Goal: Feedback & Contribution: Submit feedback/report problem

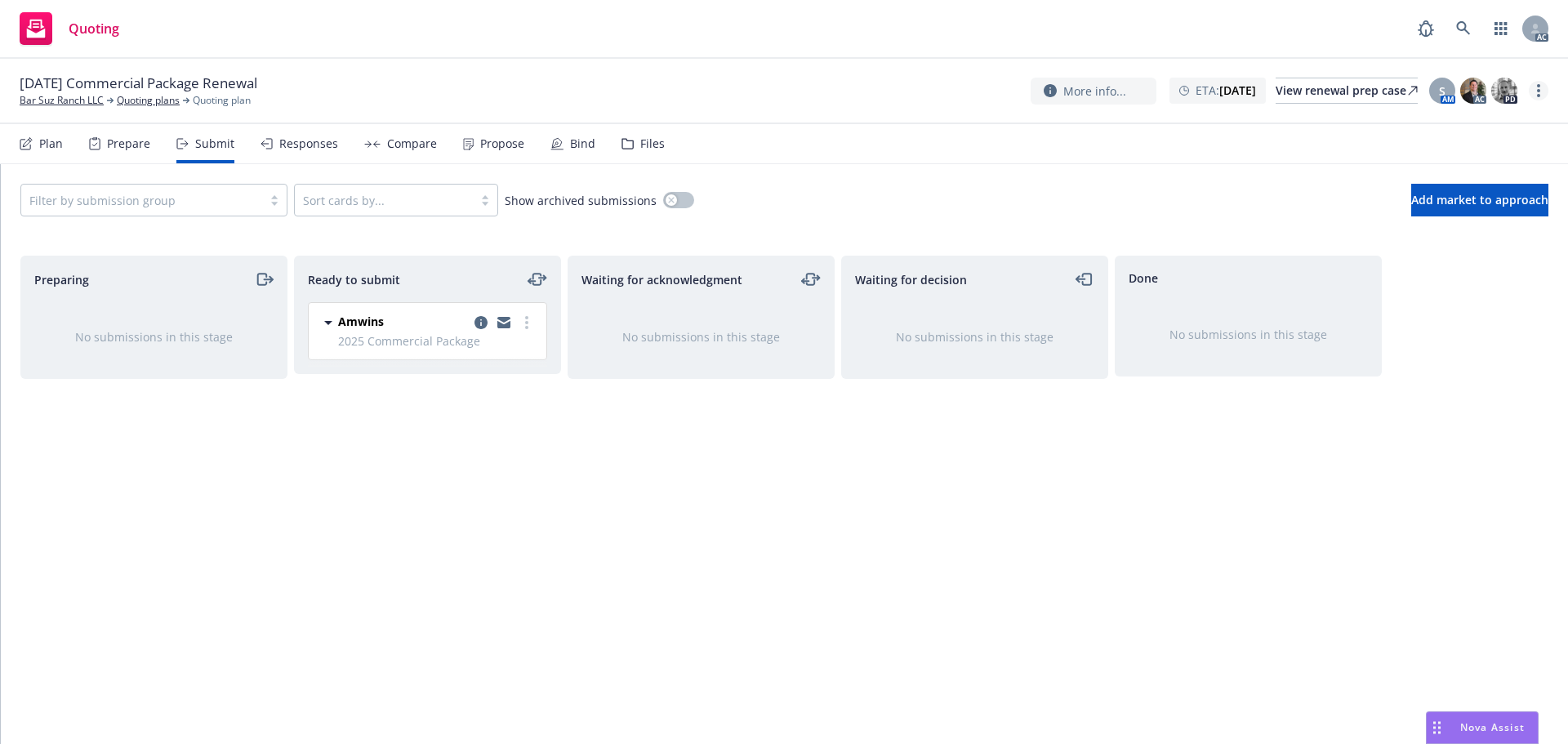
click at [1534, 93] on link "more" at bounding box center [1539, 91] width 20 height 20
click at [1469, 125] on link "Copy logging email" at bounding box center [1456, 123] width 182 height 33
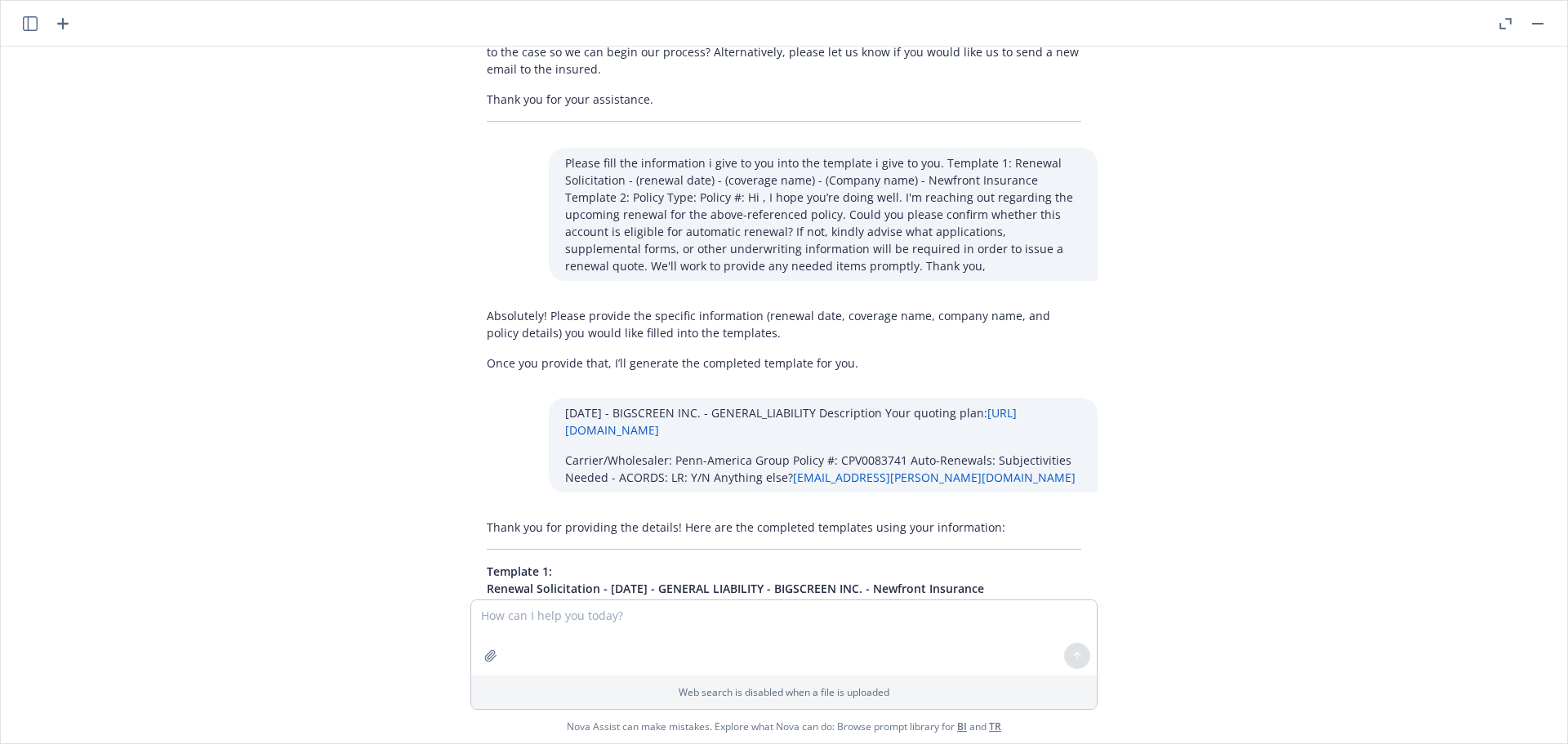
scroll to position [2198, 0]
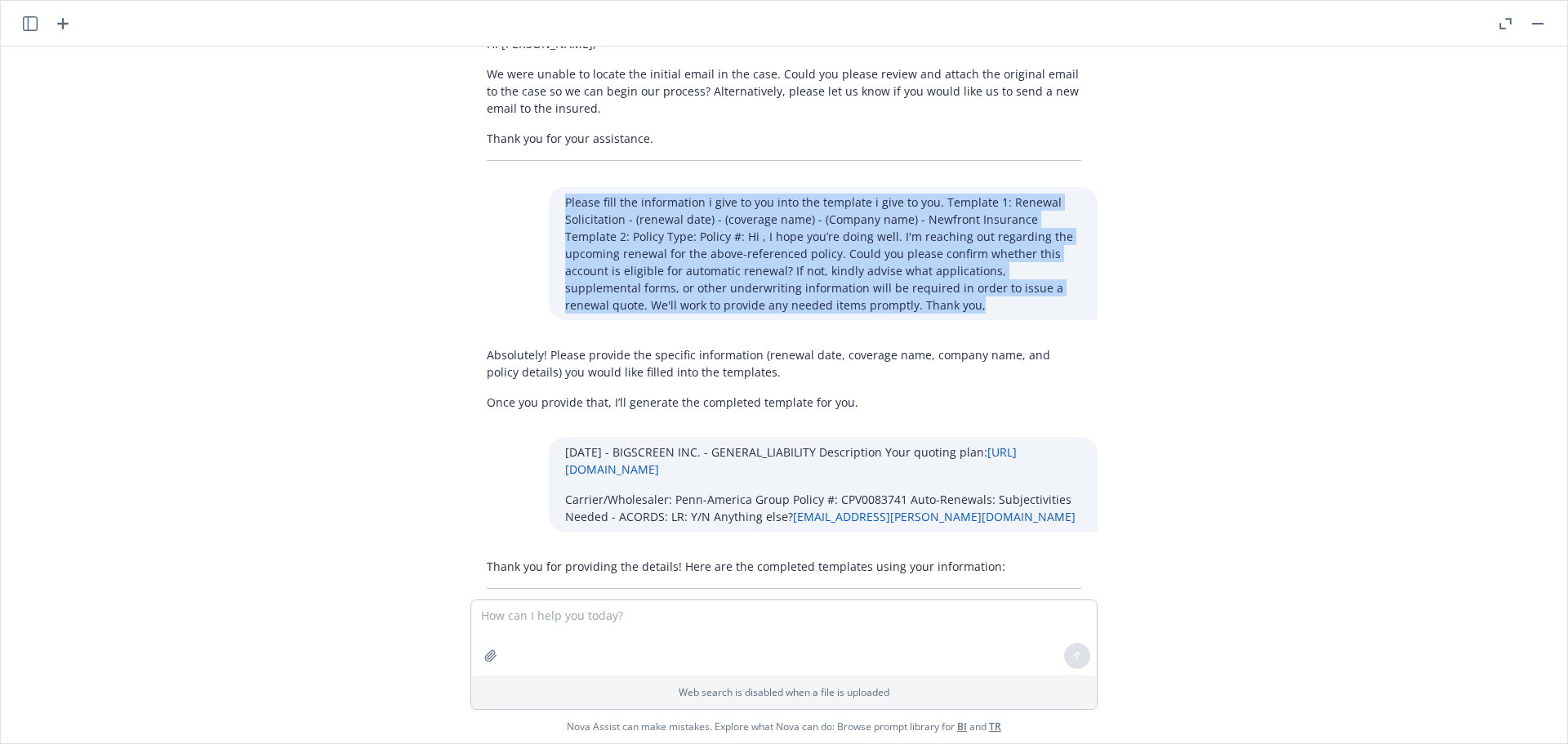
drag, startPoint x: 823, startPoint y: 303, endPoint x: 547, endPoint y: 195, distance: 296.4
click at [549, 195] on div "Please fill the information i give to you into the template i give to you. Temp…" at bounding box center [824, 254] width 549 height 133
copy p "Please fill the information i give to you into the template i give to you. Temp…"
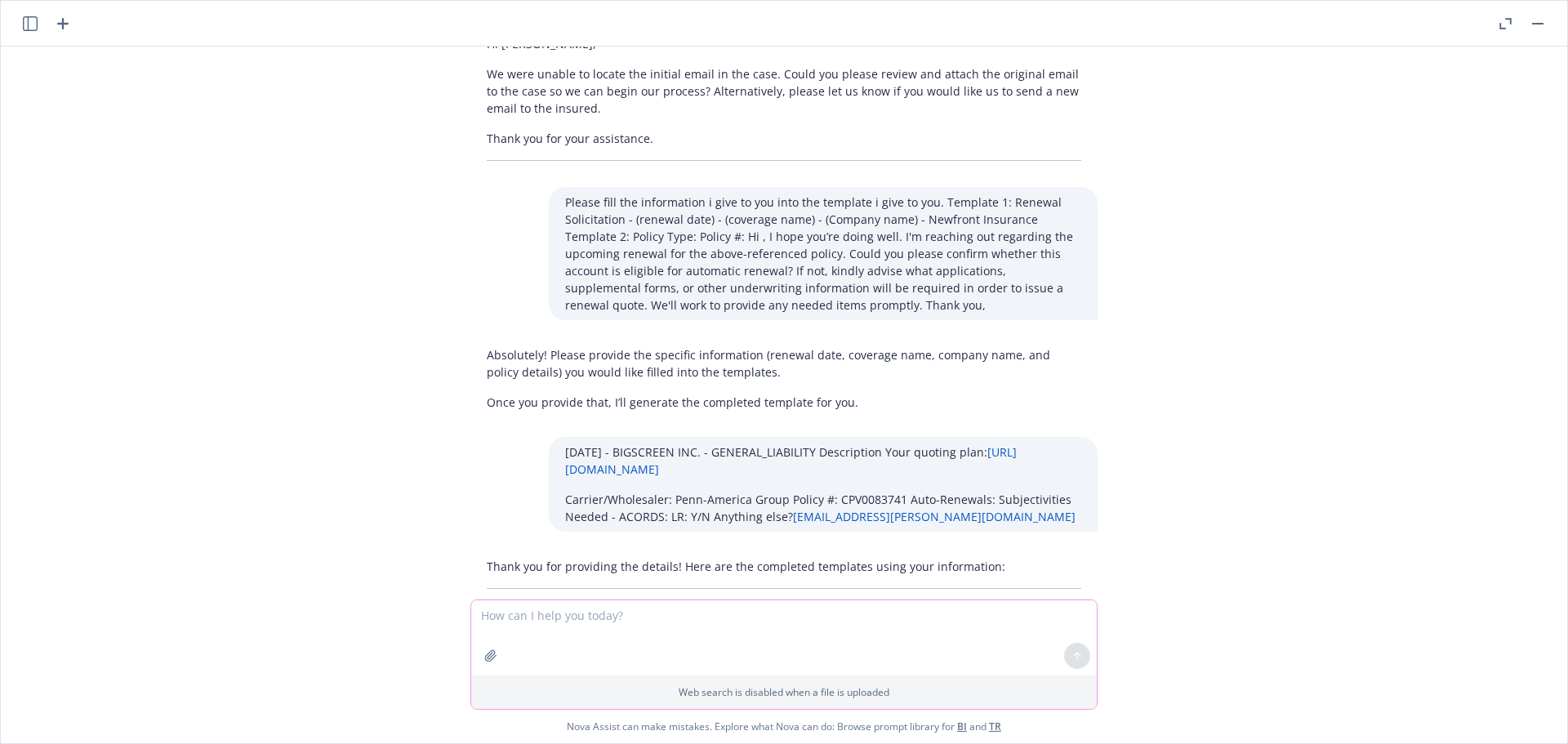
click at [552, 614] on textarea at bounding box center [784, 638] width 626 height 76
paste textarea "Please fill the information i give to you into the template i give to you. Temp…"
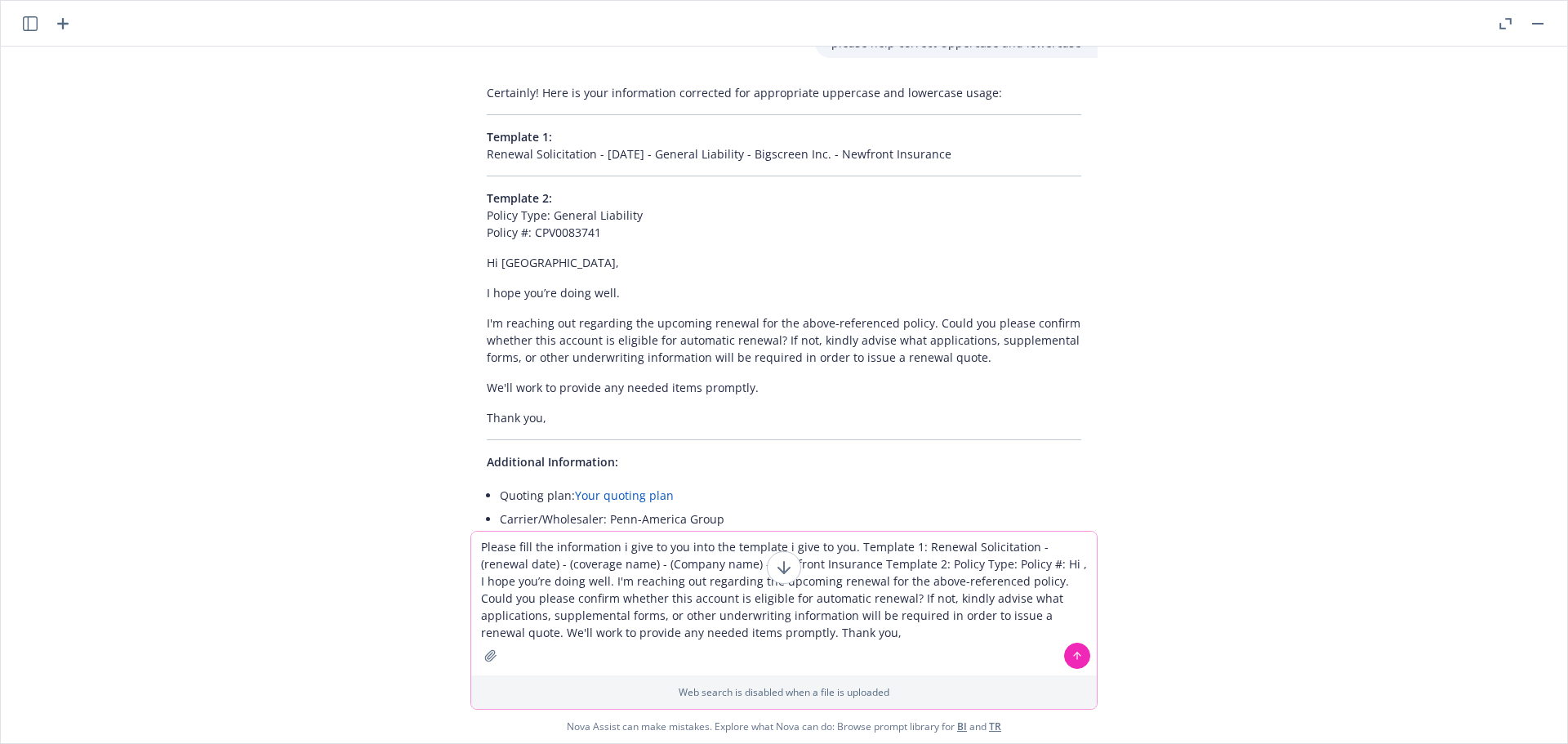
scroll to position [3259, 0]
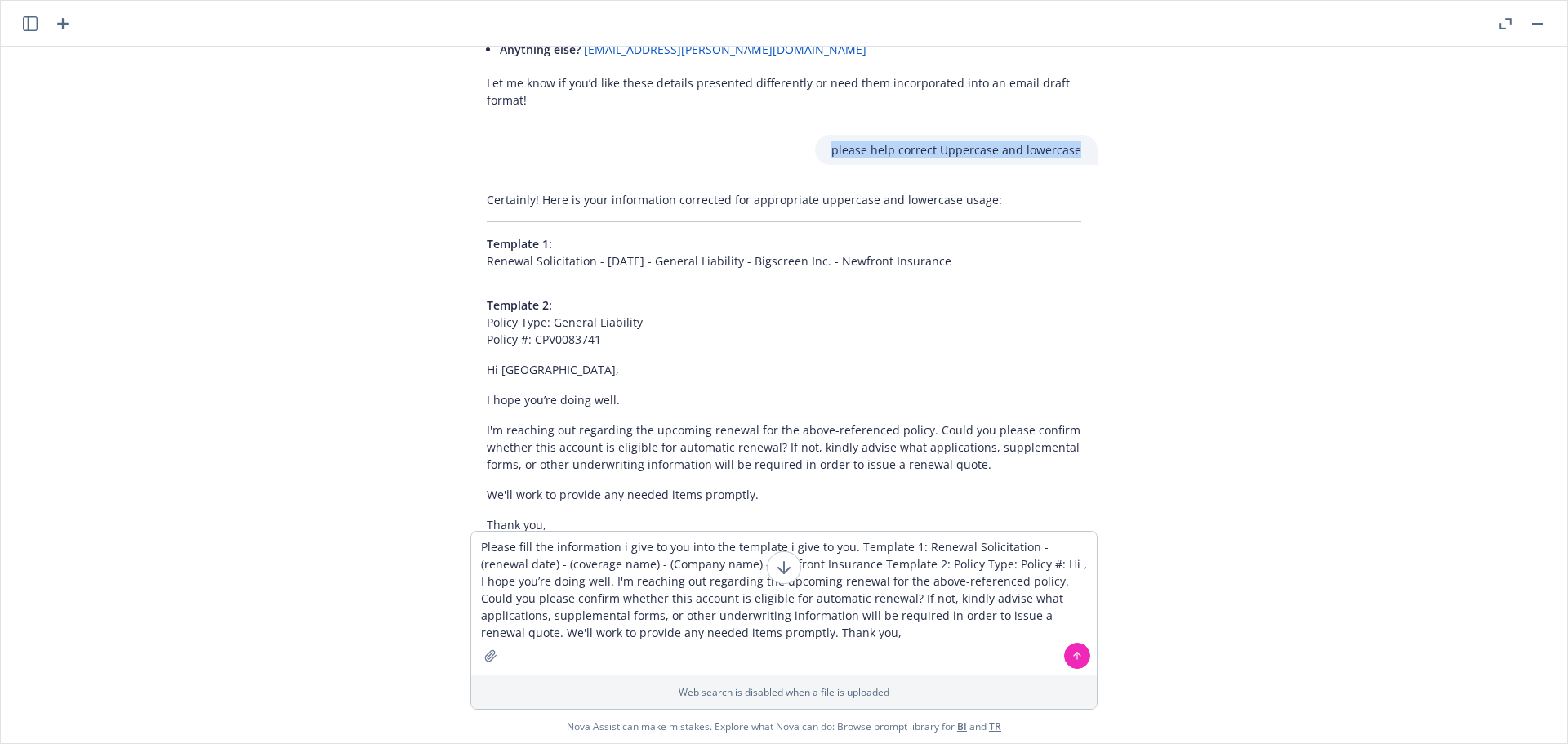
drag, startPoint x: 1069, startPoint y: 153, endPoint x: 825, endPoint y: 153, distance: 244.0
click at [825, 153] on div "please help correct Uppercase and lowercase" at bounding box center [956, 149] width 283 height 30
copy p "please help correct Uppercase and lowercase"
click at [838, 641] on textarea "Please fill the information i give to you into the template i give to you. Temp…" at bounding box center [784, 603] width 626 height 143
paste textarea "please help correct Uppercase and lowercase"
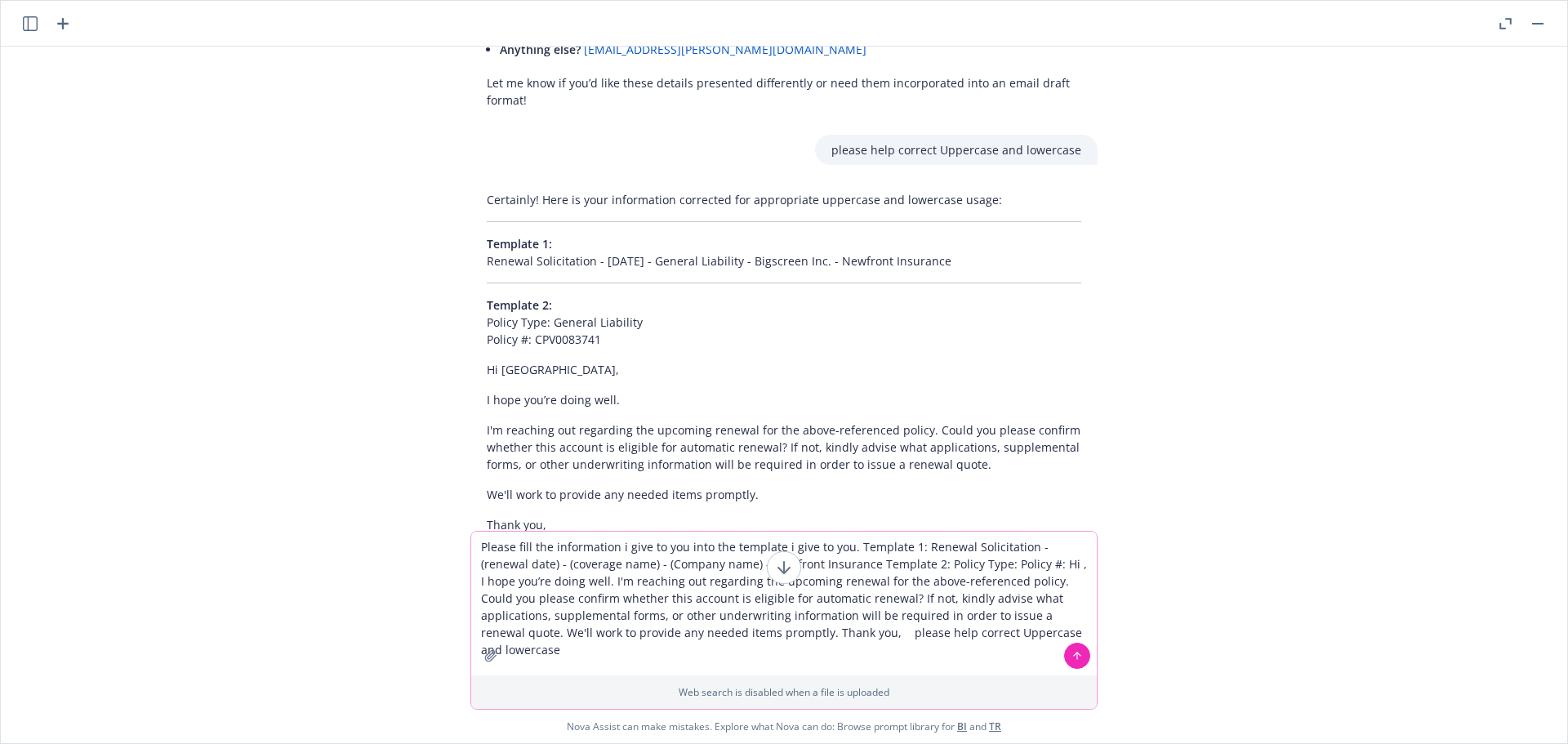
click at [821, 634] on textarea "Please fill the information i give to you into the template i give to you. Temp…" at bounding box center [784, 603] width 626 height 143
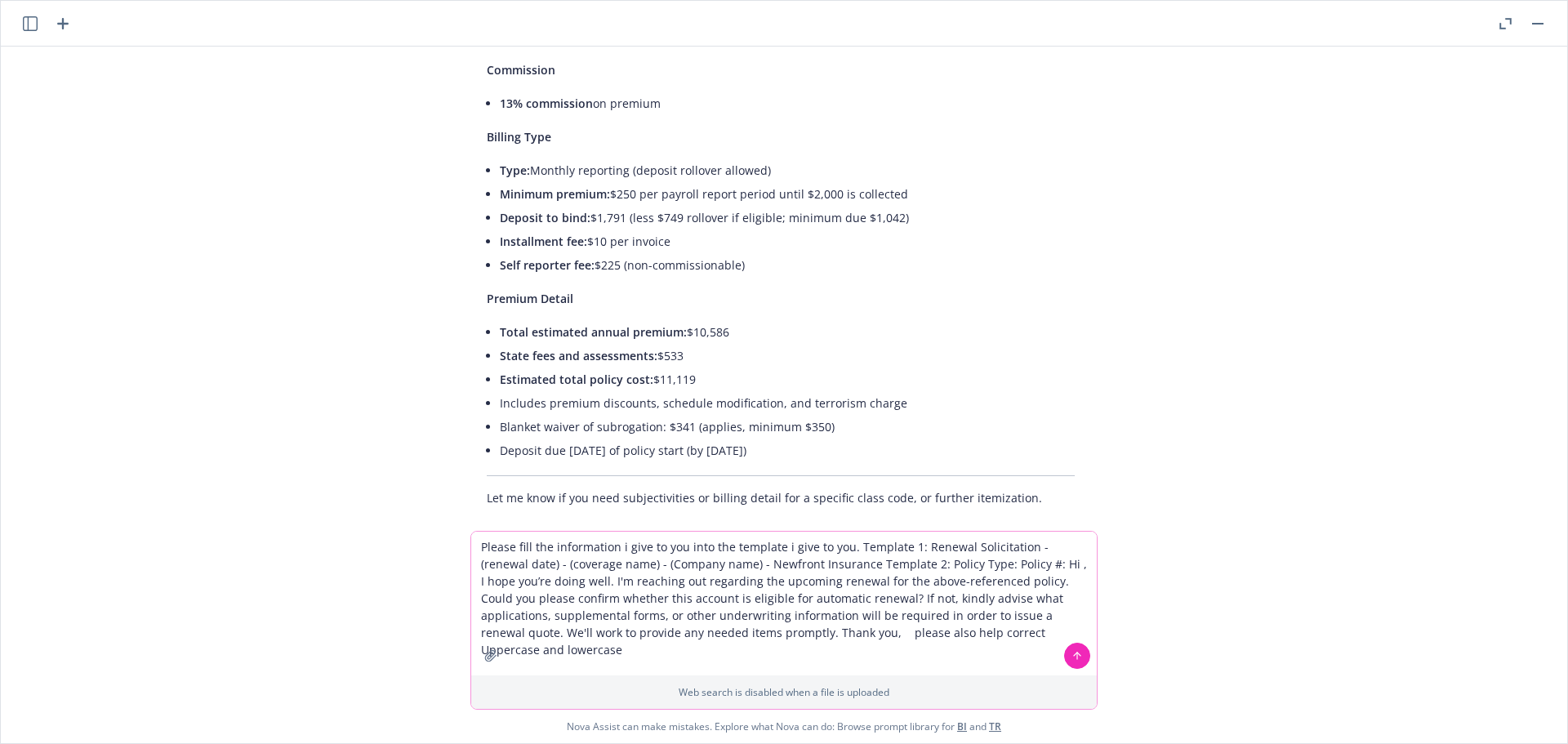
scroll to position [6186, 0]
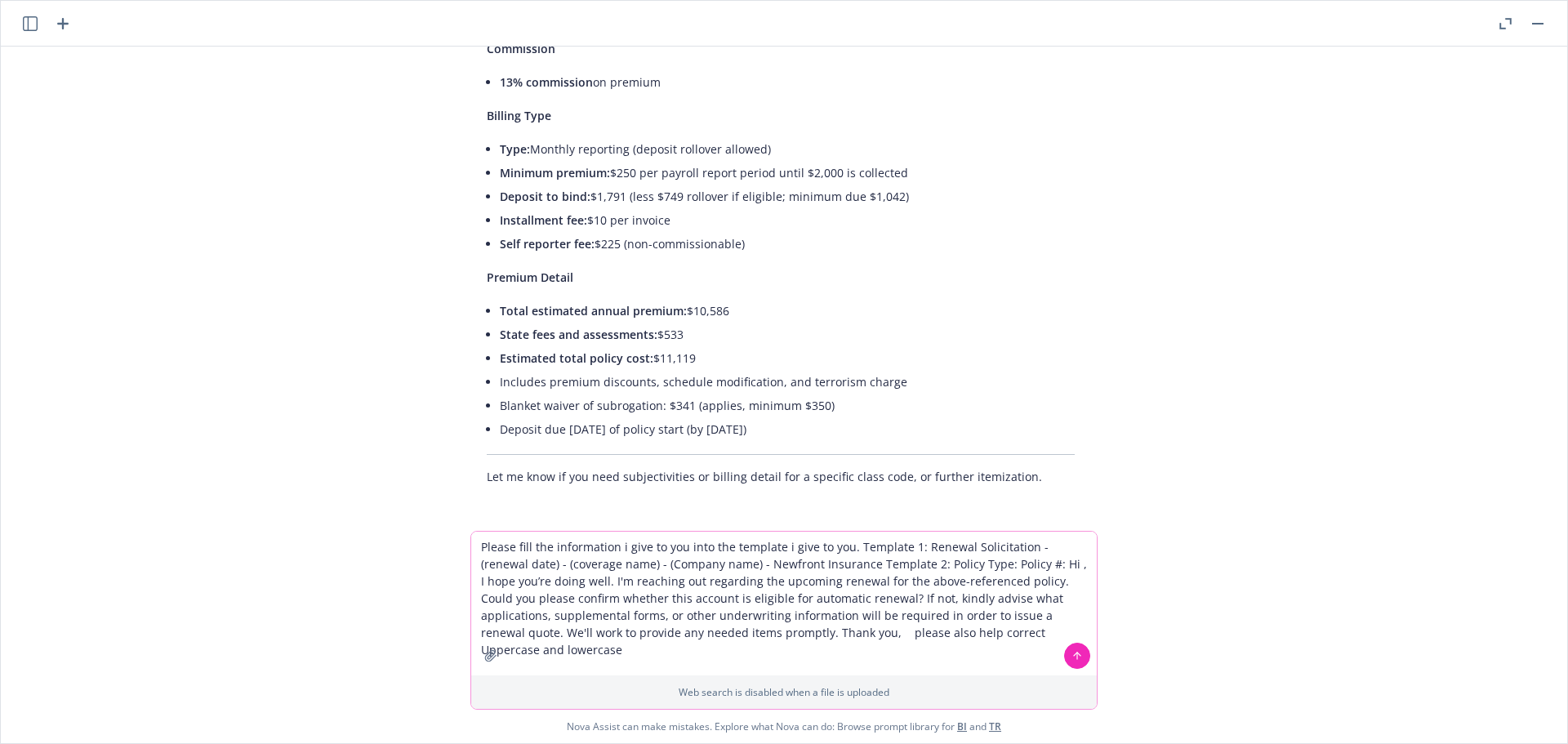
type textarea "Please fill the information i give to you into the template i give to you. Temp…"
click at [1072, 651] on icon at bounding box center [1077, 654] width 11 height 11
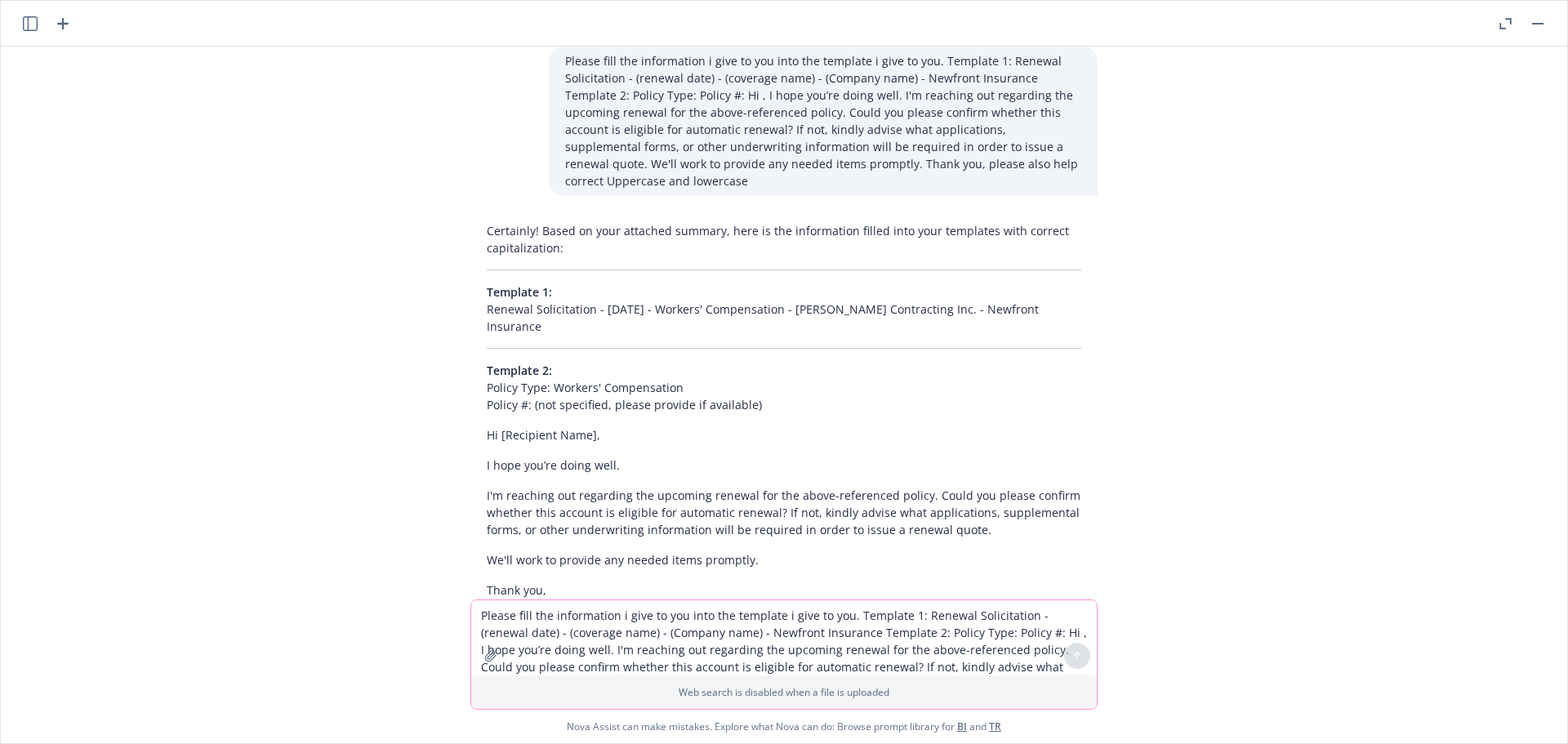
scroll to position [6723, 0]
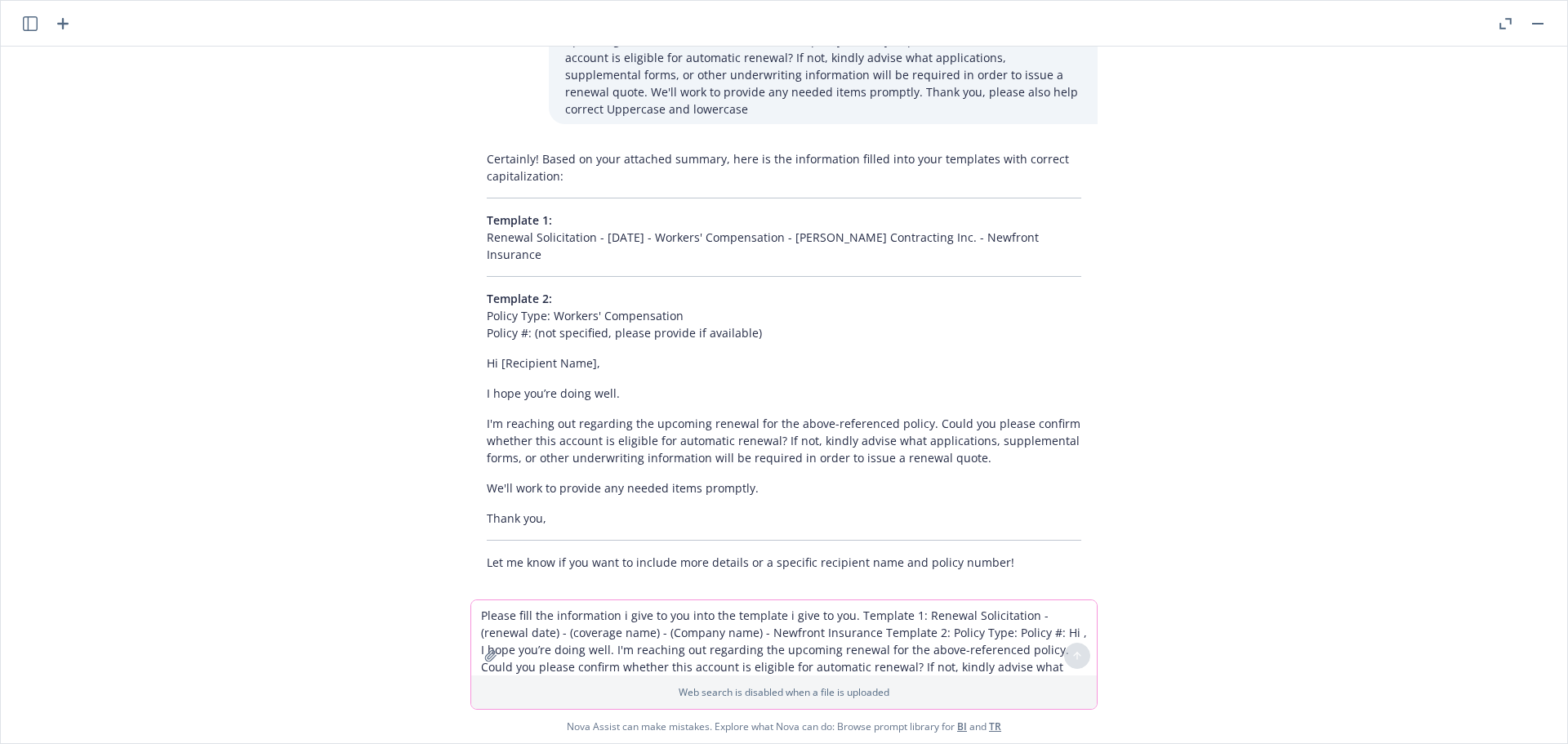
click at [506, 607] on textarea "Please fill the information i give to you into the template i give to you. Temp…" at bounding box center [784, 638] width 626 height 76
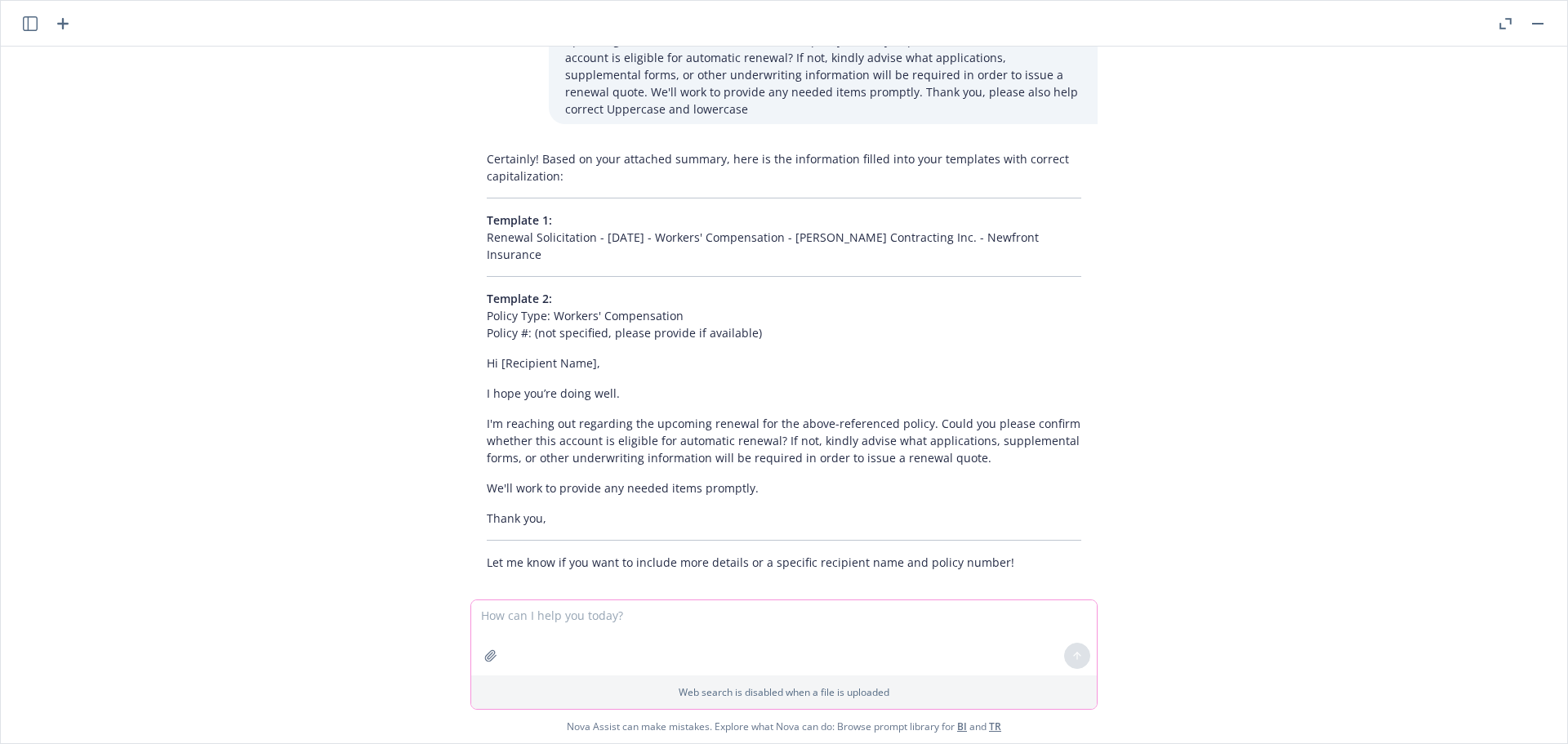
paste textarea "12/09/25 - Lorraine Garrison & James Allison - COMMERCIAL_PACKAGE Description Y…"
type textarea "12/09/25 - Lorraine Garrison & James Allison - COMMERCIAL_PACKAGE Description Y…"
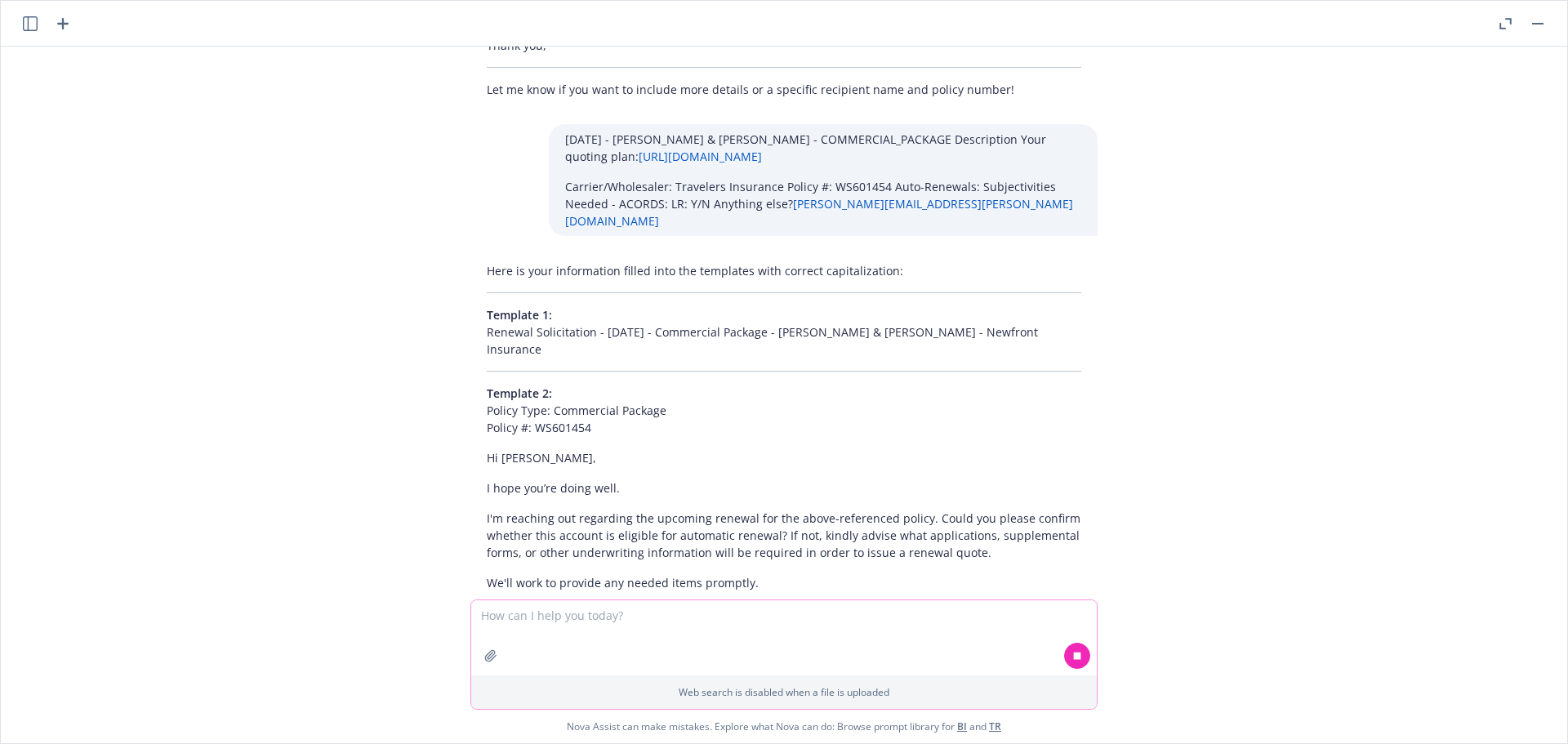
scroll to position [7256, 0]
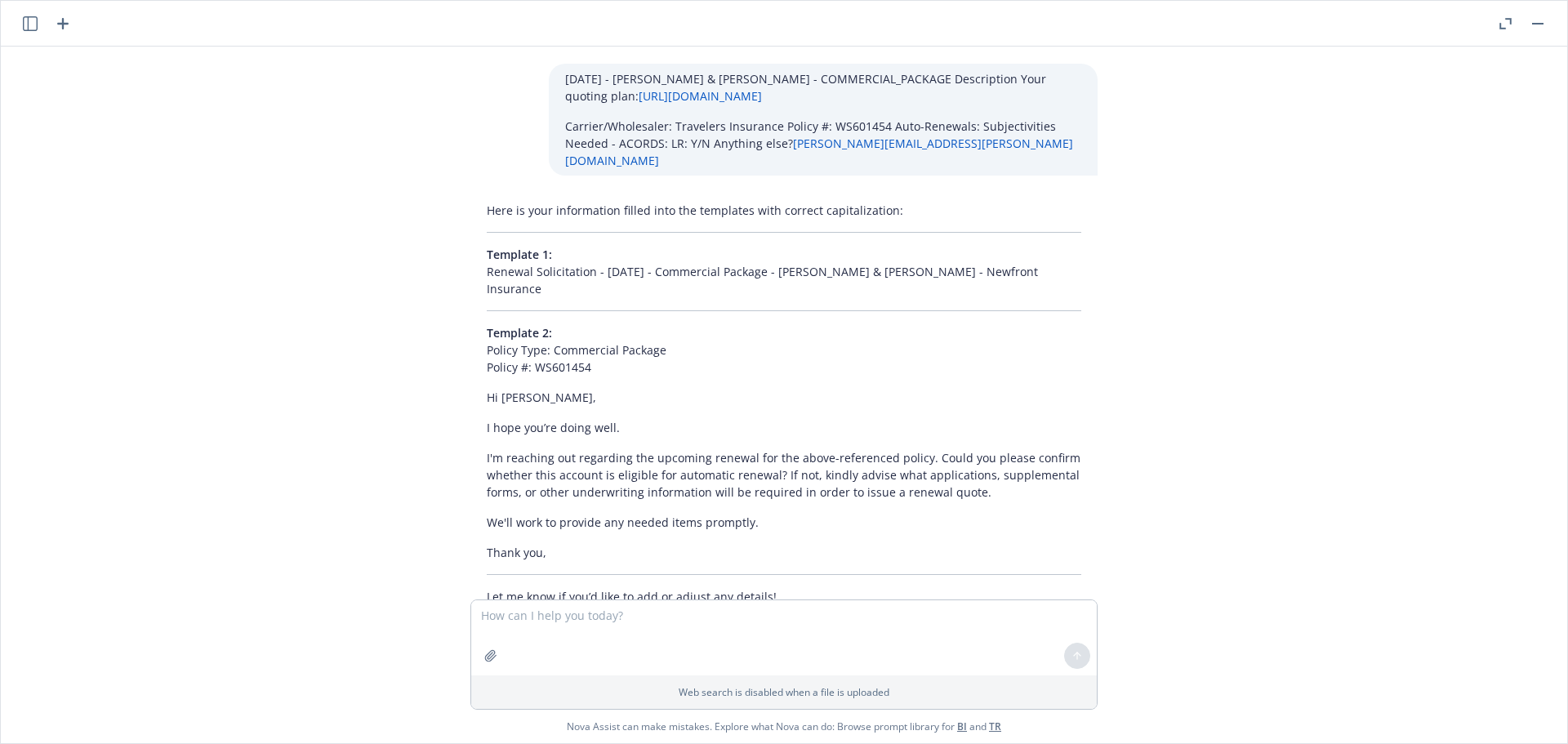
drag, startPoint x: 1069, startPoint y: 238, endPoint x: 426, endPoint y: 233, distance: 643.0
click at [426, 233] on div "PLEASE HELP CHECK GRAMMAR AND MAKE IT MORE OFFICAL FOR SENTENCE BELOW Of course…" at bounding box center [784, 323] width 1566 height 553
copy p "Renewal Solicitation - 12/09/25 - Commercial Package - Lorraine Garrison & Jame…"
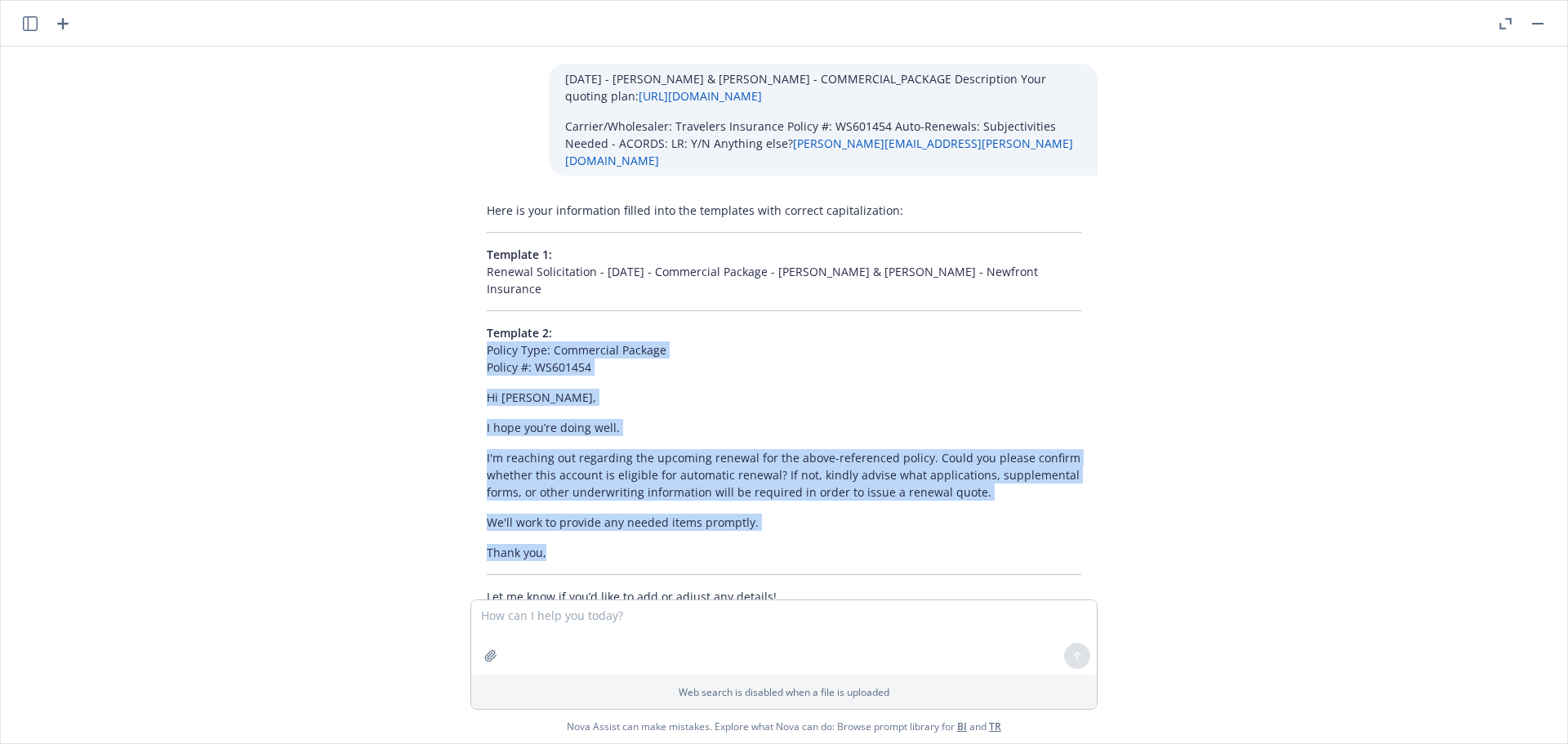
drag, startPoint x: 599, startPoint y: 498, endPoint x: 467, endPoint y: 303, distance: 235.5
click at [471, 303] on div "Here is your information filled into the templates with correct capitalization:…" at bounding box center [784, 403] width 627 height 417
copy div "Policy Type: Commercial Package Policy #: WS601454 Hi Shane, I hope you’re doin…"
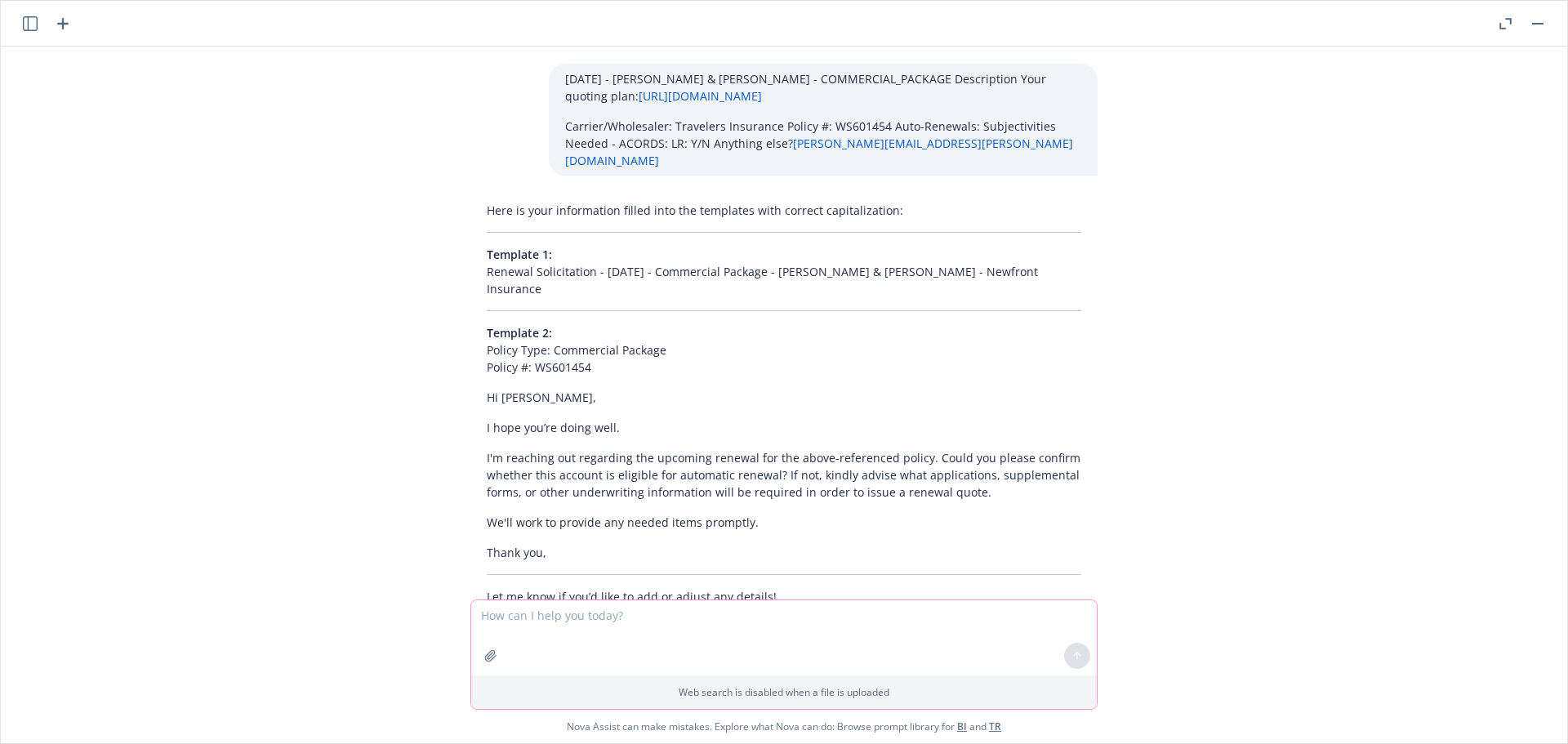
click at [510, 610] on textarea at bounding box center [784, 638] width 626 height 76
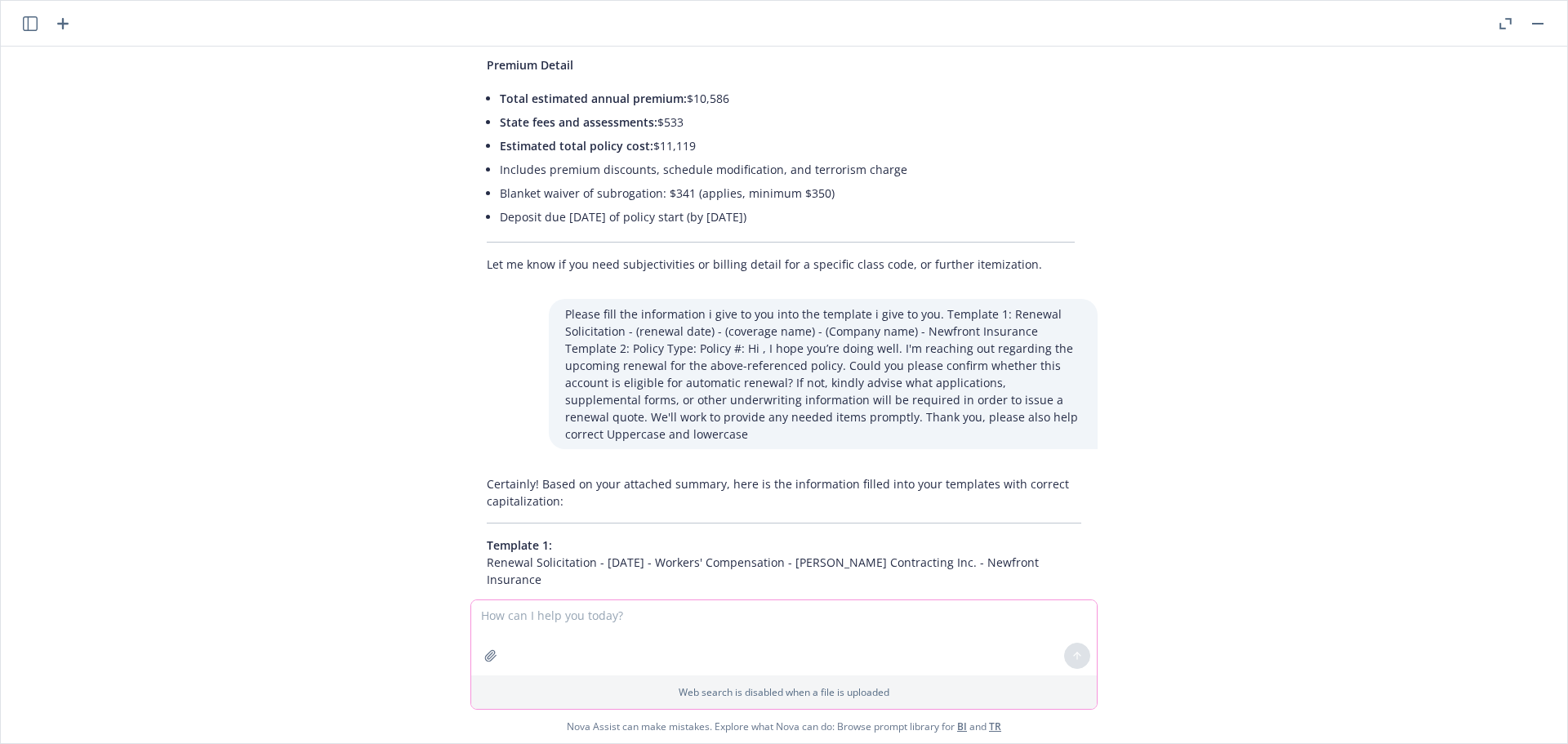
scroll to position [6358, 0]
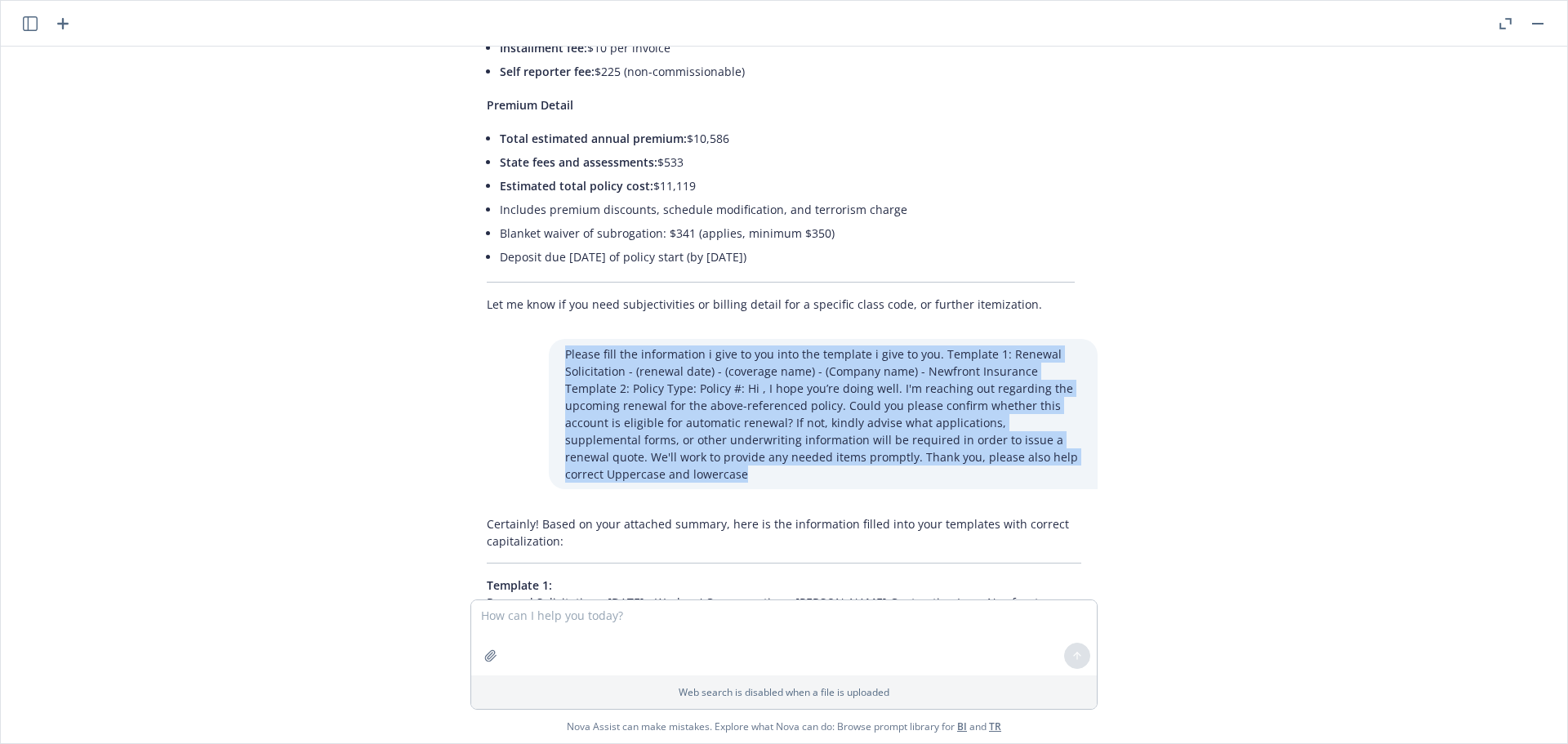
drag, startPoint x: 646, startPoint y: 478, endPoint x: 530, endPoint y: 340, distance: 180.3
click at [530, 340] on div "Please fill the information i give to you into the template i give to you. Temp…" at bounding box center [784, 414] width 654 height 150
copy p "Please fill the information i give to you into the template i give to you. Temp…"
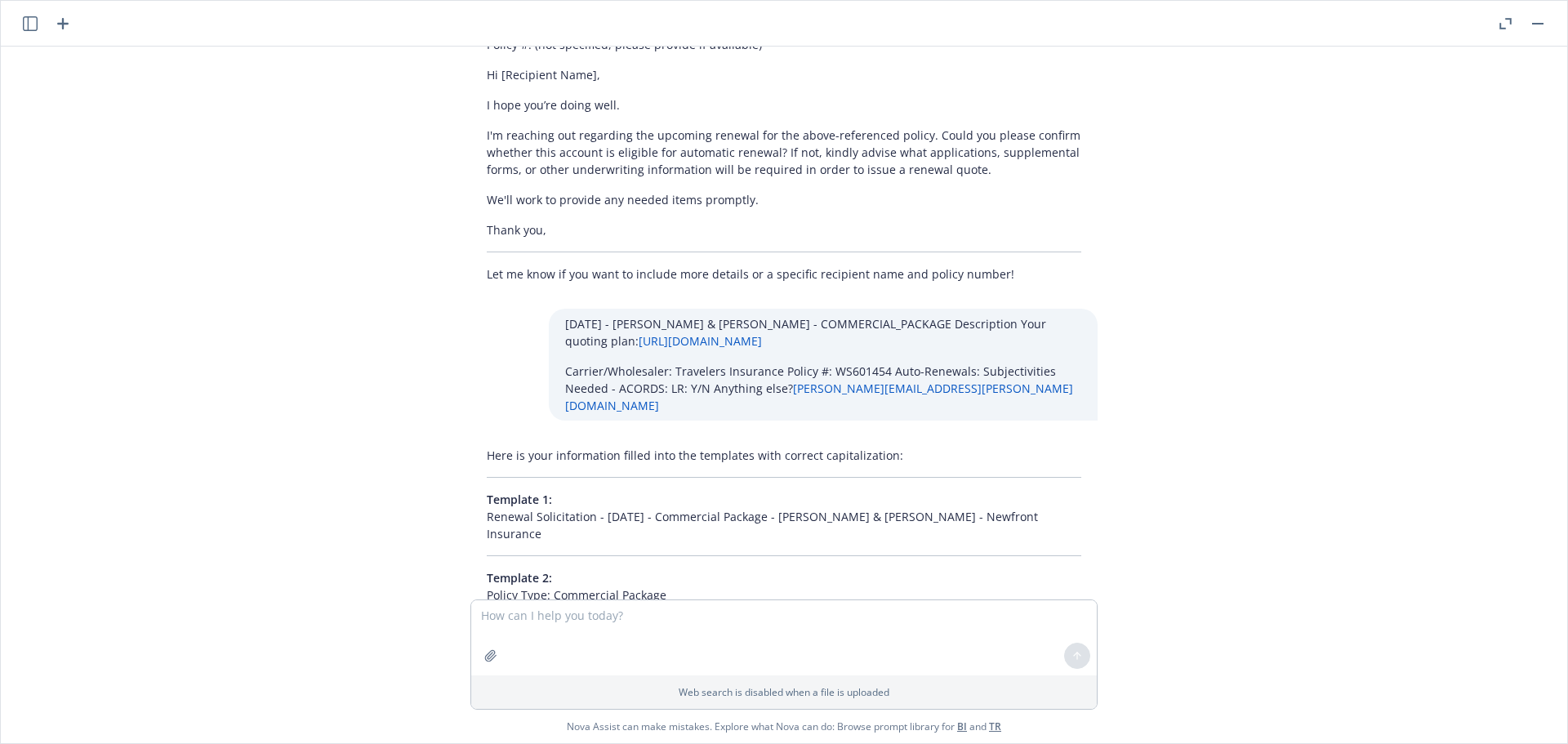
scroll to position [7256, 0]
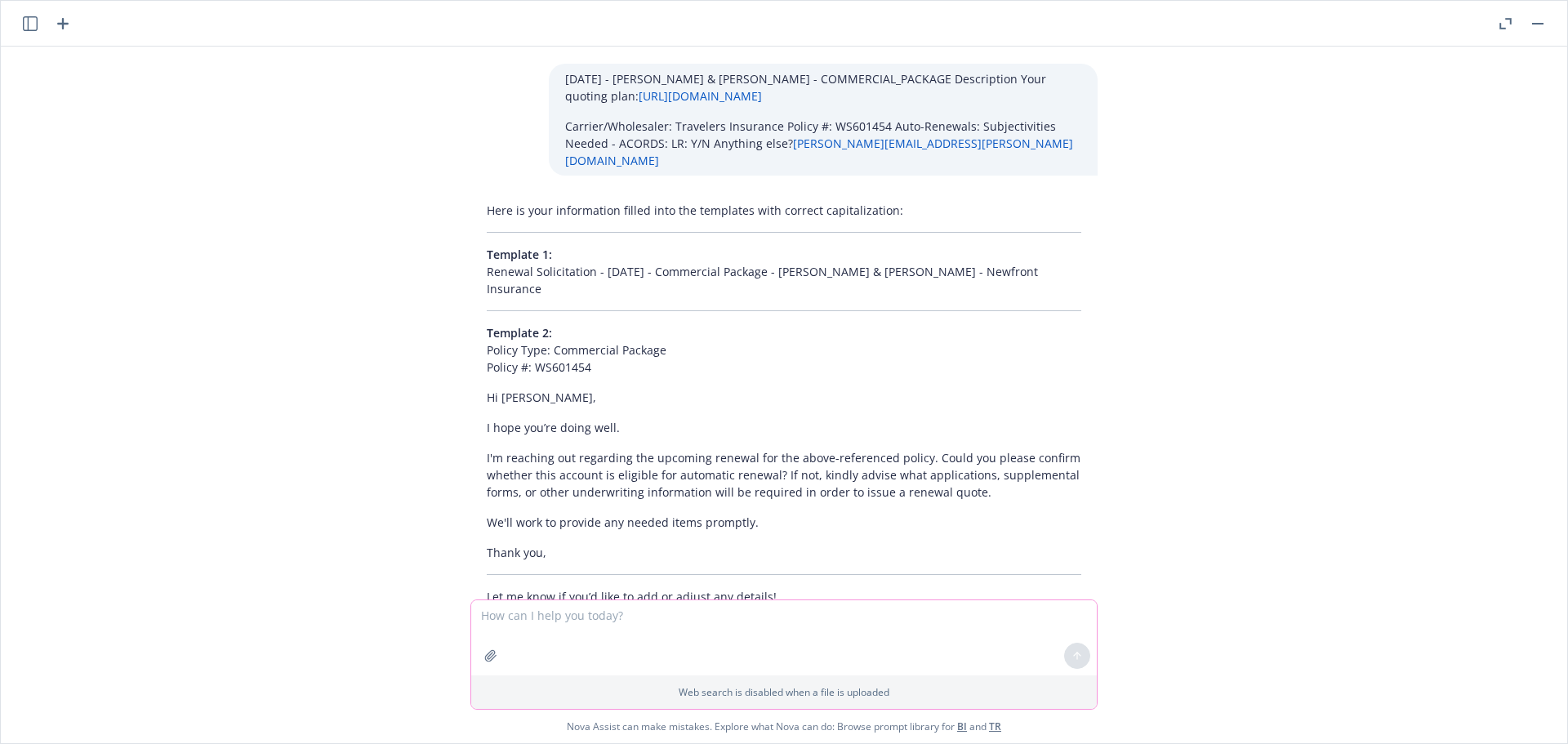
click at [500, 619] on textarea at bounding box center [784, 638] width 626 height 76
click at [586, 643] on textarea at bounding box center [784, 638] width 626 height 76
paste textarea "12/09/25 - Mota Contracting Inc - EXCESS_LIABILITY, GENERAL_LIABILITY Descripti…"
type textarea "12/09/25 - Mota Contracting Inc - EXCESS_LIABILITY, GENERAL_LIABILITY Descripti…"
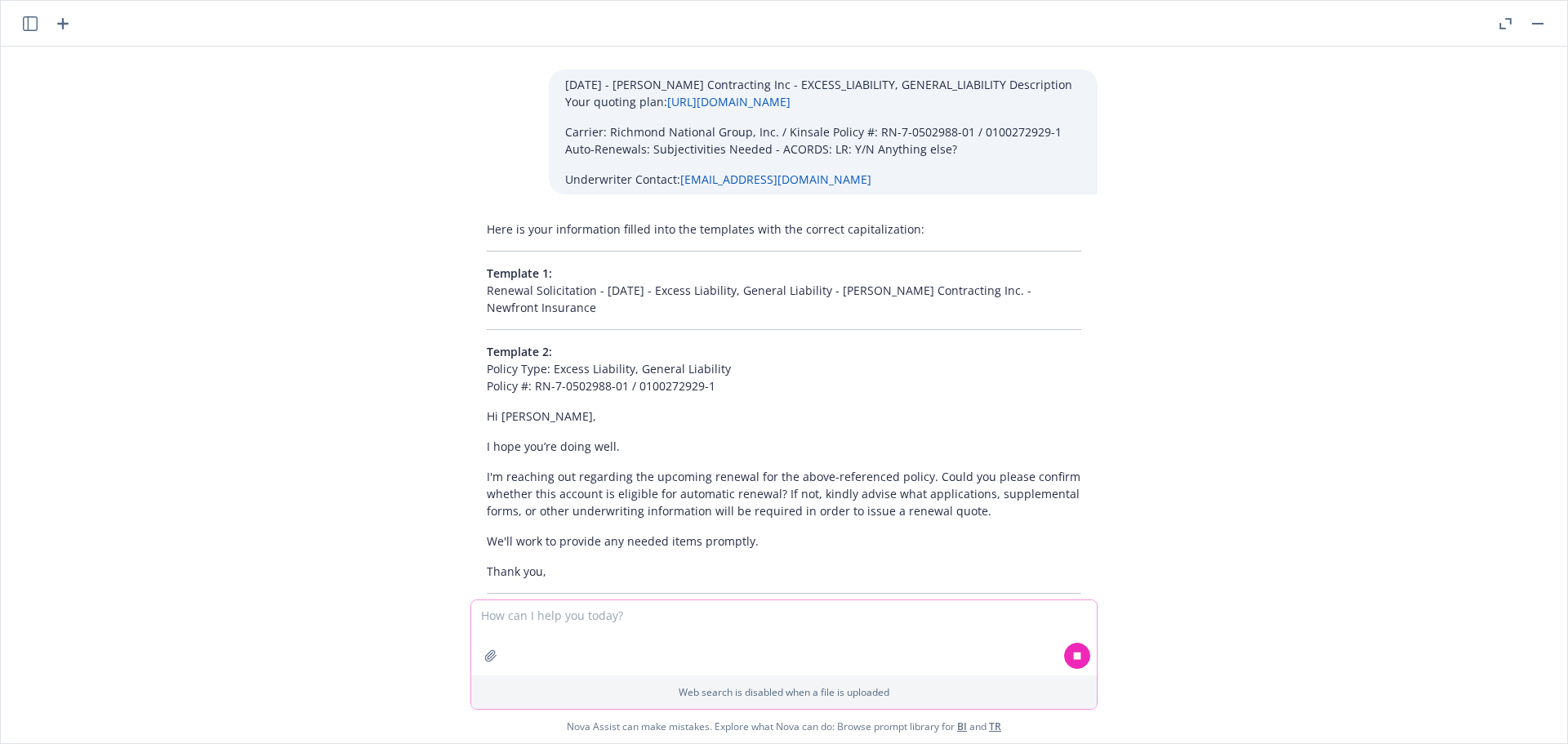
scroll to position [7819, 0]
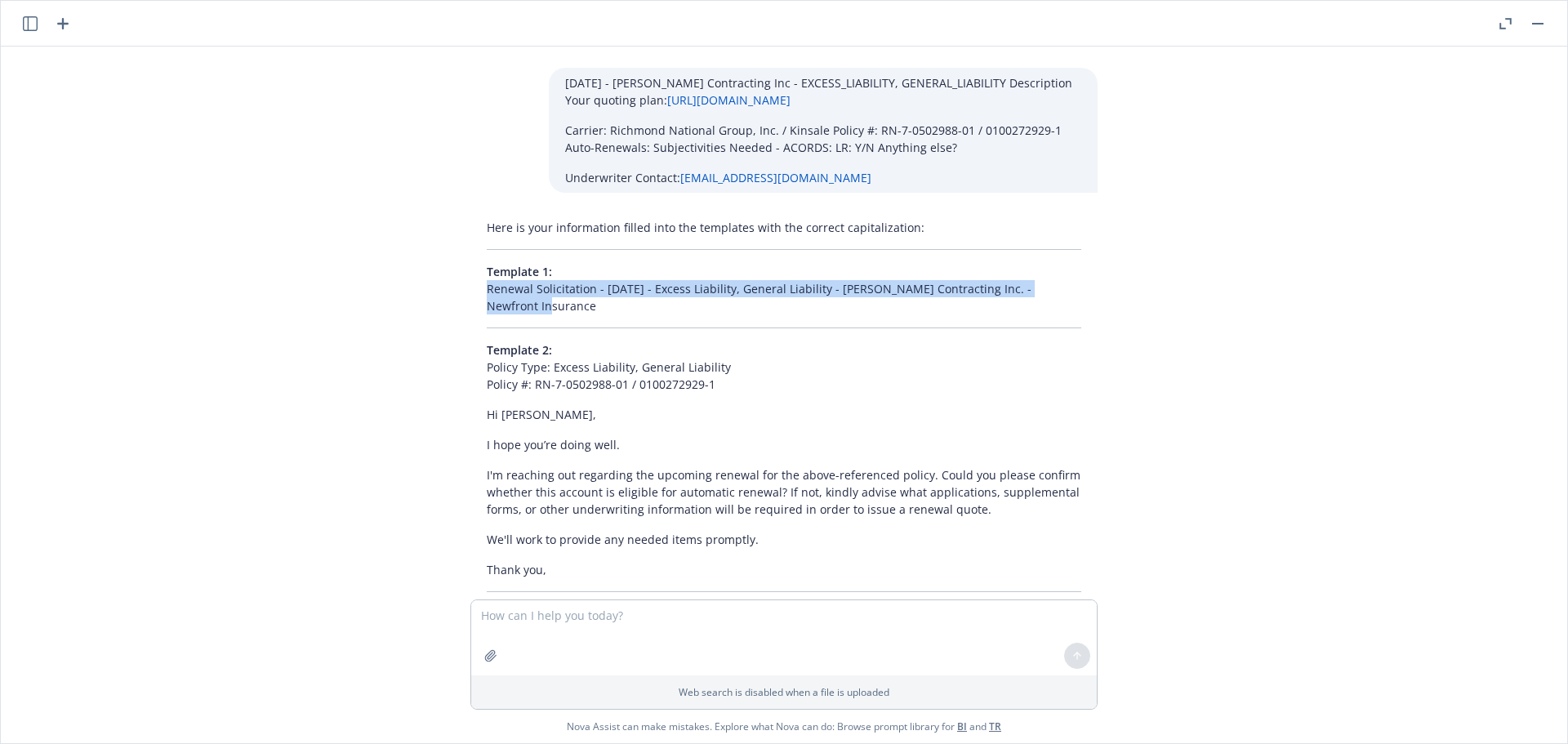
drag, startPoint x: 1082, startPoint y: 240, endPoint x: 417, endPoint y: 240, distance: 665.0
click at [417, 240] on div "PLEASE HELP CHECK GRAMMAR AND MAKE IT MORE OFFICAL FOR SENTENCE BELOW Of course…" at bounding box center [784, 323] width 1566 height 553
copy p "Renewal Solicitation - 12/09/25 - Excess Liability, General Liability - Mota Co…"
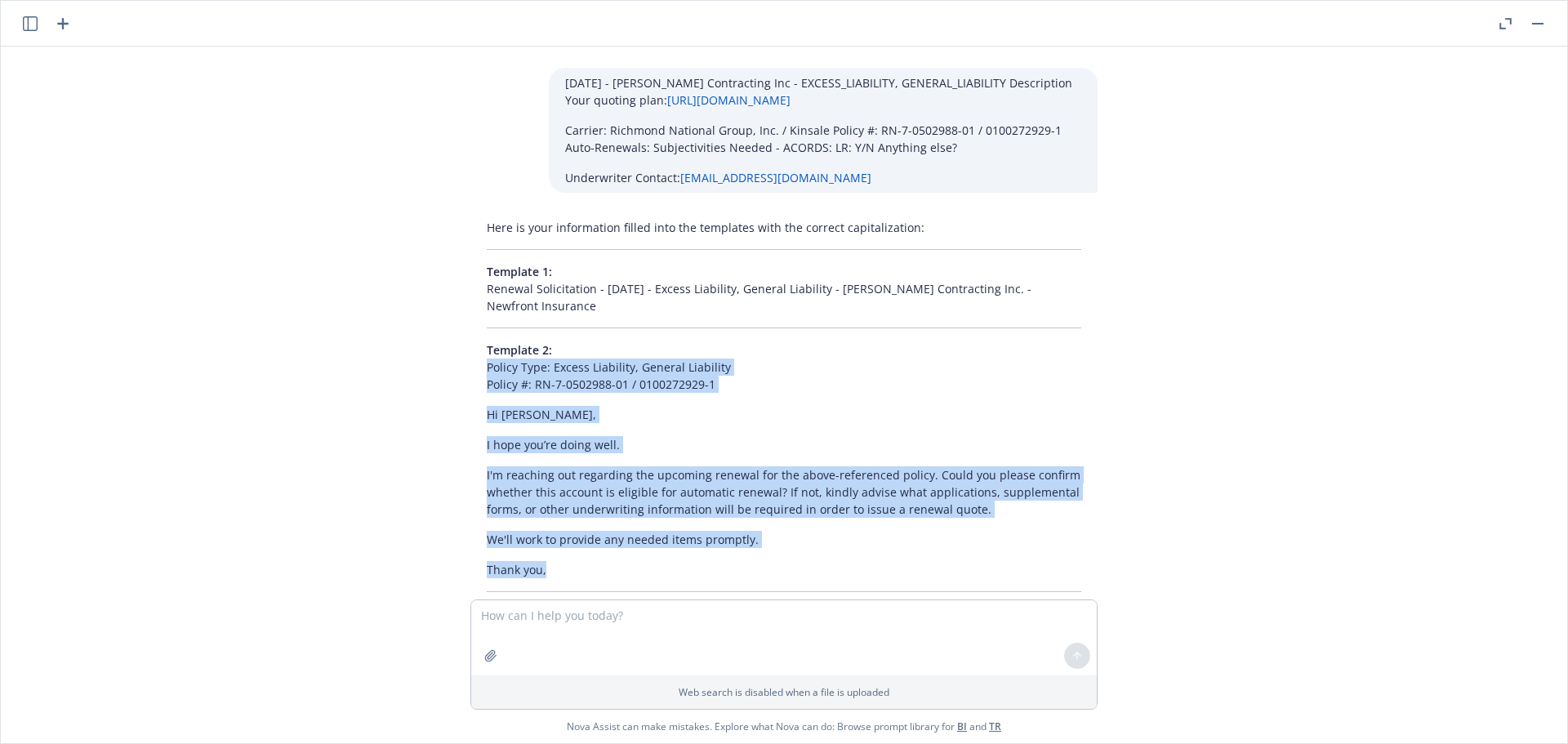
drag, startPoint x: 512, startPoint y: 490, endPoint x: 476, endPoint y: 305, distance: 188.5
click at [476, 305] on div "Here is your information filled into the templates with the correct capitalizat…" at bounding box center [784, 420] width 627 height 417
copy div "Policy Type: Excess Liability, General Liability Policy #: RN-7-0502988-01 / 01…"
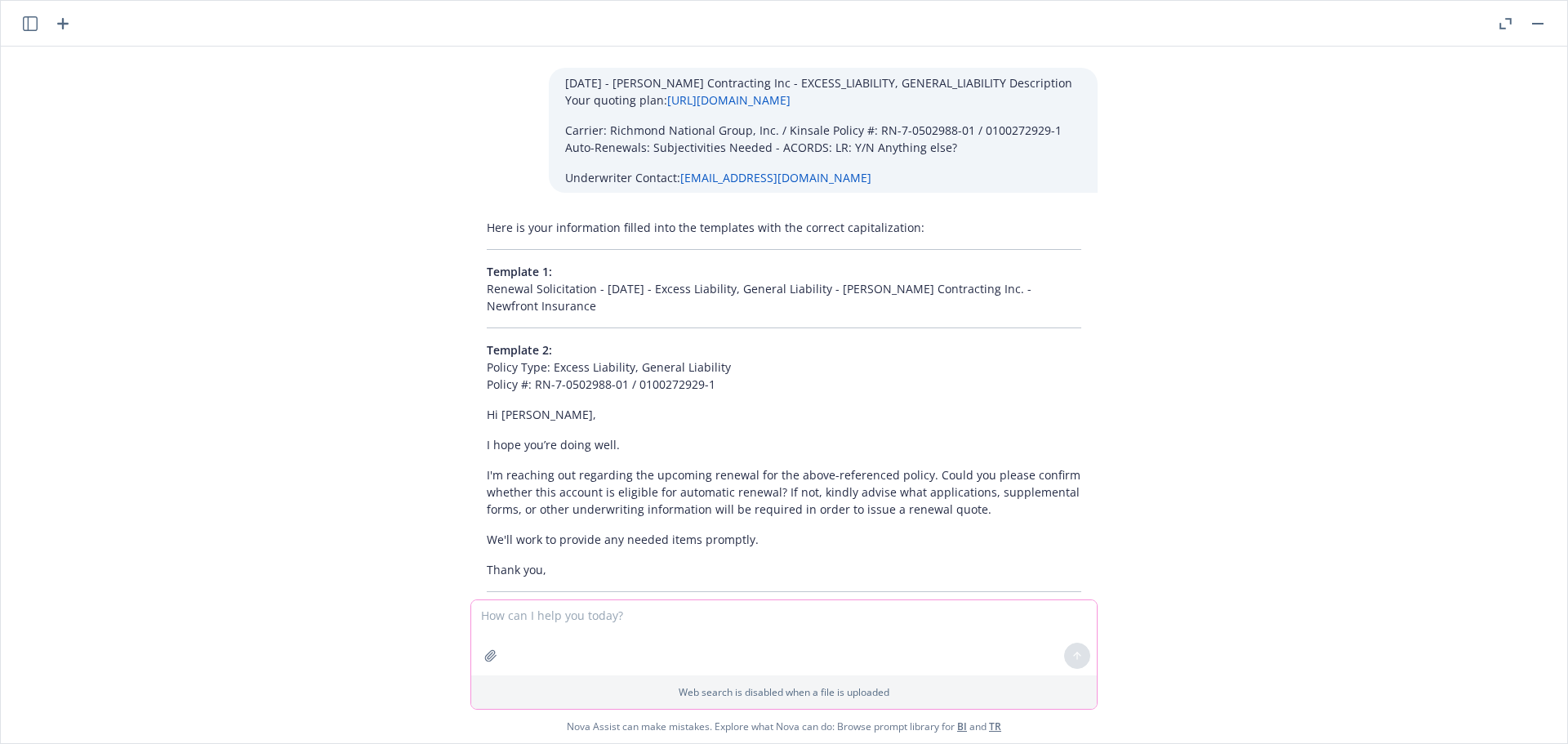
click at [590, 615] on textarea at bounding box center [784, 638] width 626 height 76
paste textarea "12/09/25 - Rene J. Marcotte LLC - COMMERCIAL_PACKAGE, COMMERCIAL_AUTO Descripti…"
type textarea "12/09/25 - Rene J. Marcotte LLC - COMMERCIAL_PACKAGE, COMMERCIAL_AUTO Descripti…"
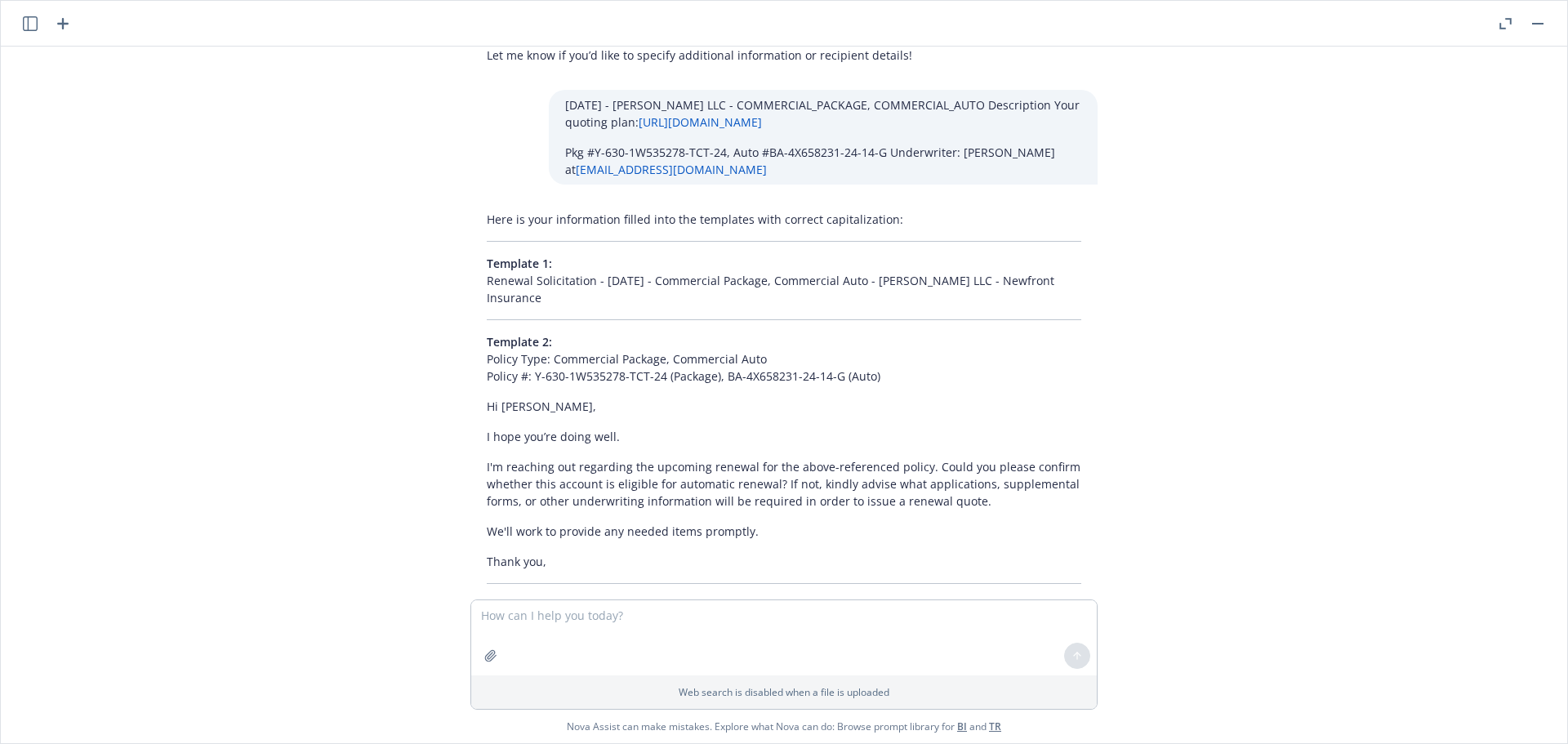
scroll to position [8387, 0]
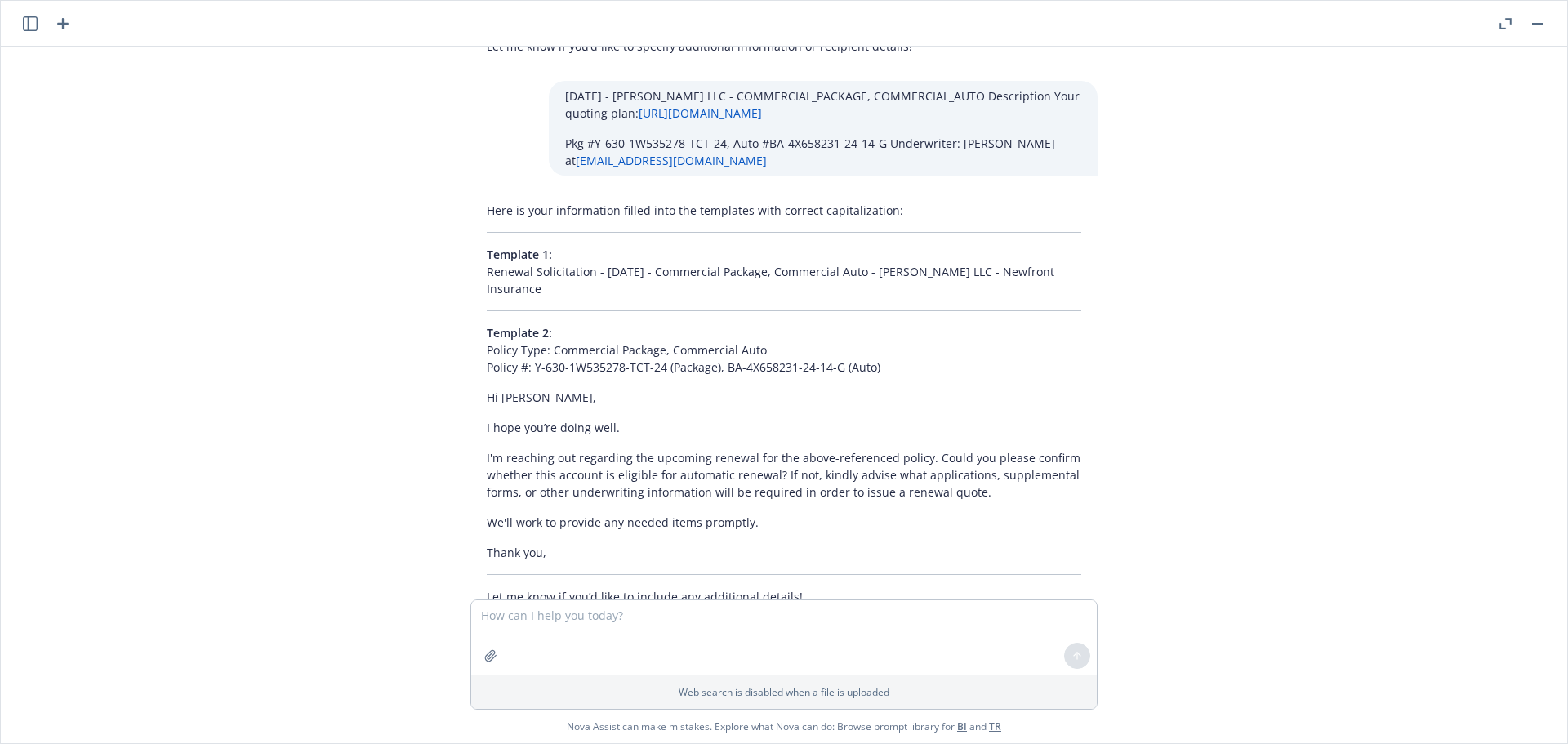
drag, startPoint x: 521, startPoint y: 236, endPoint x: 463, endPoint y: 223, distance: 59.4
click at [471, 223] on div "Here is your information filled into the templates with correct capitalization:…" at bounding box center [784, 403] width 627 height 417
copy p "Renewal Solicitation - 12/09/25 - Commercial Package, Commercial Auto - Rene J.…"
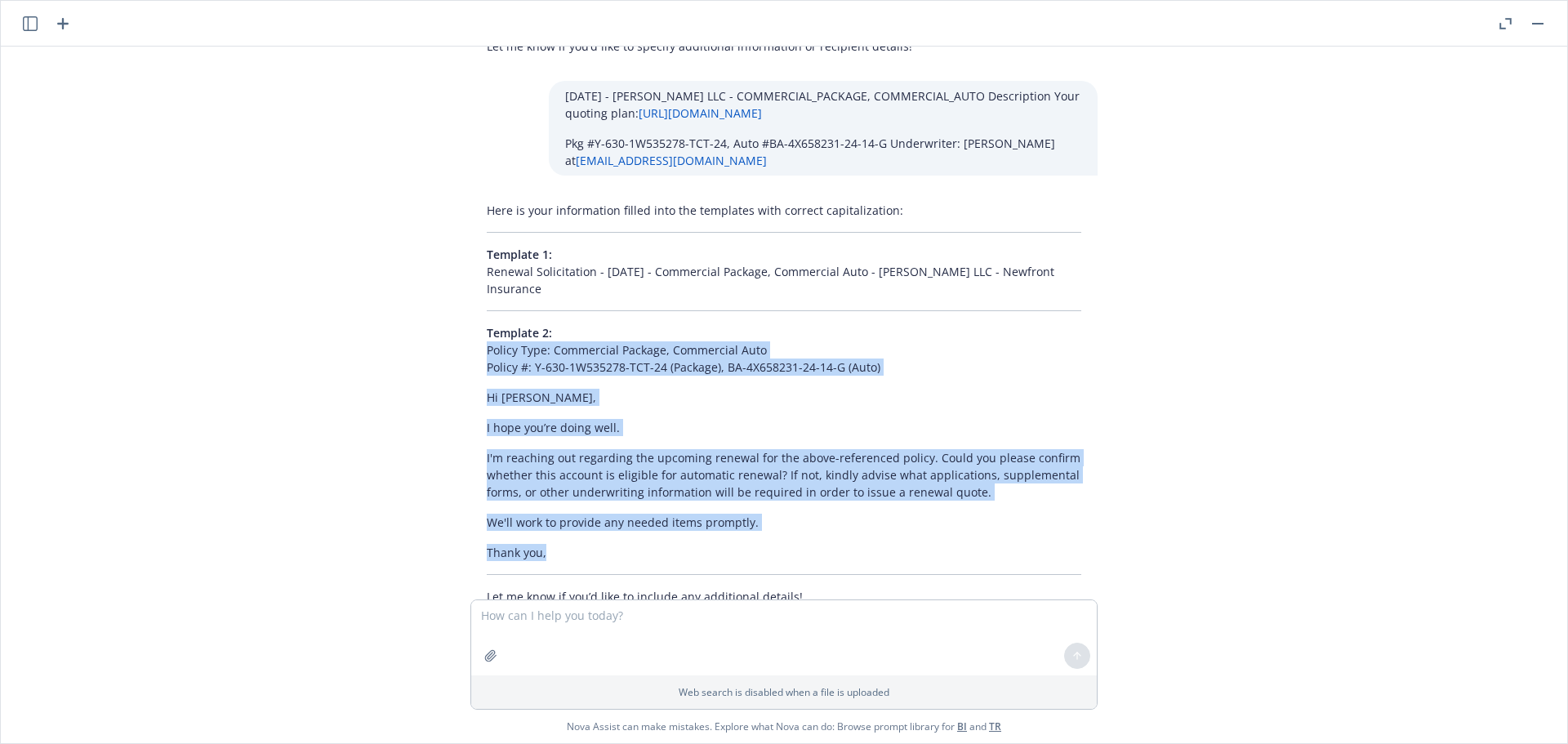
drag, startPoint x: 566, startPoint y: 499, endPoint x: 457, endPoint y: 300, distance: 226.9
click at [458, 300] on div "Here is your information filled into the templates with correct capitalization:…" at bounding box center [784, 403] width 654 height 417
copy div "Policy Type: Commercial Package, Commercial Auto Policy #: Y-630-1W535278-TCT-2…"
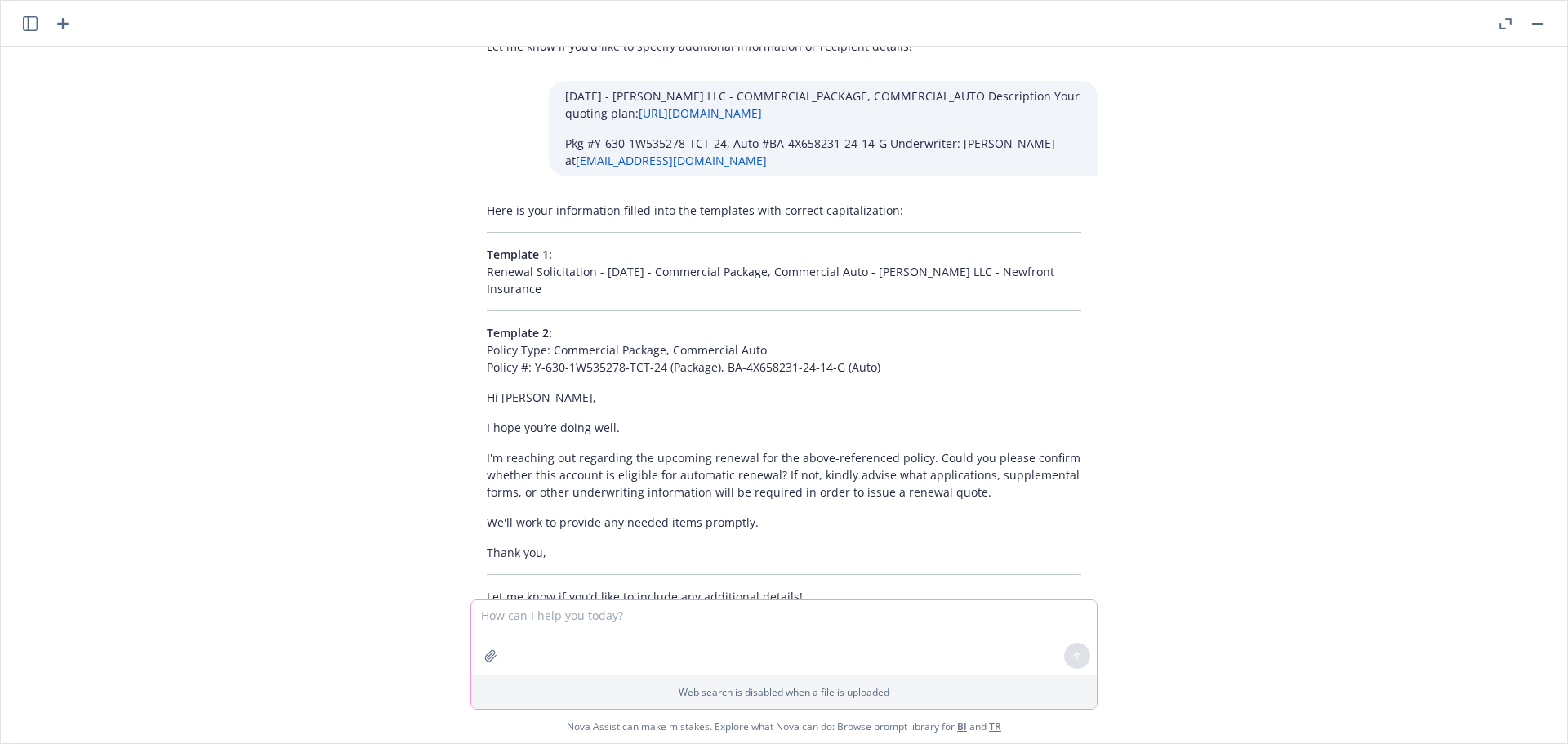
click at [554, 635] on textarea at bounding box center [784, 638] width 626 height 76
paste textarea "12/09/25 - Ryan Stiefvater Revocable Trust - EXCESS_LIABILITY, COMMERCIAL_PACKA…"
type textarea "12/09/25 - Ryan Stiefvater Revocable Trust - EXCESS_LIABILITY, COMMERCIAL_PACKA…"
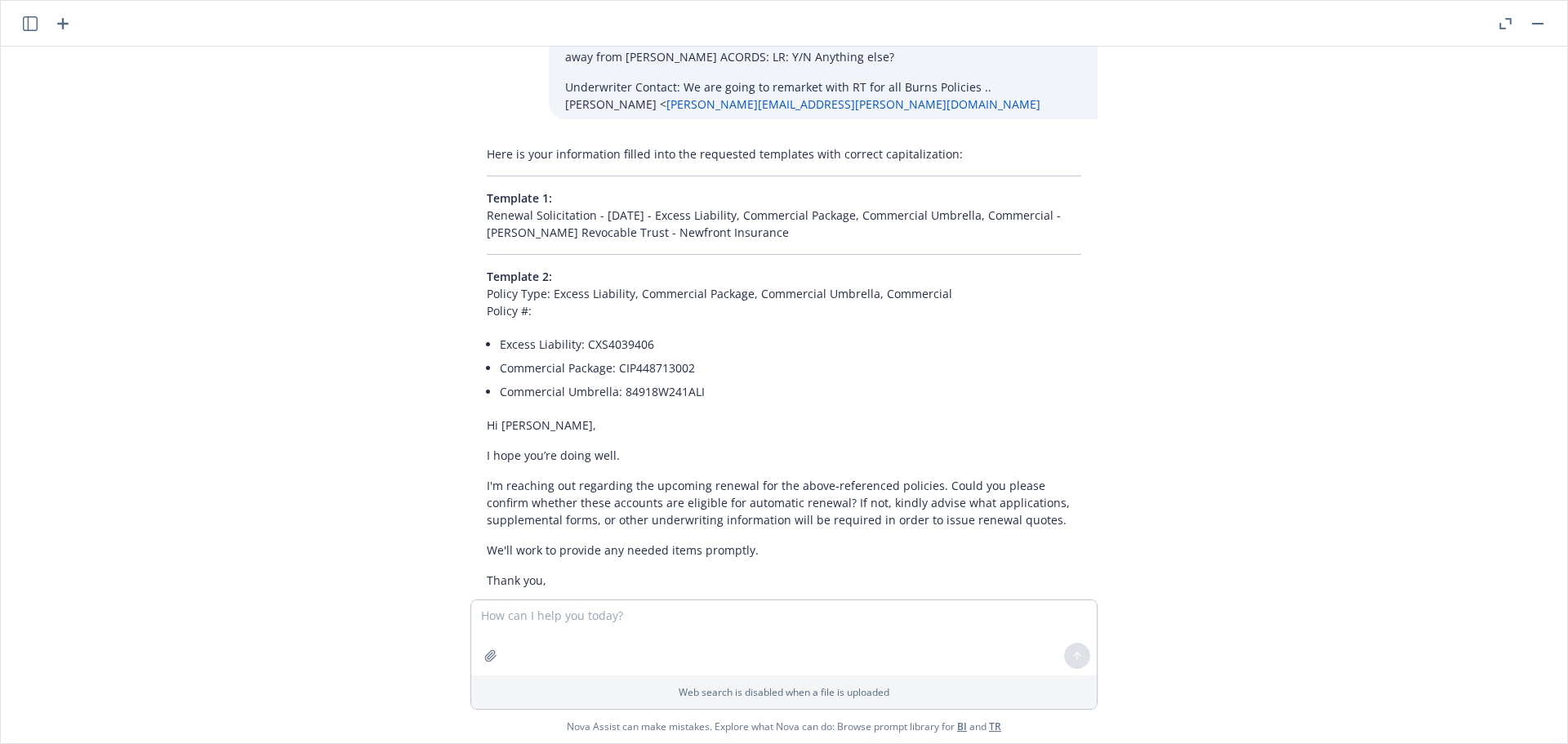
scroll to position [9309, 0]
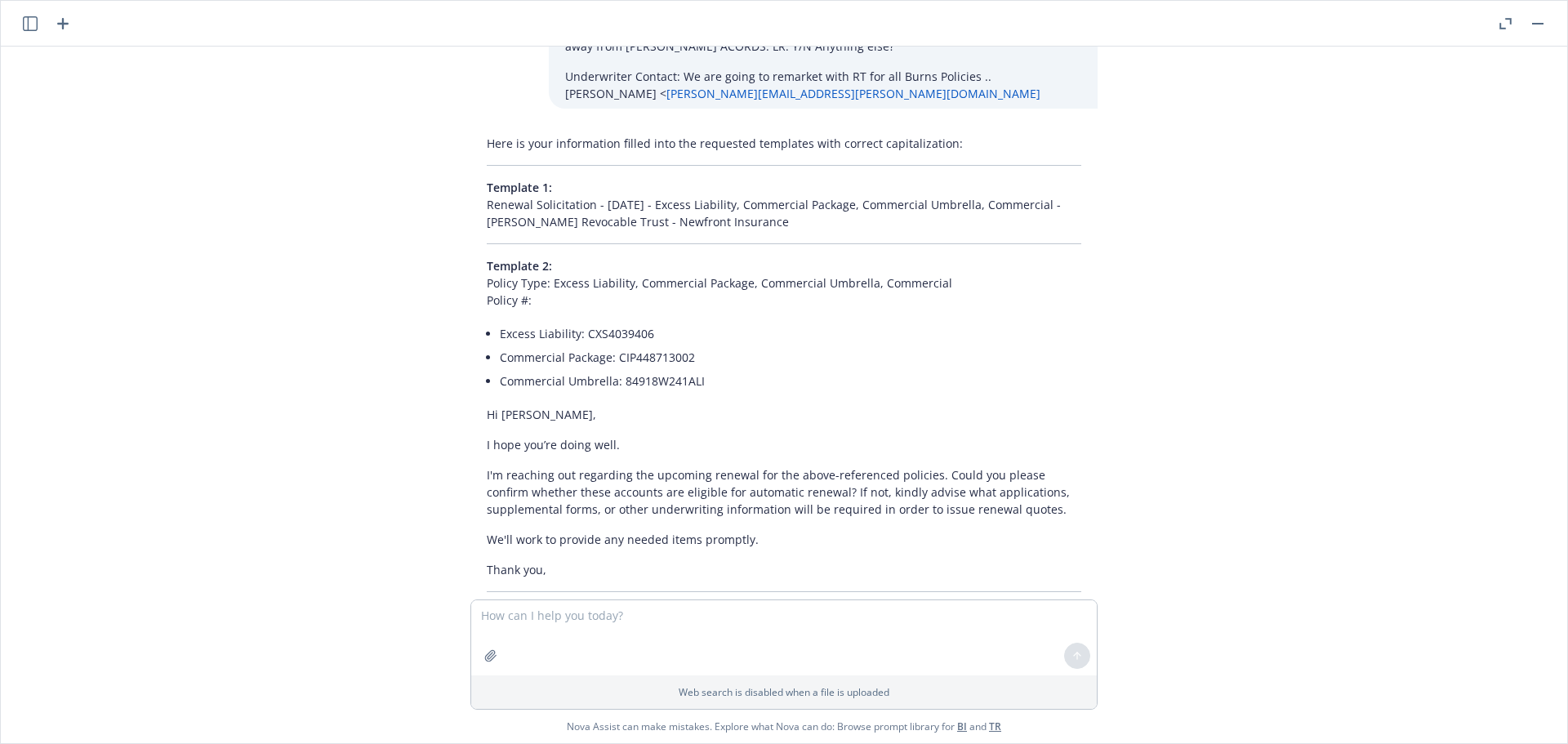
drag, startPoint x: 781, startPoint y: 157, endPoint x: 457, endPoint y: 136, distance: 324.7
click at [458, 136] on div "Here is your information filled into the requested templates with correct capit…" at bounding box center [784, 378] width 654 height 500
copy p "Renewal Solicitation - 12/09/25 - Excess Liability, Commercial Package, Commerc…"
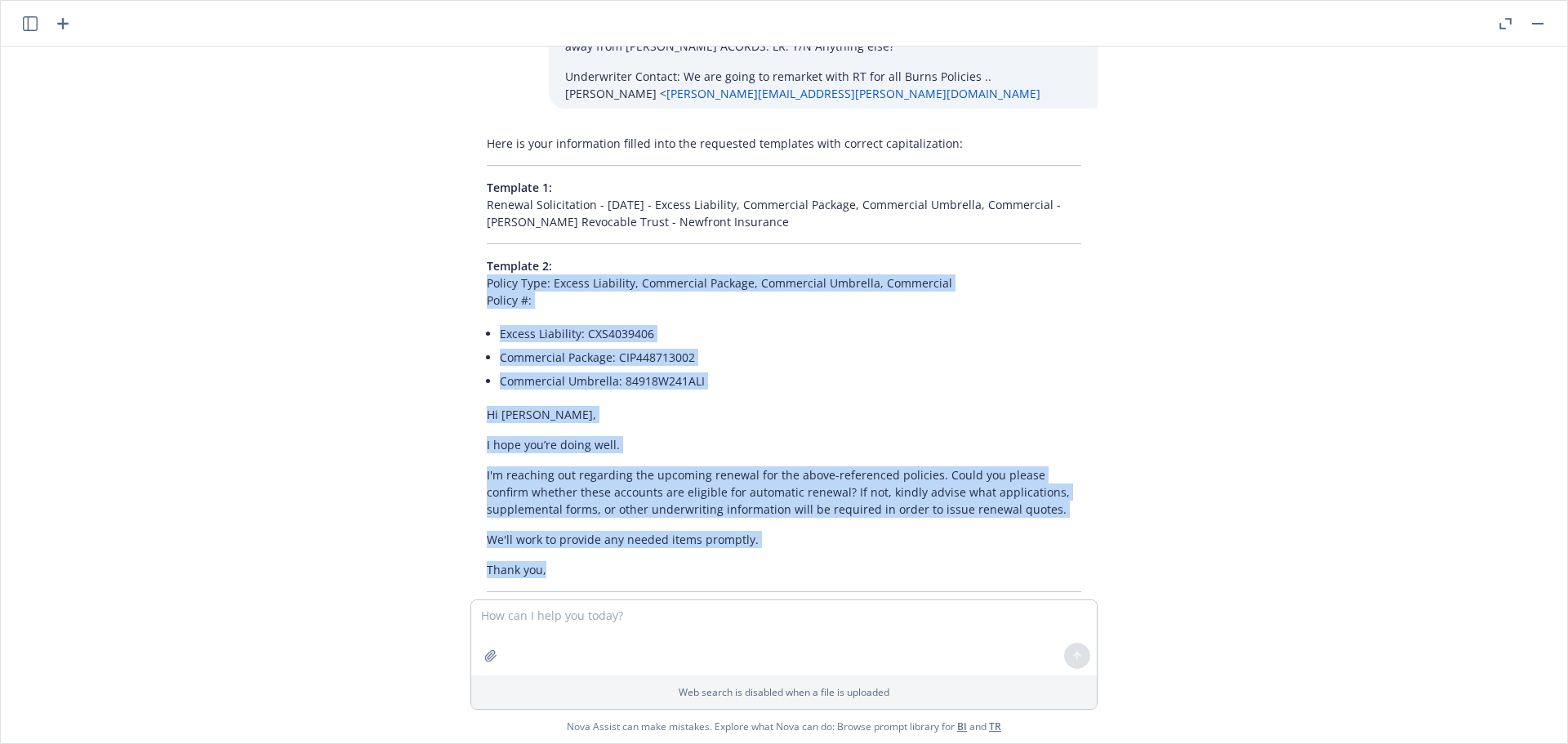
drag, startPoint x: 551, startPoint y: 499, endPoint x: 473, endPoint y: 217, distance: 292.6
click at [473, 217] on div "Here is your information filled into the requested templates with correct capit…" at bounding box center [784, 378] width 627 height 500
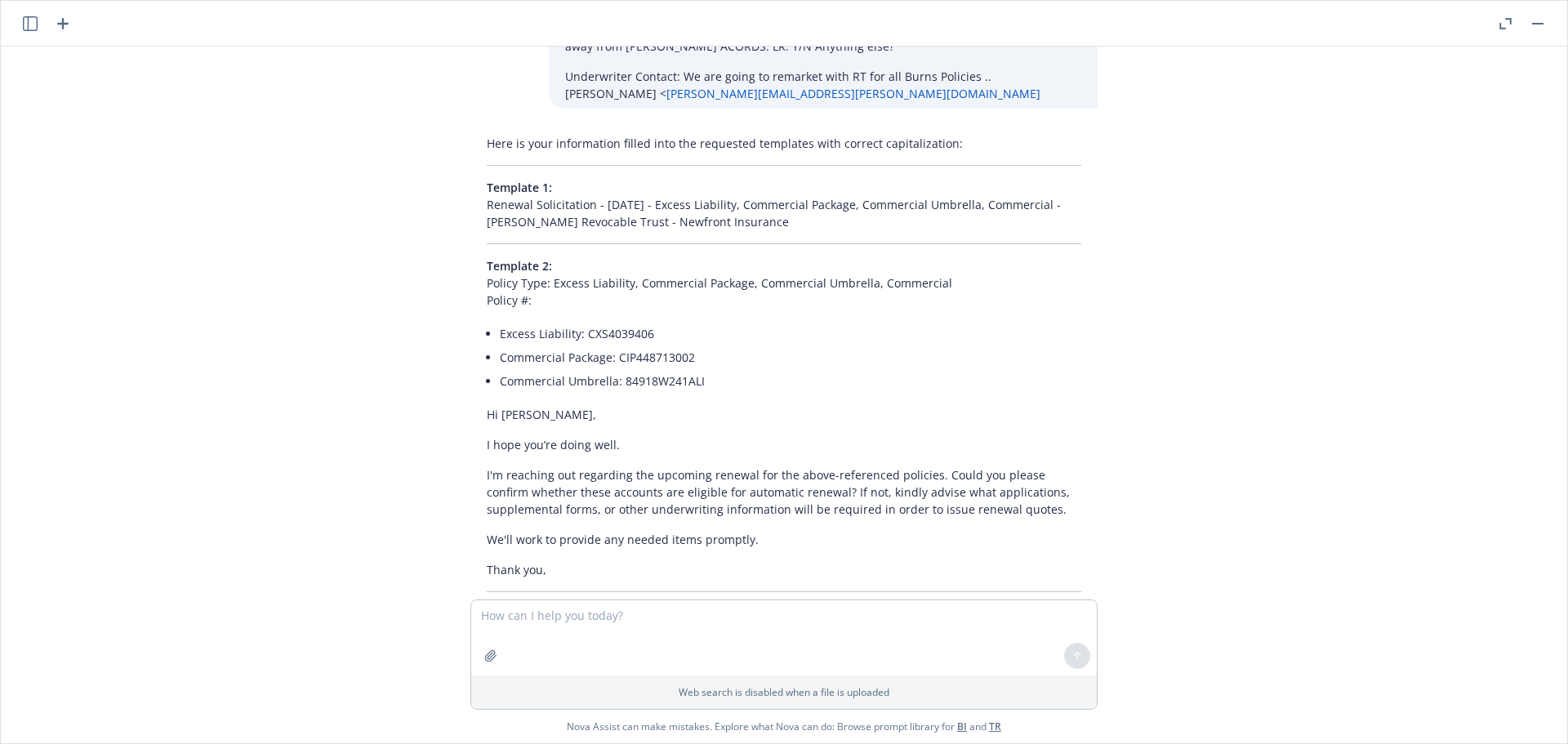
click at [639, 649] on div at bounding box center [784, 658] width 1540 height 20
click at [625, 610] on textarea at bounding box center [784, 638] width 626 height 76
click at [875, 620] on textarea "please always list policy # like this if the email address are same:" at bounding box center [784, 637] width 626 height 77
paste textarea "Policy #: CXS4039406, CIP448713002, 84918W241ALI"
type textarea "please always list policy # like this if the email address are same: Policy #: …"
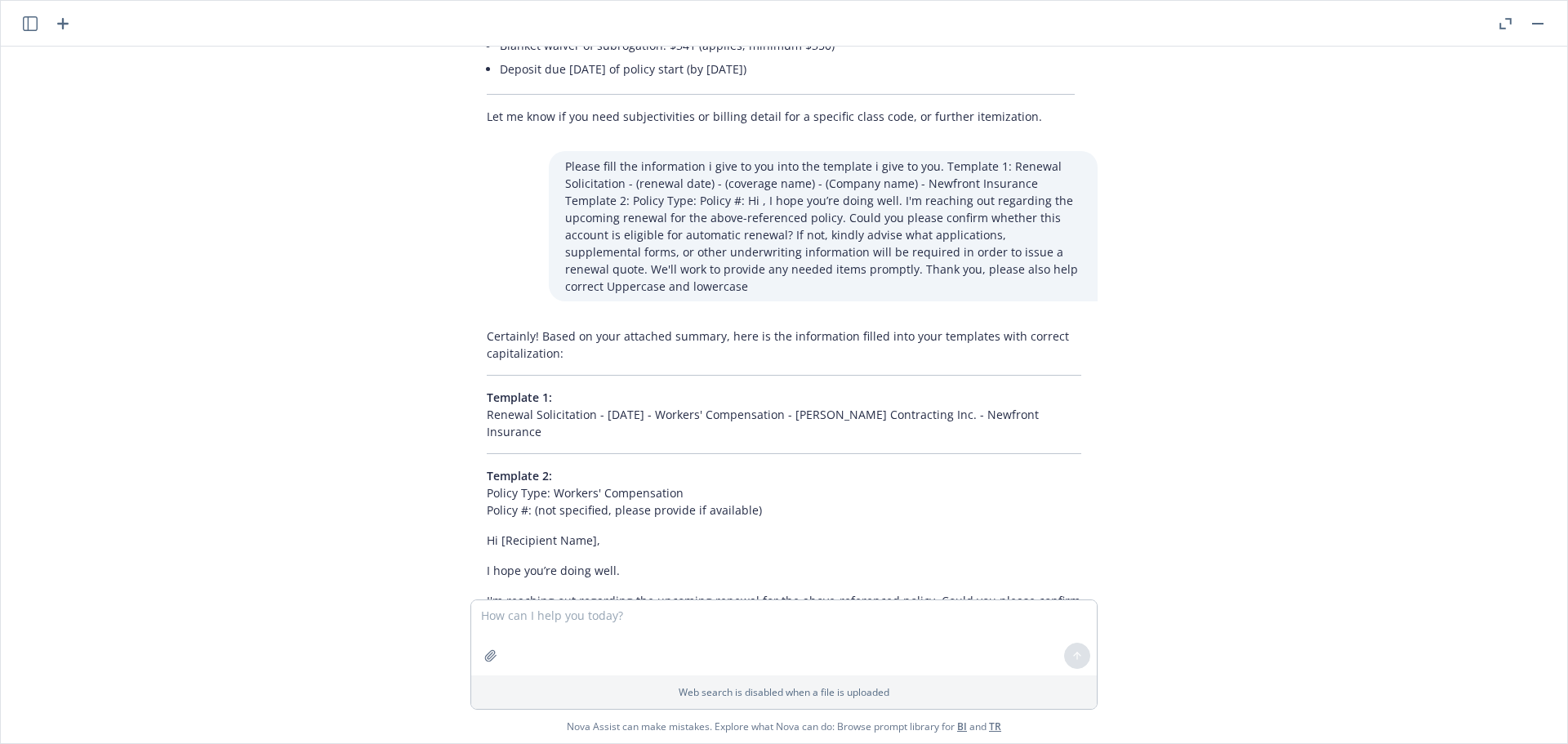
scroll to position [6464, 0]
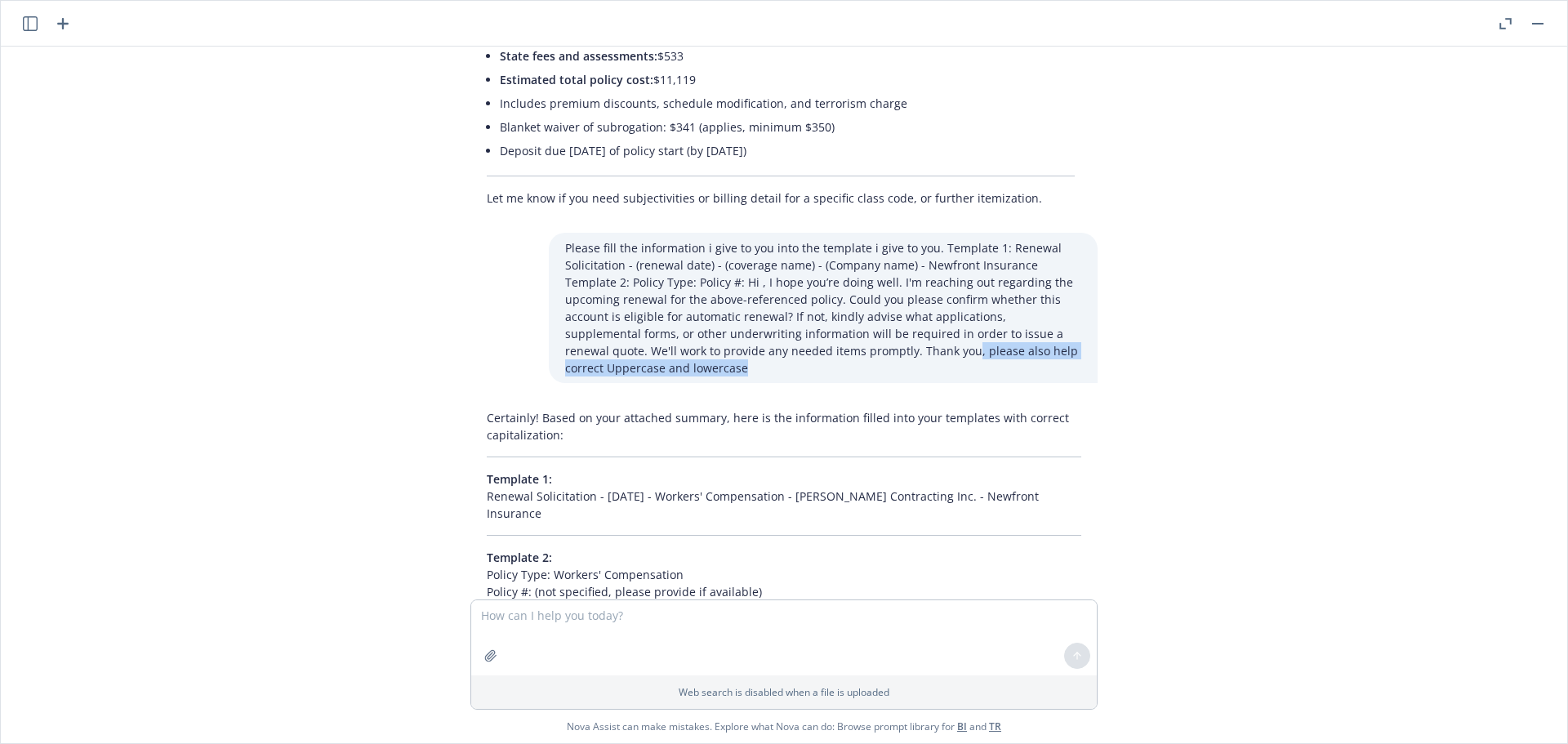
drag, startPoint x: 804, startPoint y: 349, endPoint x: 805, endPoint y: 364, distance: 15.0
click at [805, 364] on p "Please fill the information i give to you into the template i give to you. Temp…" at bounding box center [823, 308] width 516 height 137
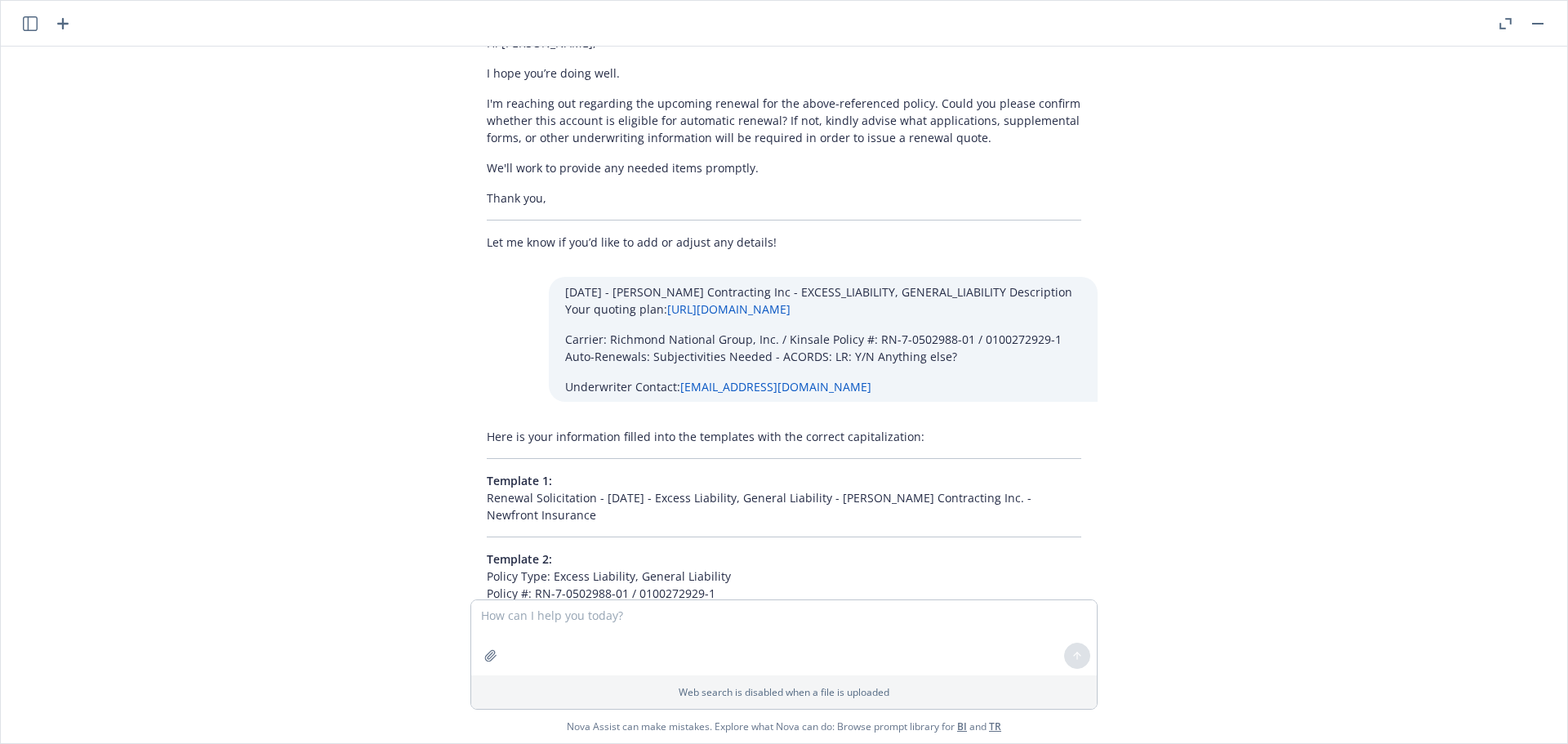
scroll to position [7852, 0]
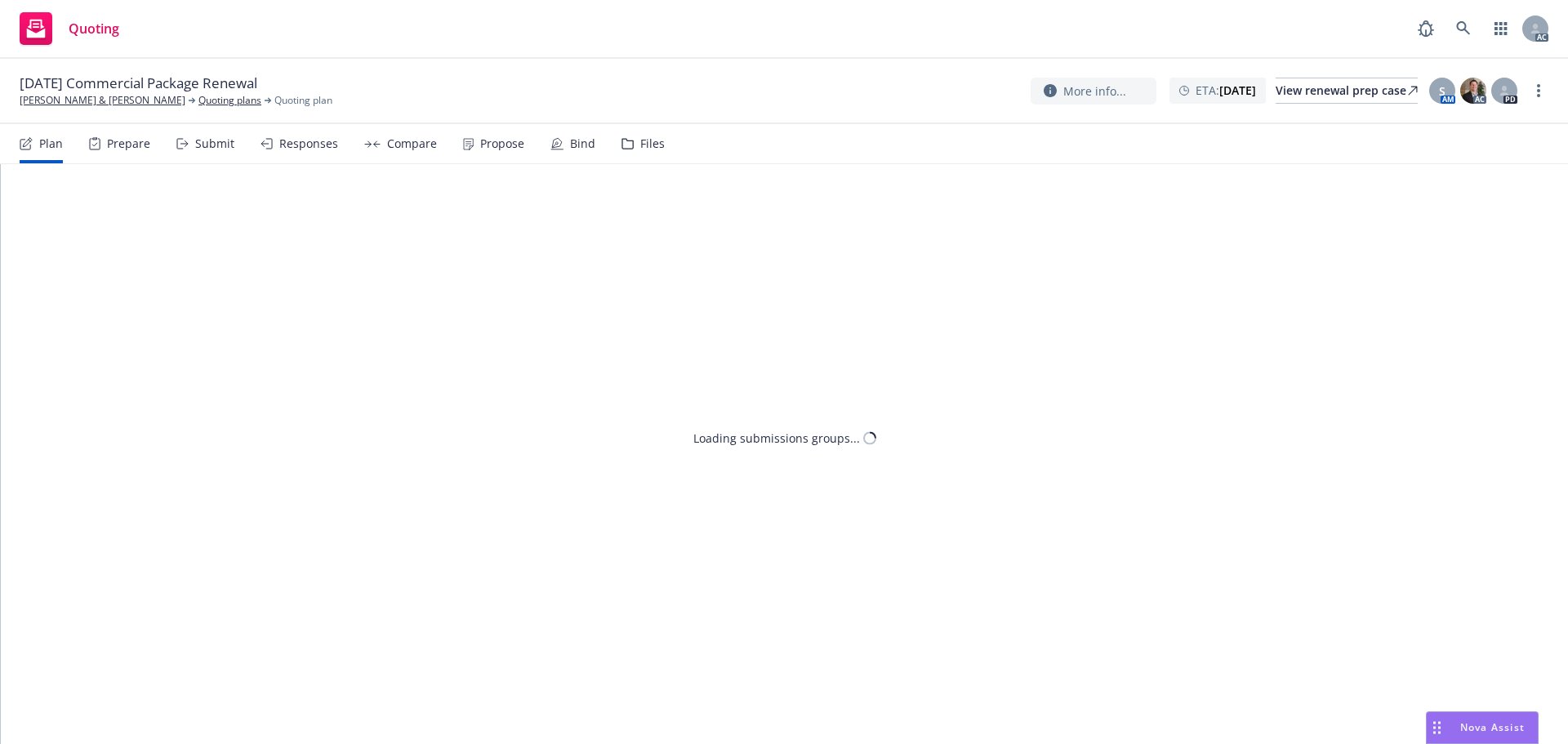
click at [202, 141] on div "Submit" at bounding box center [214, 143] width 39 height 13
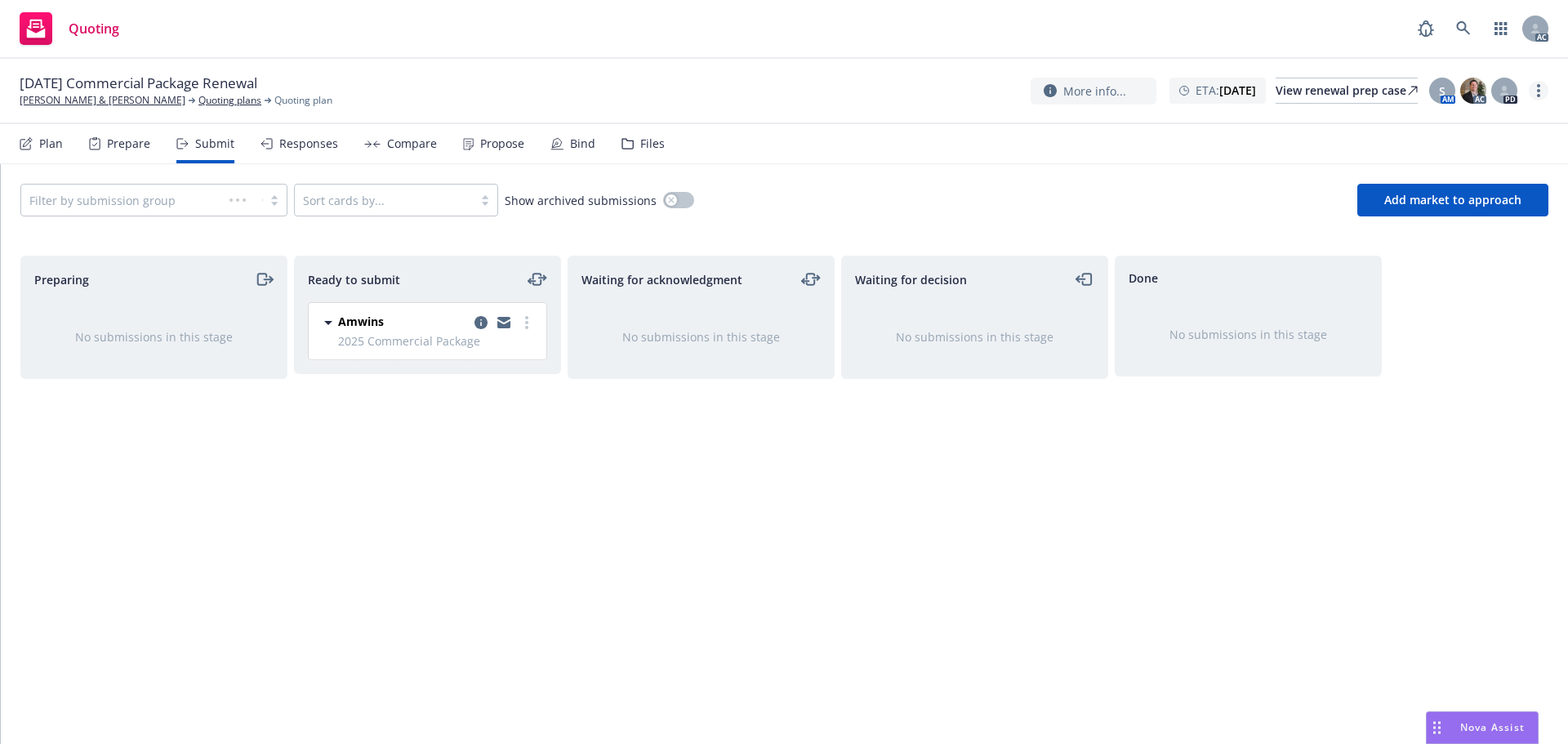
click at [1529, 95] on link "more" at bounding box center [1539, 91] width 20 height 20
click at [1460, 125] on link "Copy logging email" at bounding box center [1456, 123] width 182 height 33
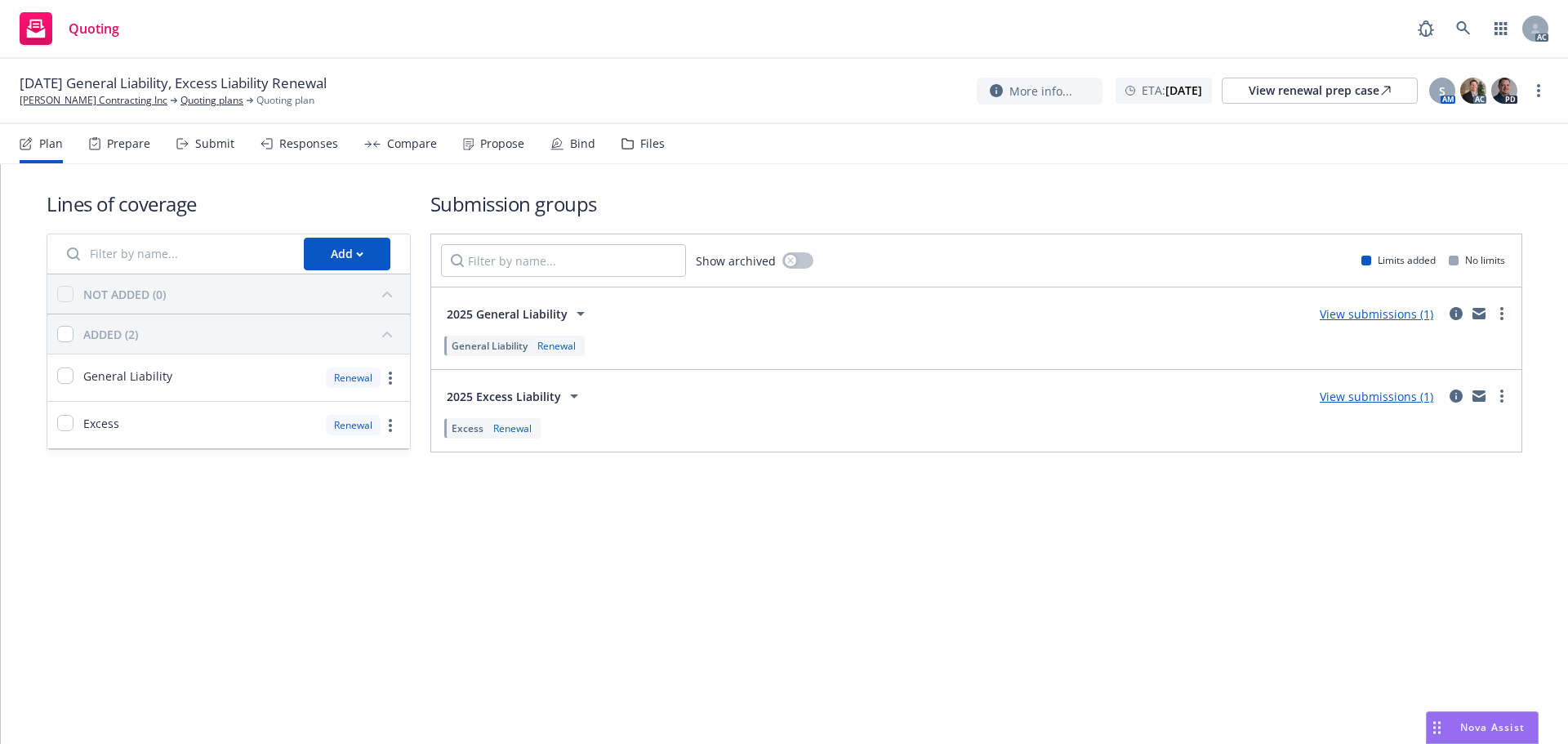
click at [212, 146] on div "Submit" at bounding box center [214, 143] width 39 height 13
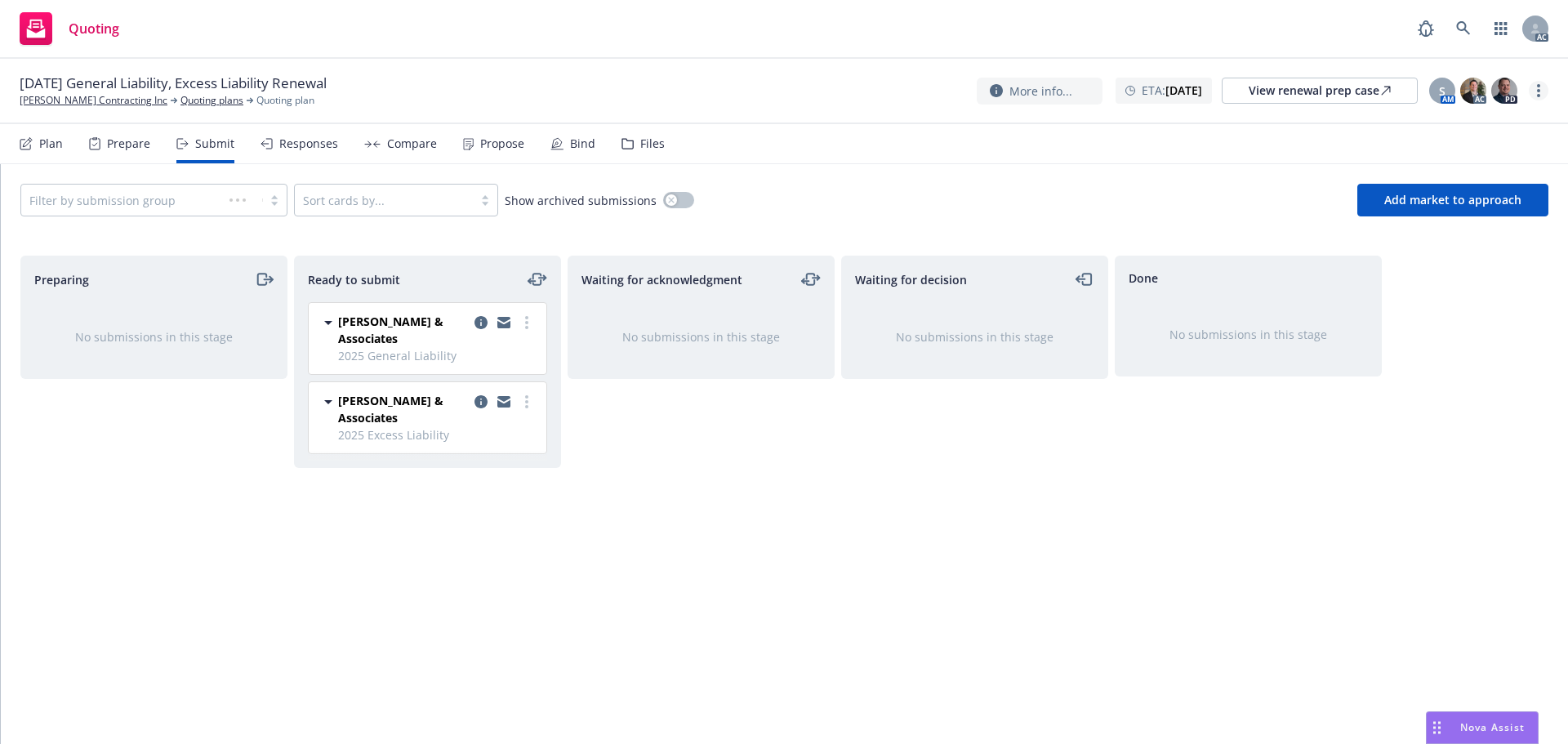
click at [1534, 88] on link "more" at bounding box center [1539, 91] width 20 height 20
click at [1451, 111] on link "Copy logging email" at bounding box center [1456, 123] width 182 height 33
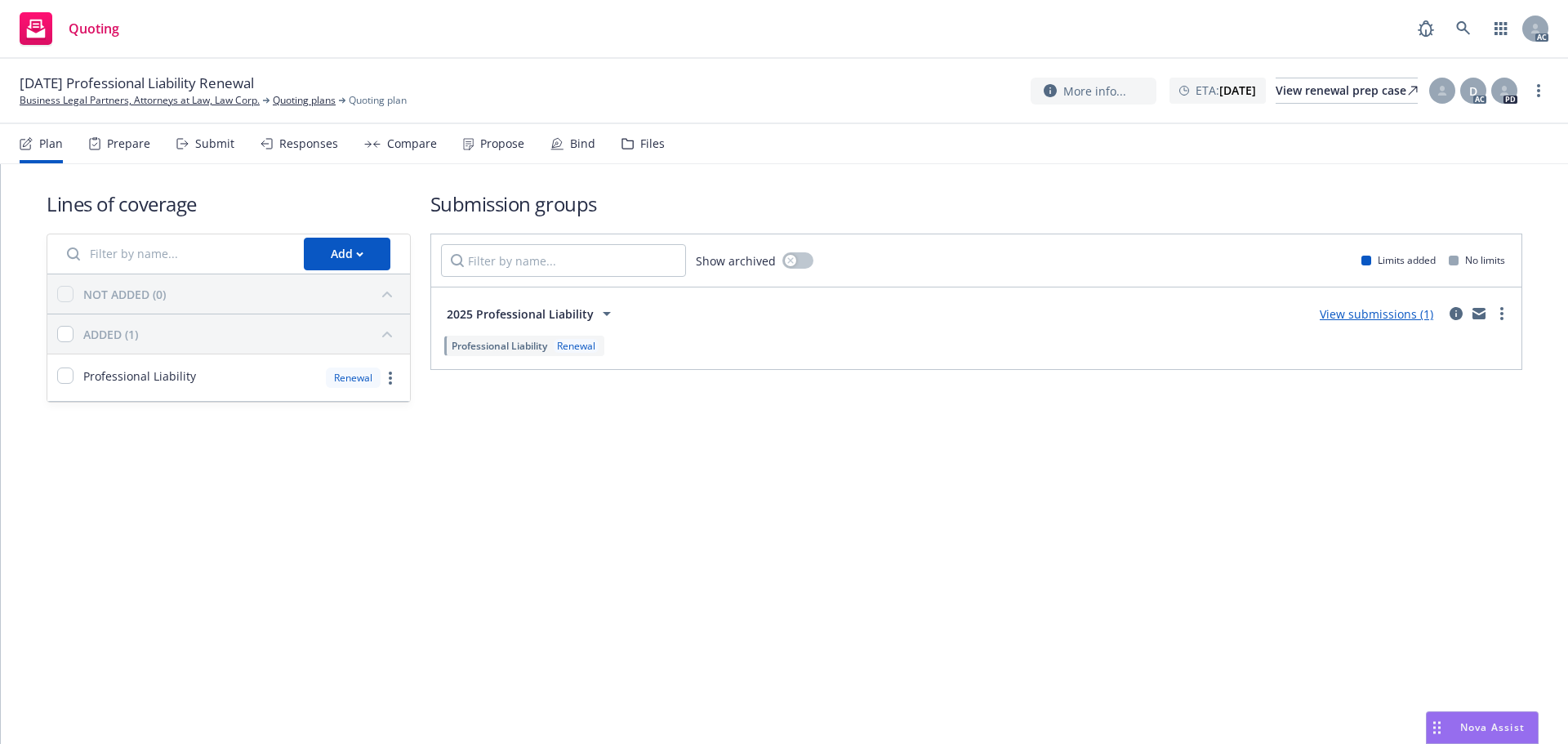
click at [223, 145] on div "Submit" at bounding box center [214, 143] width 39 height 13
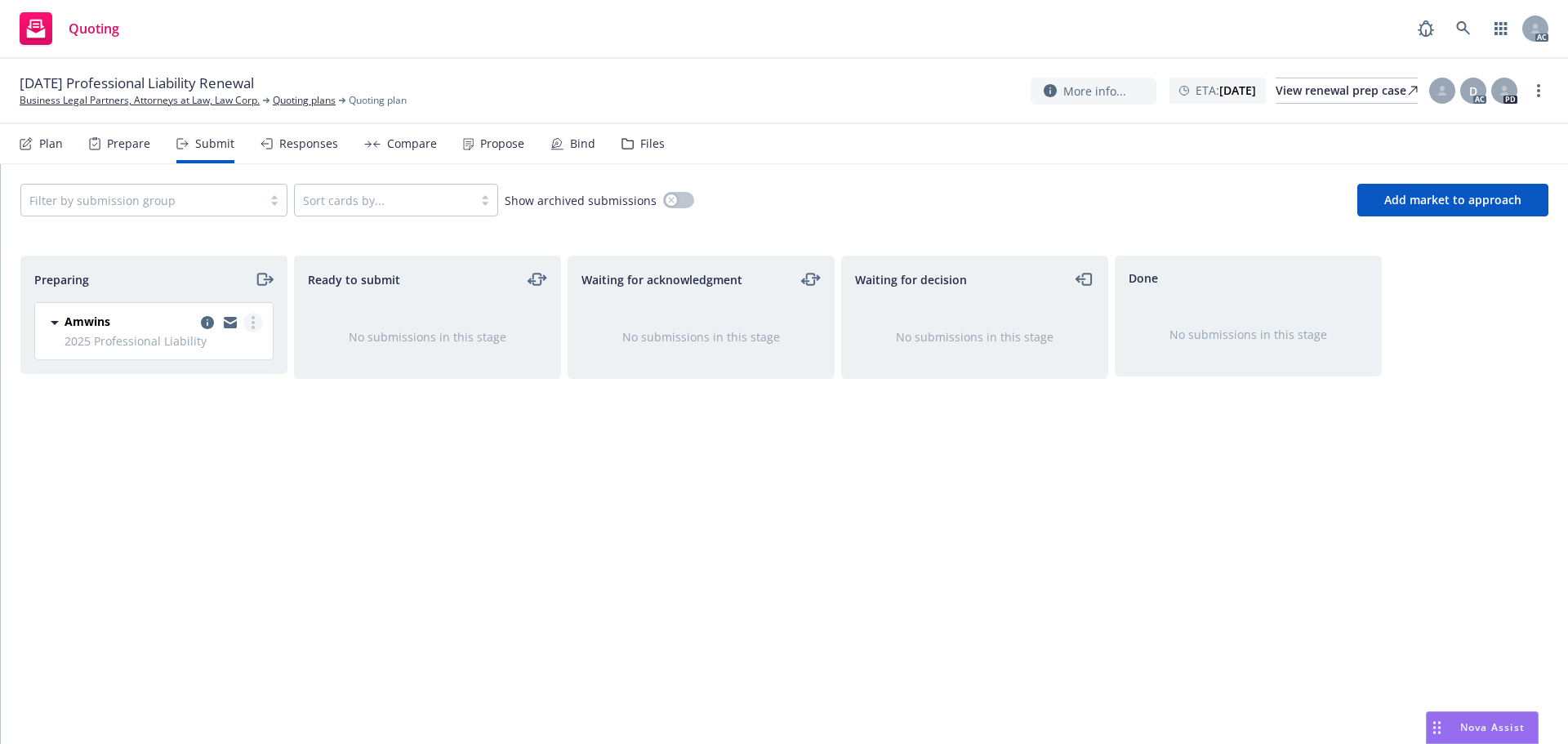
click at [251, 324] on link "more" at bounding box center [254, 322] width 20 height 20
click at [203, 387] on span "Log acknowledgement" at bounding box center [179, 389] width 161 height 16
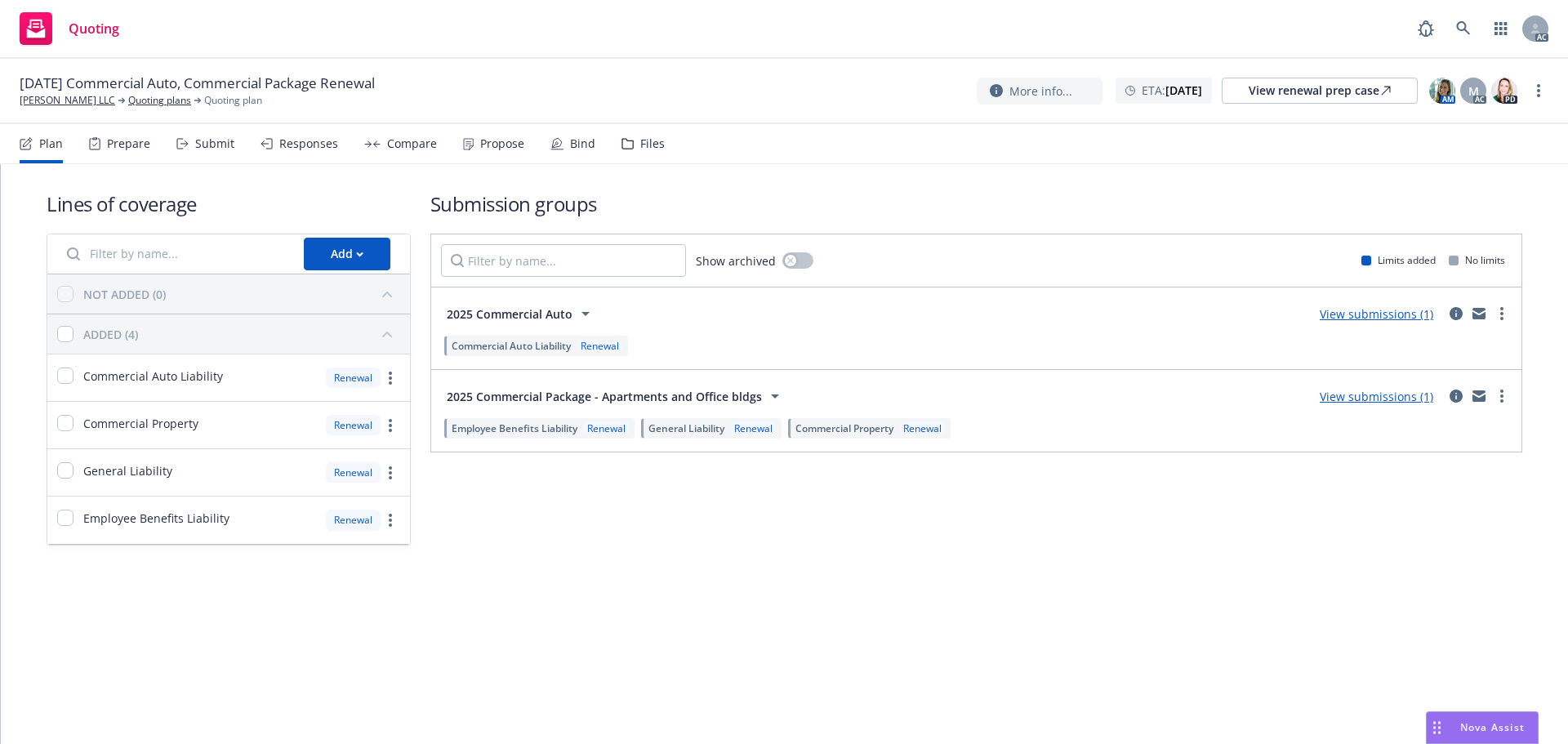
click at [183, 131] on div "Submit" at bounding box center [205, 143] width 58 height 39
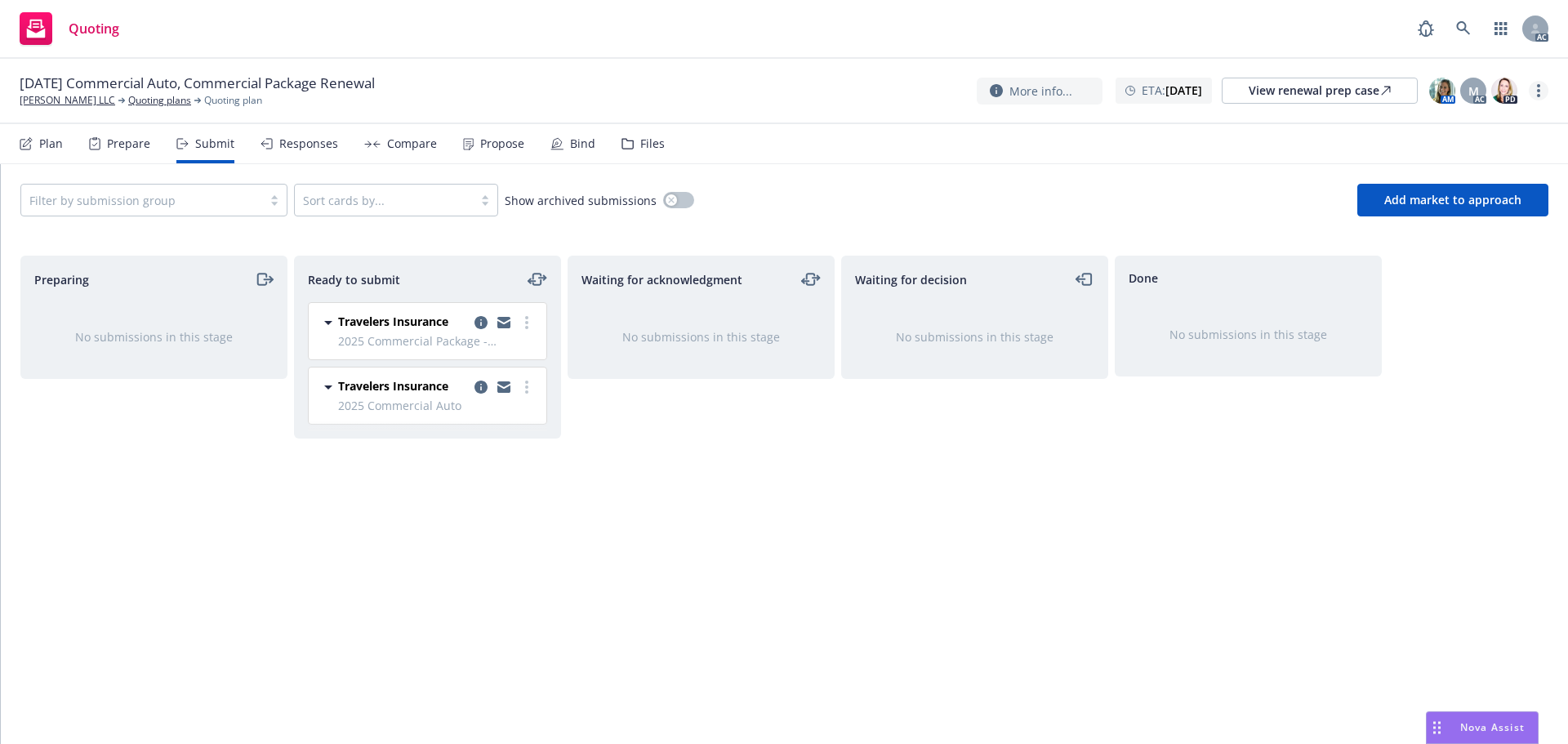
click at [1543, 96] on link "more" at bounding box center [1539, 91] width 20 height 20
click at [1439, 120] on link "Copy logging email" at bounding box center [1456, 123] width 182 height 33
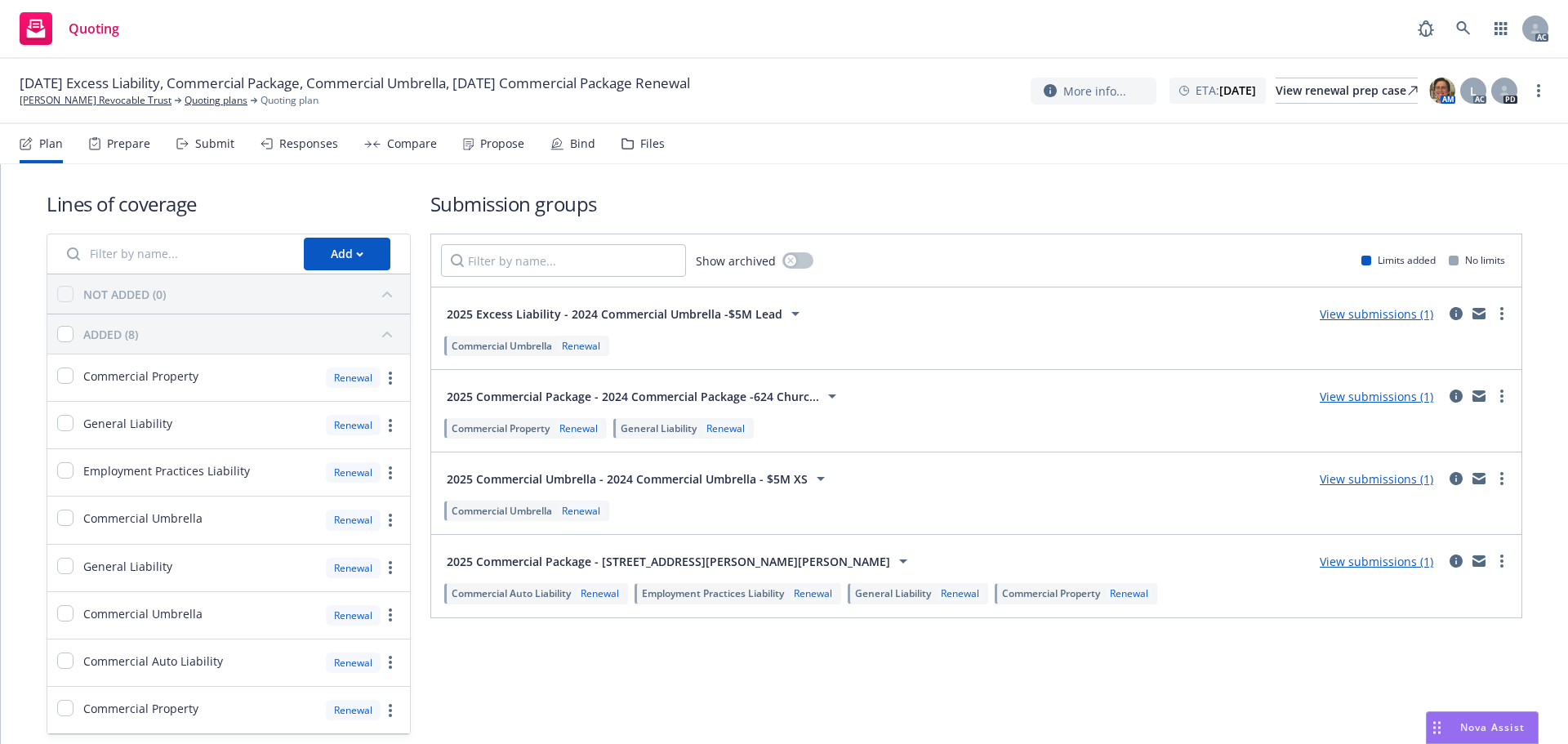
drag, startPoint x: 1535, startPoint y: 87, endPoint x: 1527, endPoint y: 91, distance: 8.9
click at [1535, 87] on link "more" at bounding box center [1539, 91] width 20 height 20
drag, startPoint x: 1470, startPoint y: 131, endPoint x: 1174, endPoint y: 156, distance: 297.1
click at [1467, 133] on link "Copy logging email" at bounding box center [1456, 124] width 182 height 33
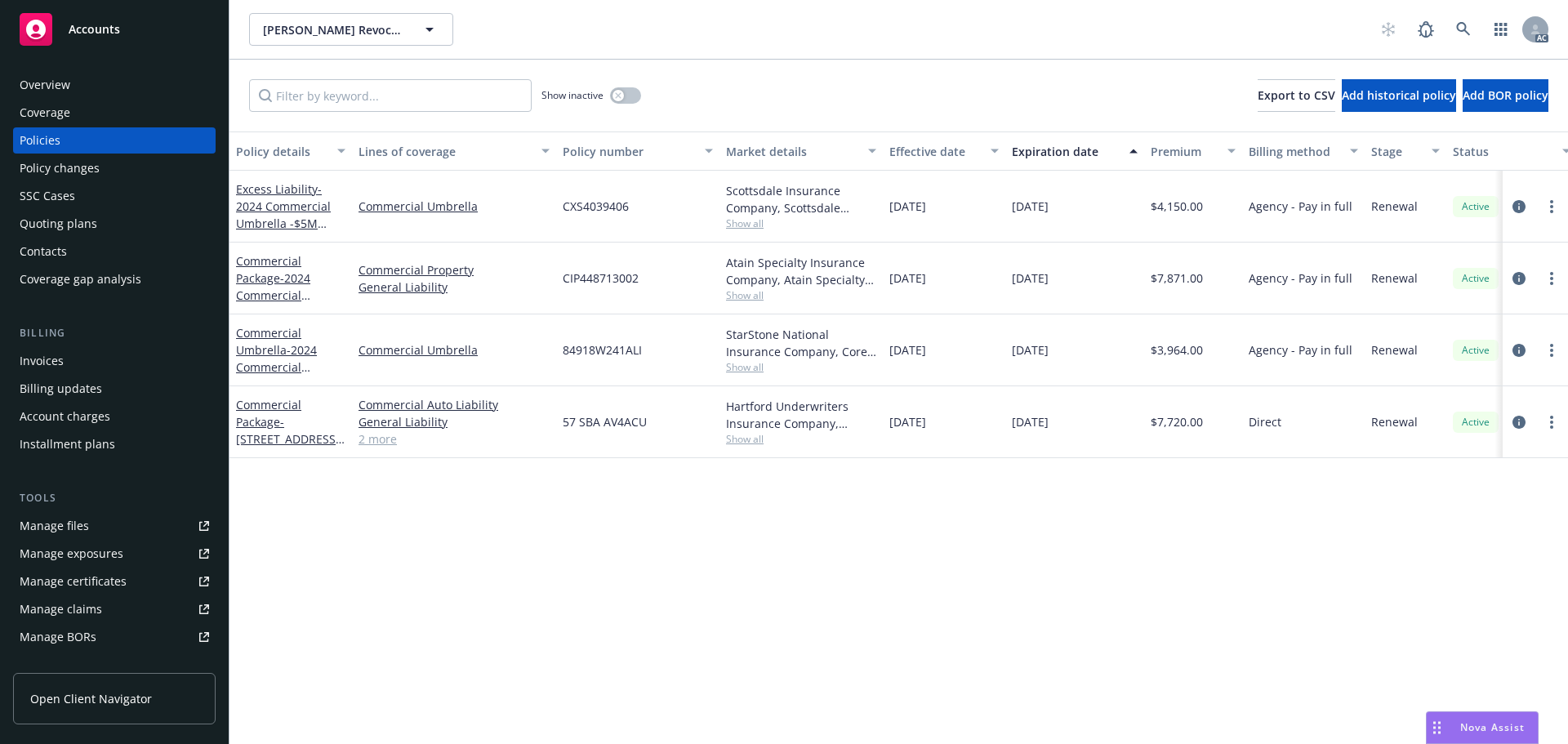
click at [732, 224] on span "Show all" at bounding box center [801, 224] width 150 height 14
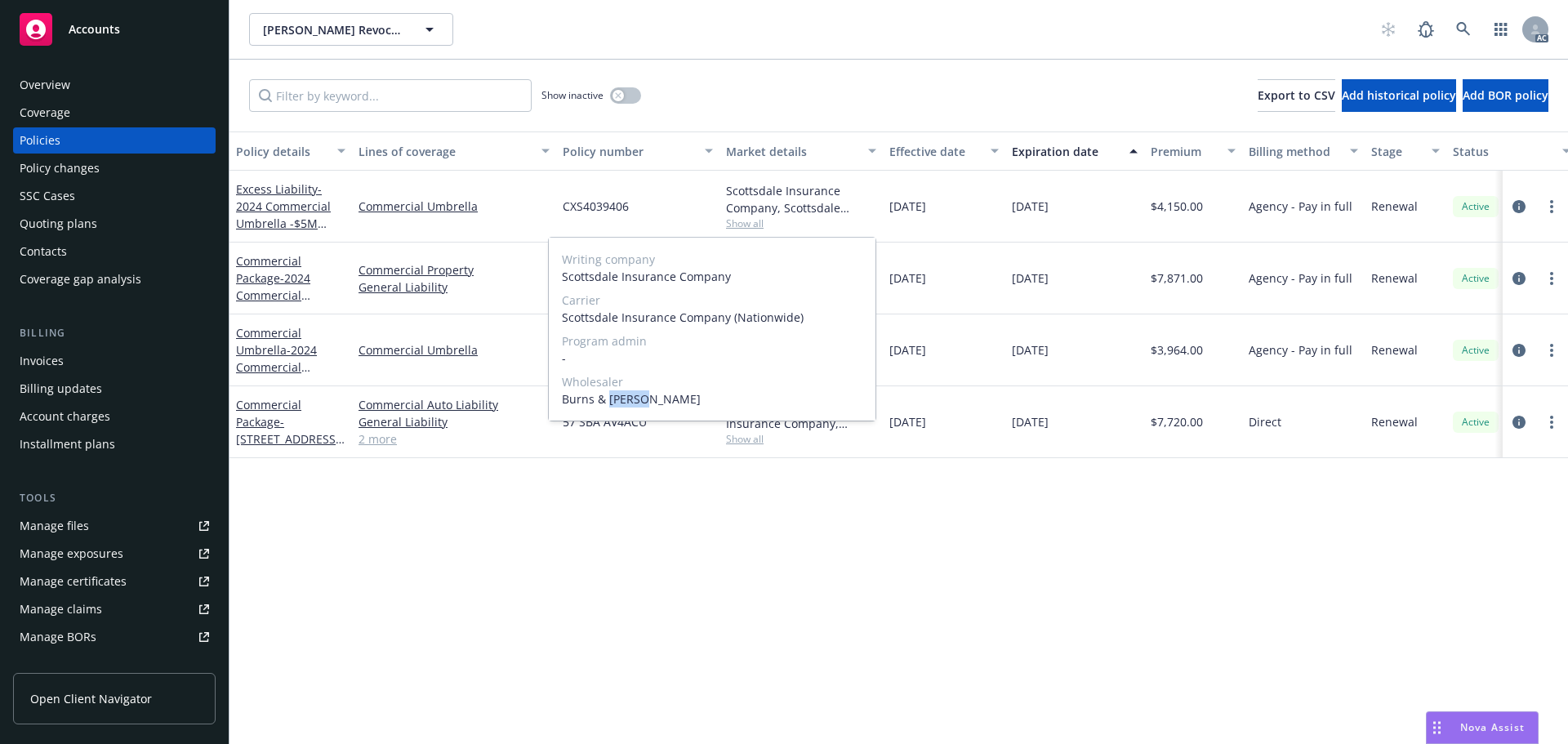
drag, startPoint x: 650, startPoint y: 396, endPoint x: 611, endPoint y: 394, distance: 39.1
click at [611, 394] on span "Burns & Wilcox" at bounding box center [712, 398] width 300 height 17
copy span "Wilcox"
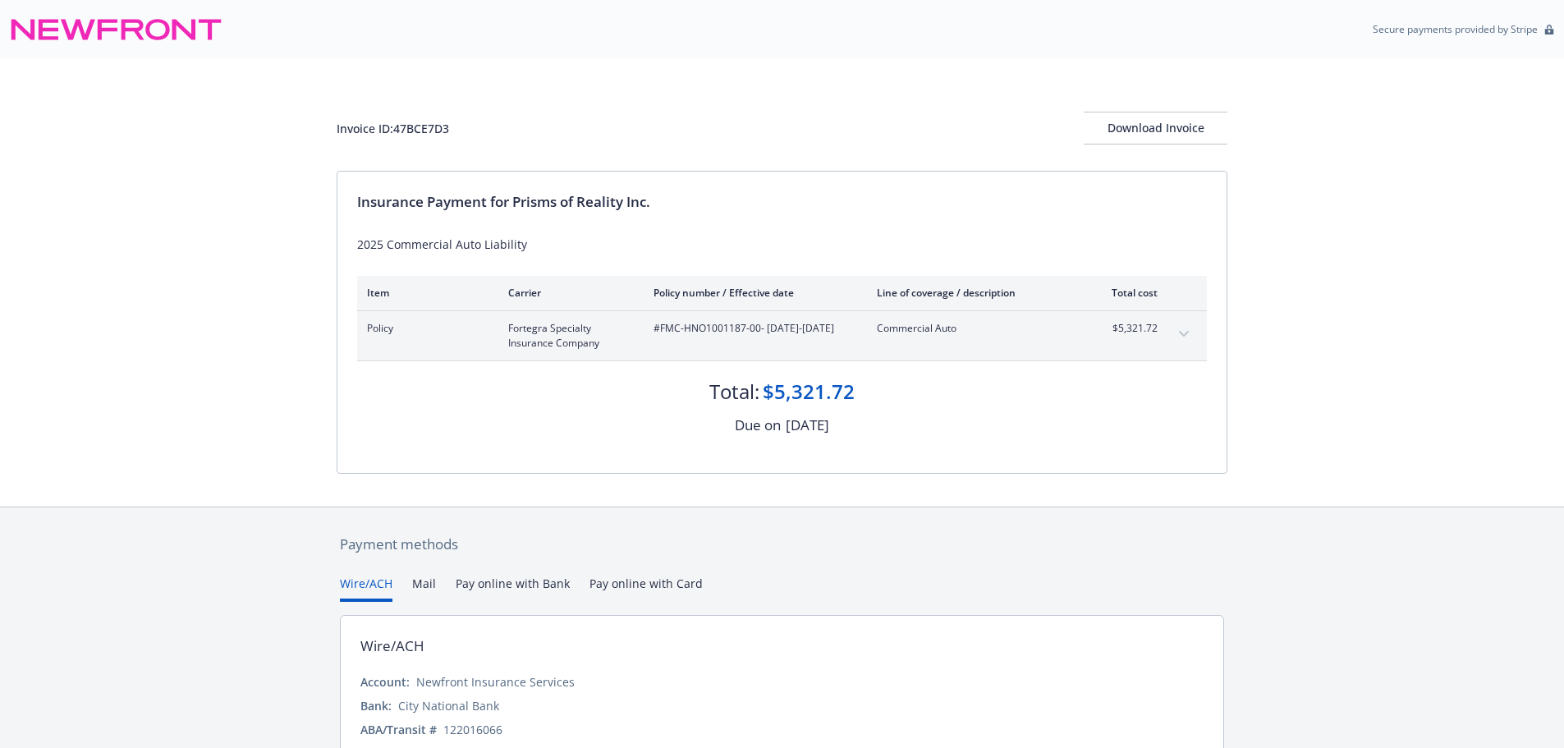
drag, startPoint x: 758, startPoint y: 425, endPoint x: 882, endPoint y: 435, distance: 123.5
click at [881, 432] on div "Due on May 30, 2025" at bounding box center [782, 425] width 850 height 21
click at [939, 444] on div "Insurance Payment for Prisms of Reality Inc. 2025 Commercial Auto Liability Ite…" at bounding box center [781, 322] width 889 height 301
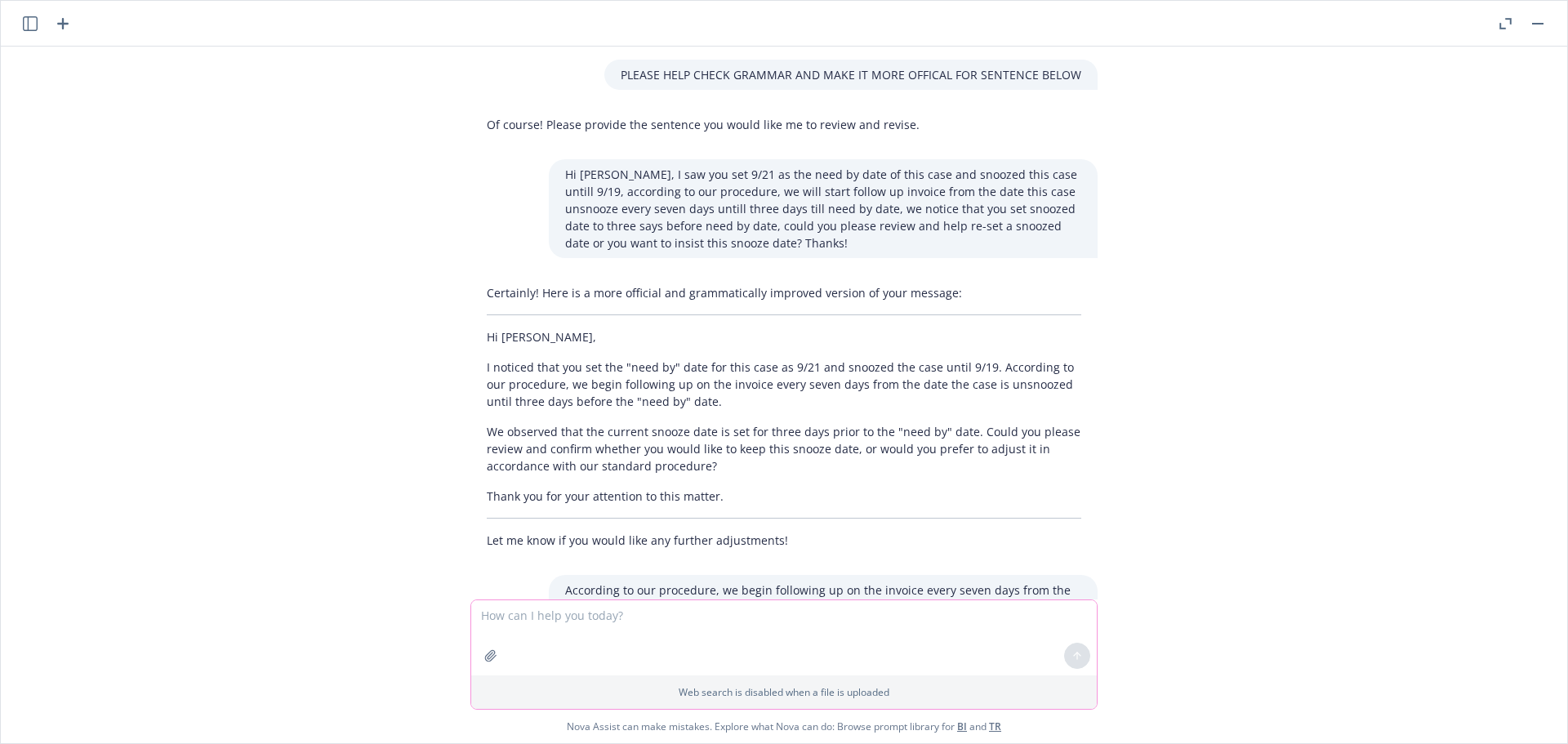
drag, startPoint x: 0, startPoint y: 0, endPoint x: 604, endPoint y: 630, distance: 872.8
click at [613, 631] on textarea at bounding box center [784, 638] width 626 height 76
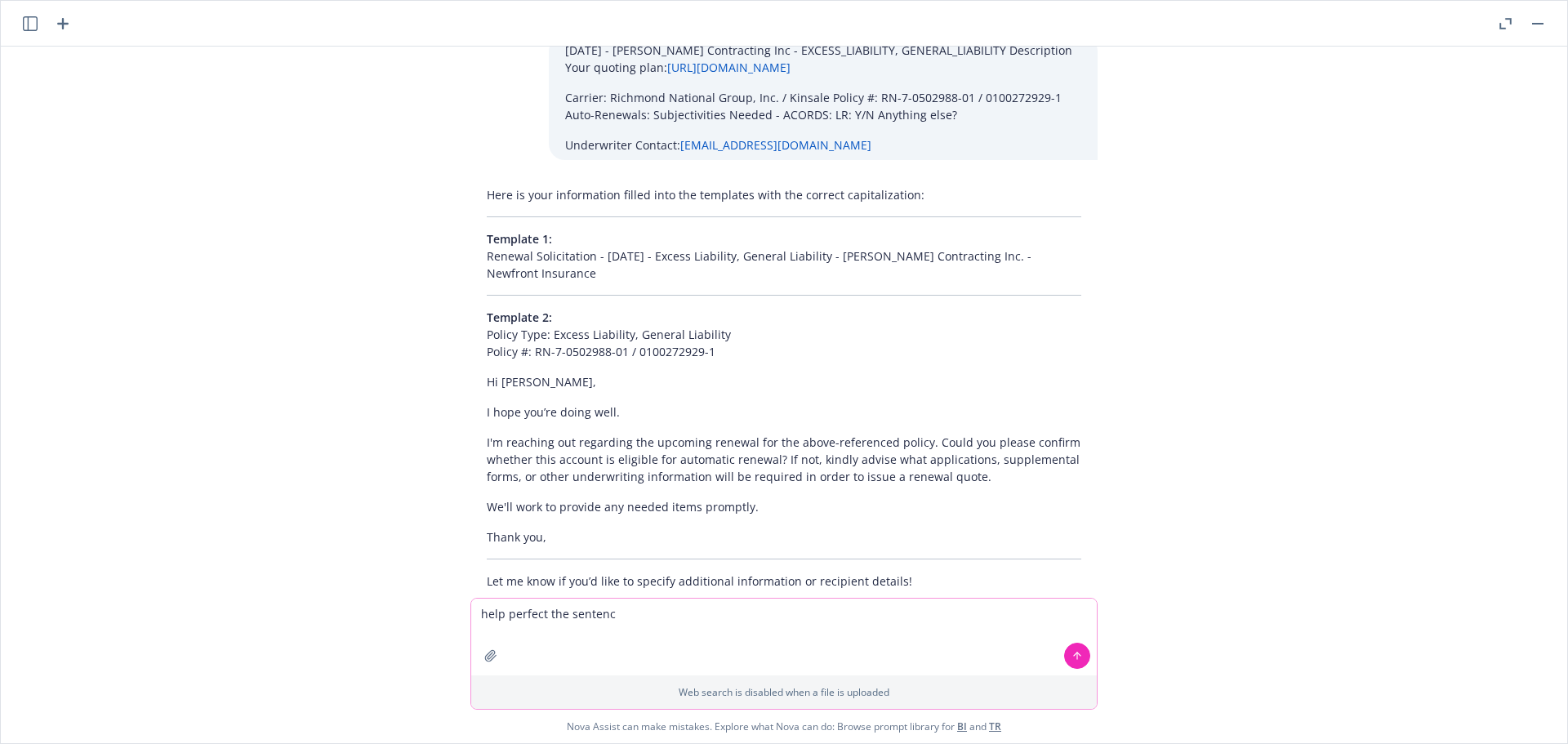
type textarea "help perfect the sentence"
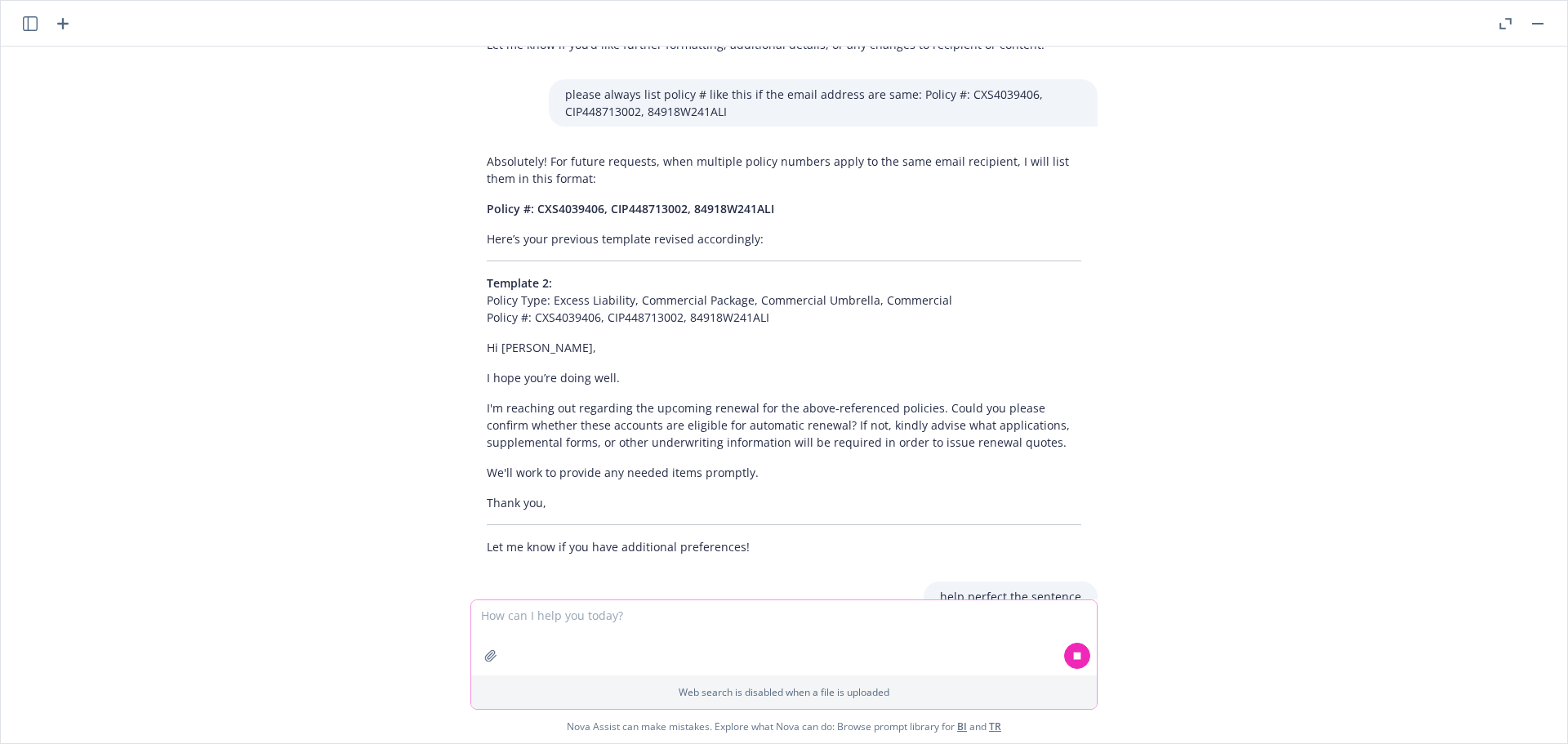
scroll to position [9887, 0]
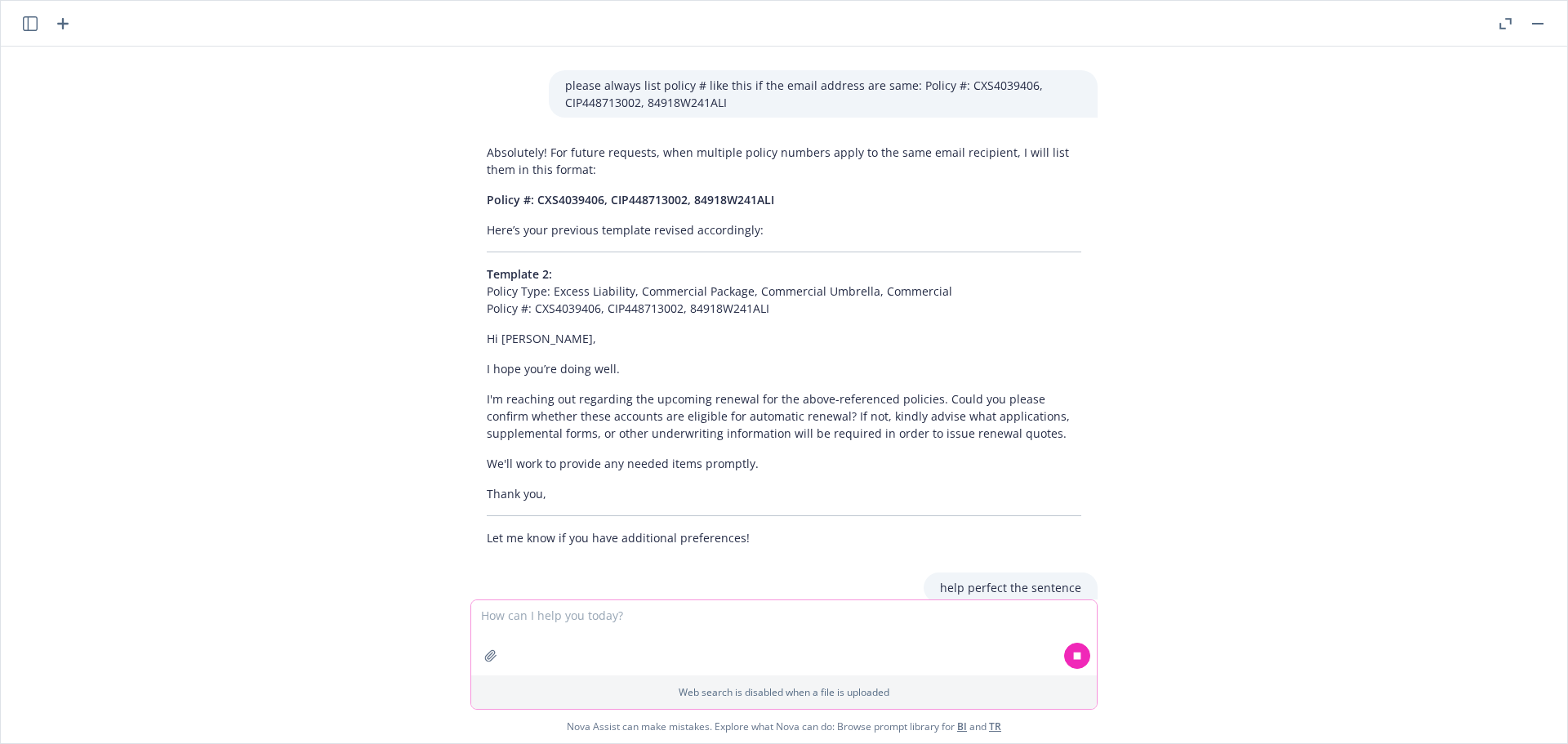
paste textarea "Hi Herani, we noticed that you mentioned in email that it's the final reminder …"
type textarea "Hi Herani, we noticed that you mentioned in email that it's the final reminder …"
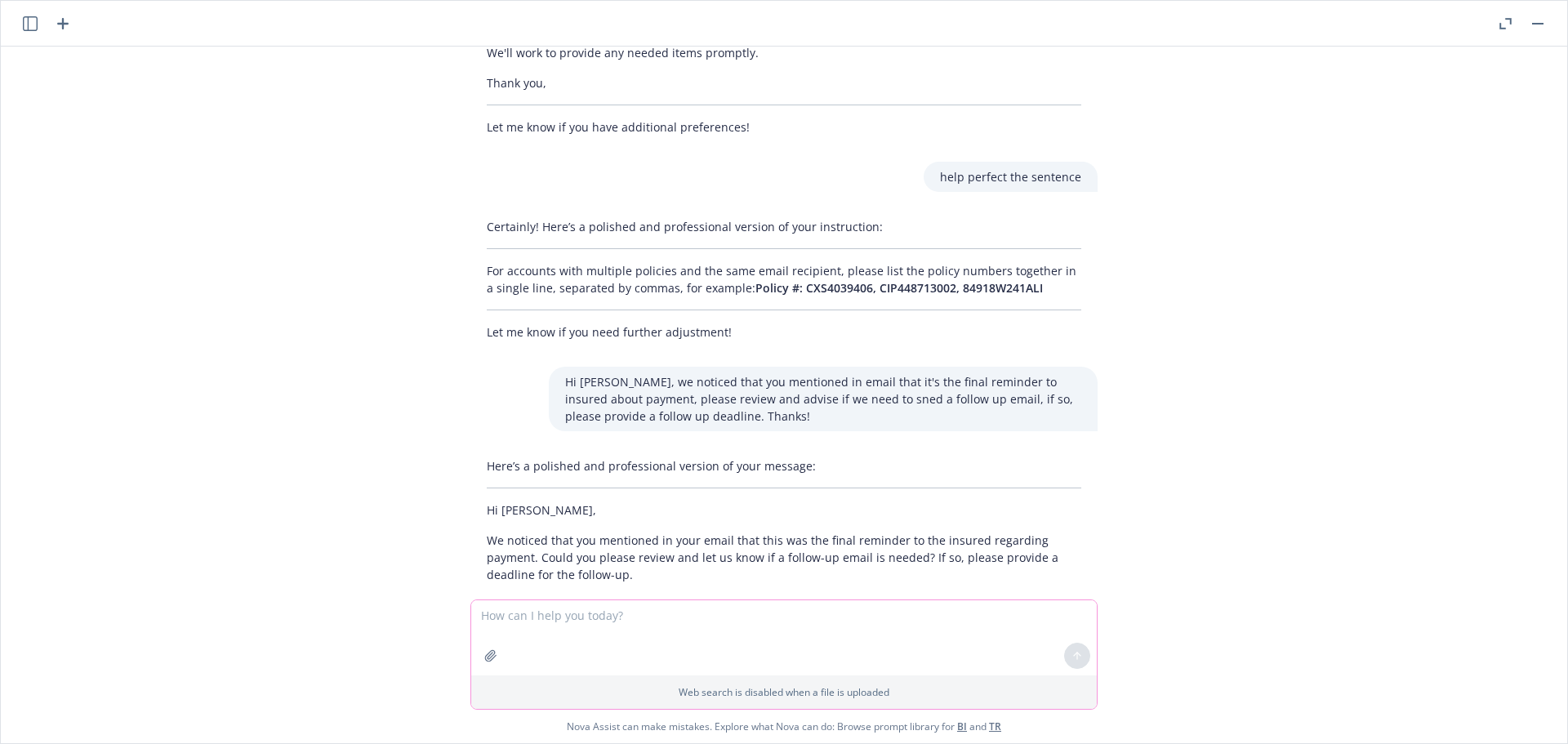
scroll to position [10303, 0]
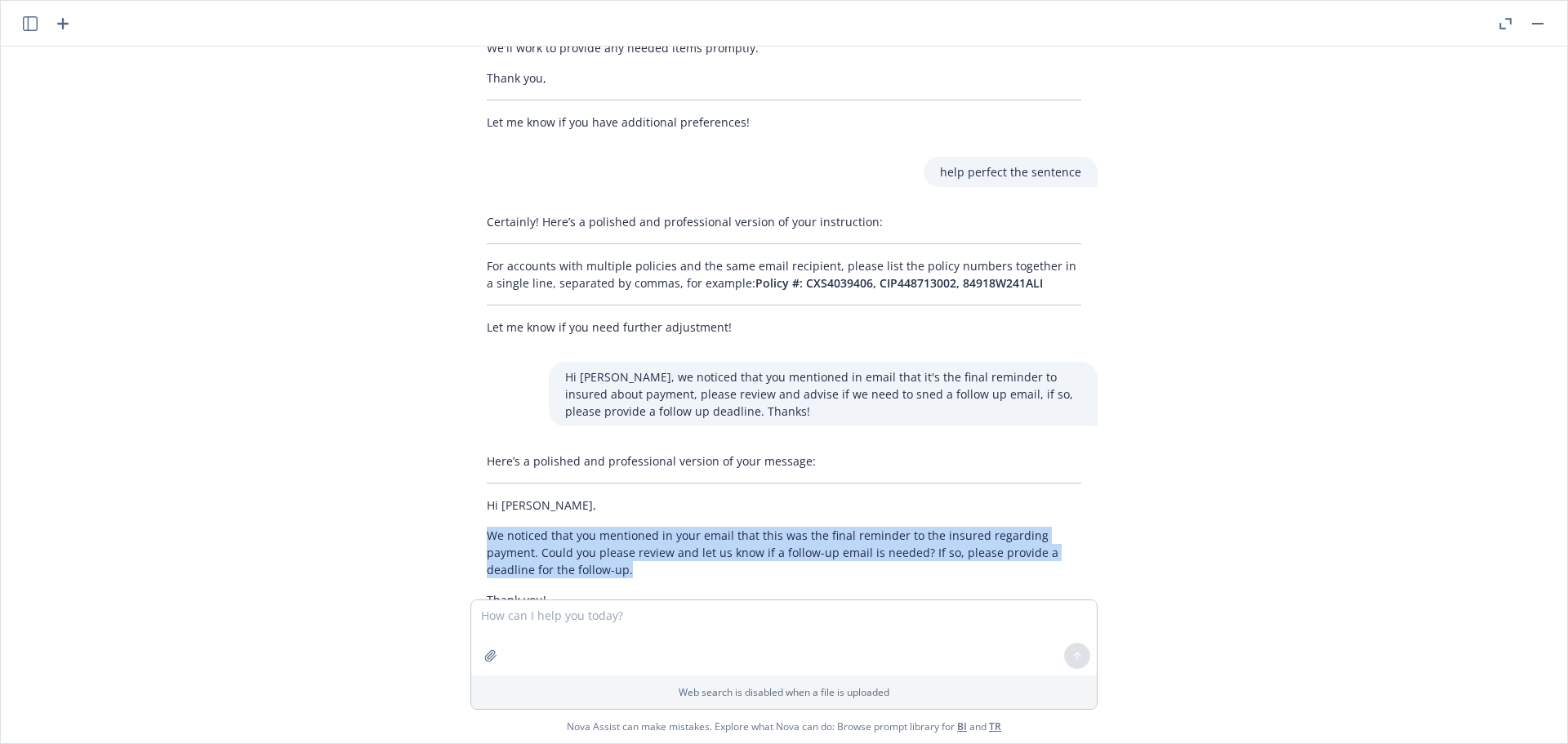
drag, startPoint x: 645, startPoint y: 501, endPoint x: 480, endPoint y: 467, distance: 168.5
click at [487, 526] on p "We noticed that you mentioned in your email that this was the final reminder to…" at bounding box center [784, 552] width 595 height 52
copy p "We noticed that you mentioned in your email that this was the final reminder to…"
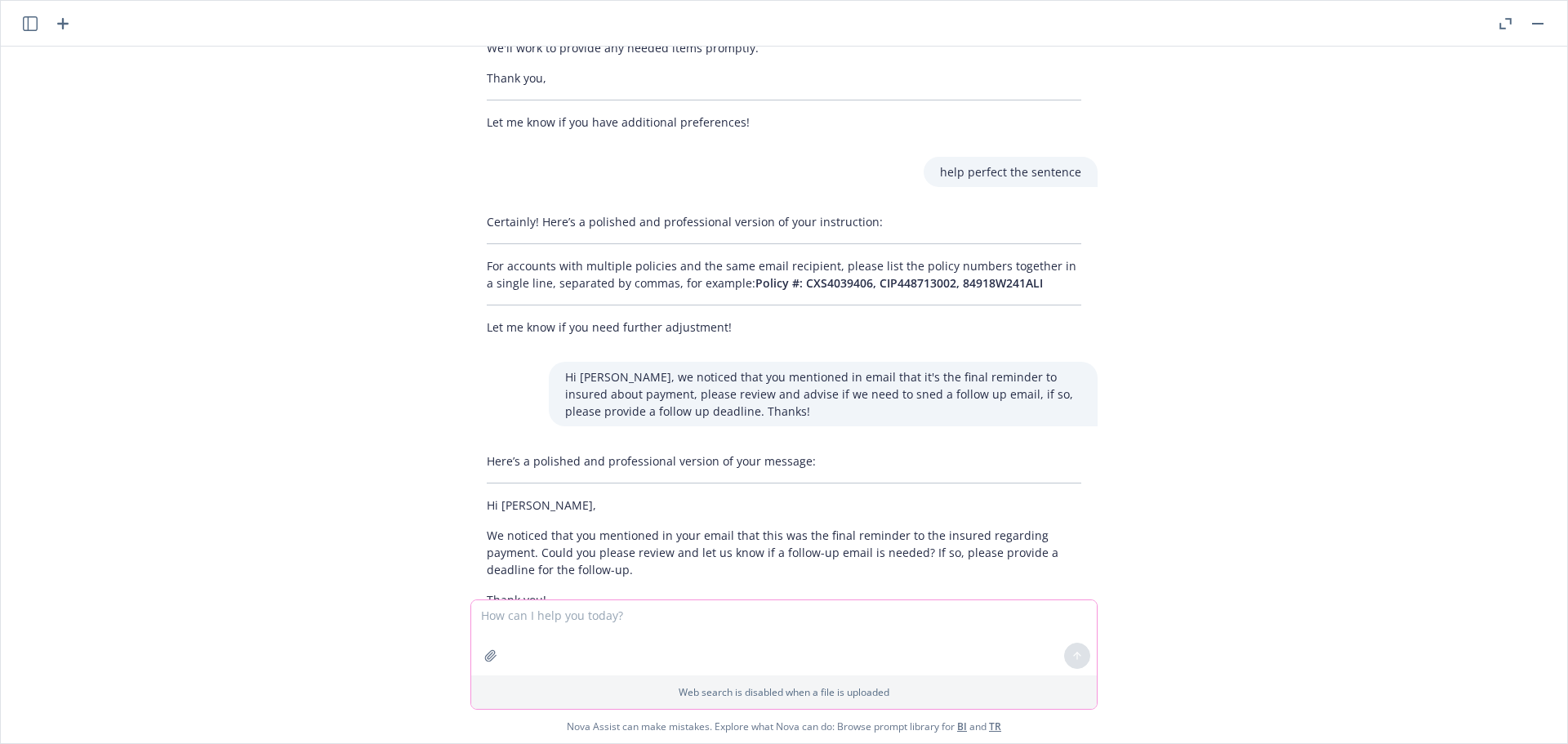
click at [682, 636] on textarea at bounding box center [784, 638] width 626 height 76
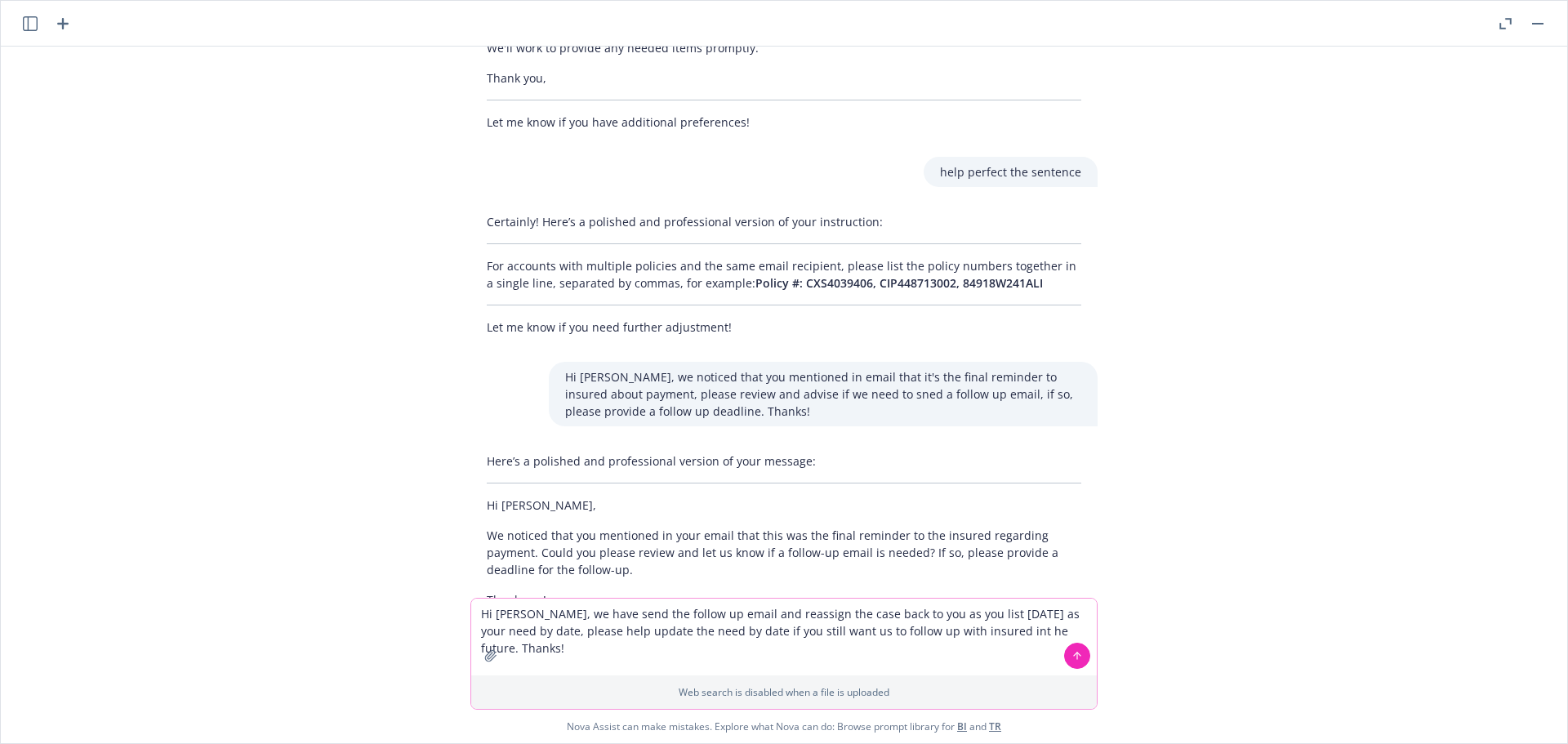
type textarea "Hi Nic, we have send the follow up email and reassign the case back to you as y…"
click at [1078, 657] on icon at bounding box center [1078, 655] width 0 height 7
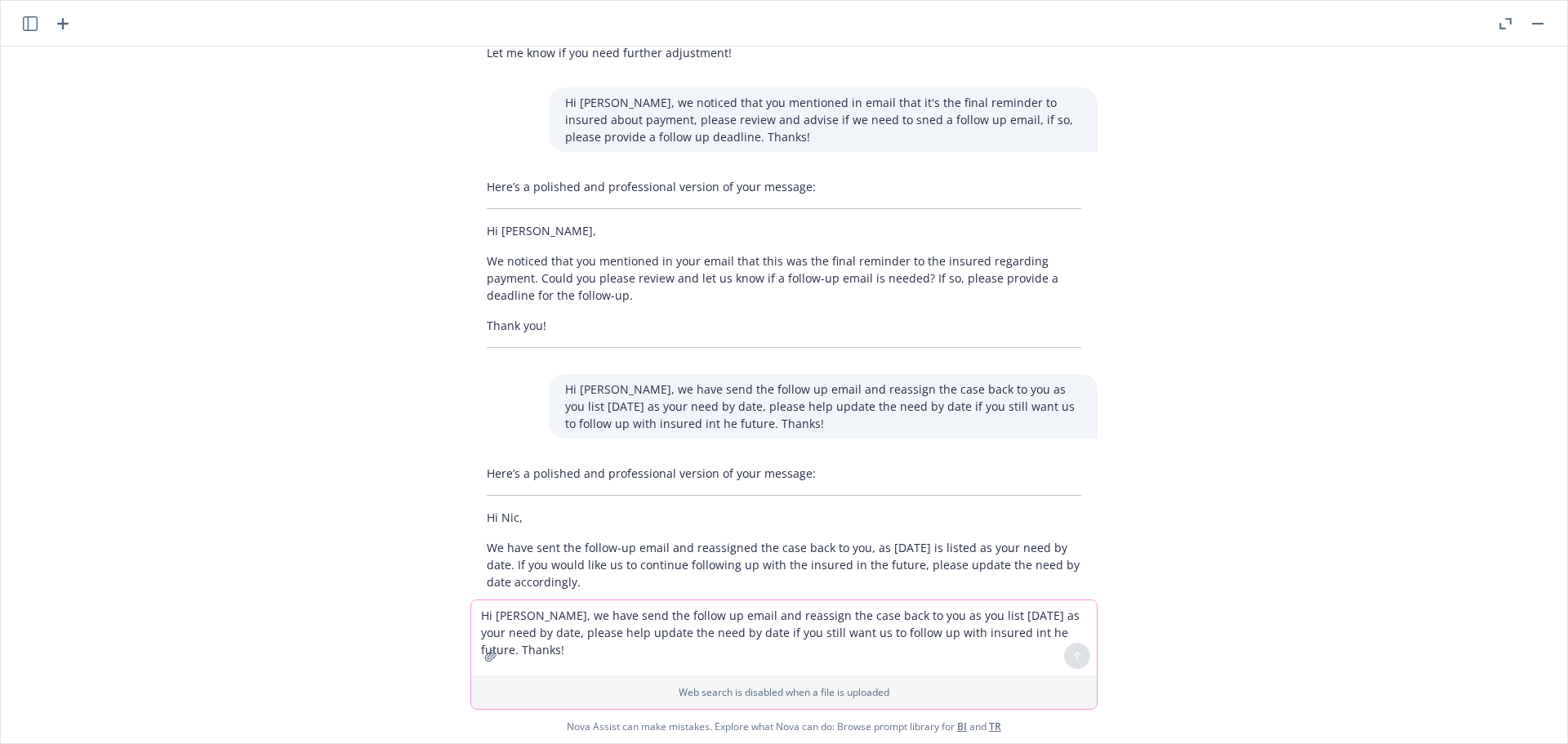
scroll to position [10589, 0]
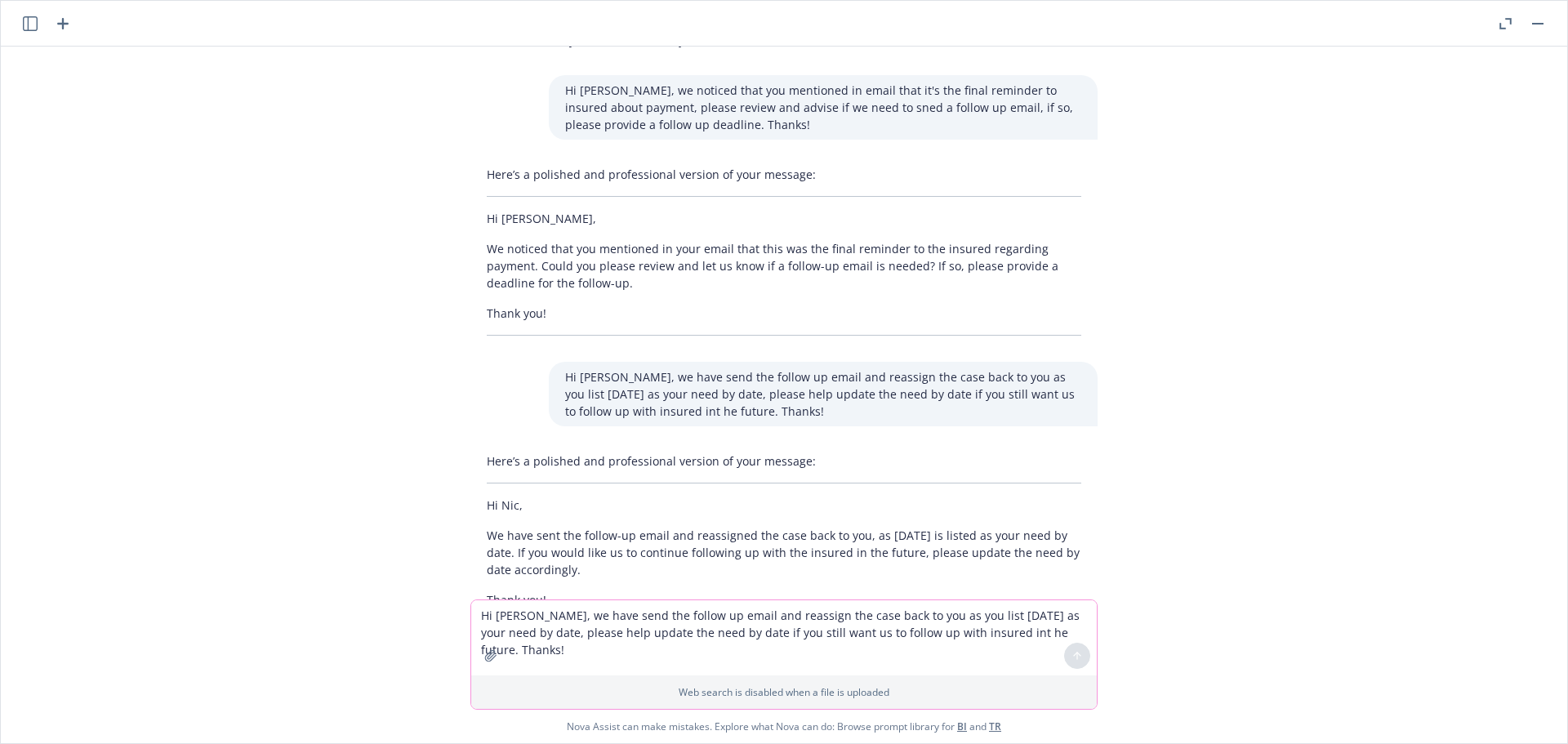
click at [539, 627] on textarea "Hi Nic, we have send the follow up email and reassign the case back to you as y…" at bounding box center [784, 638] width 626 height 76
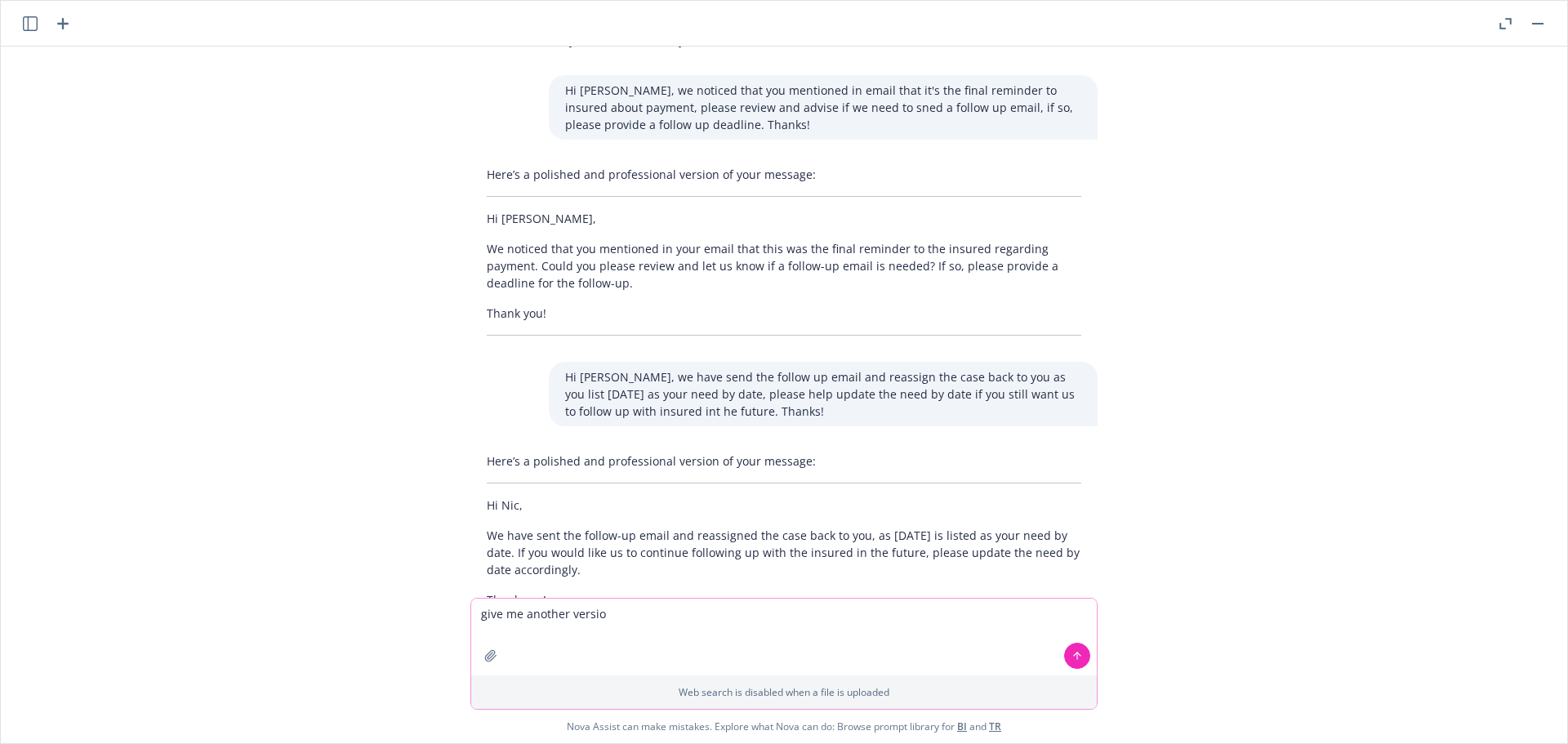
type textarea "give me another version"
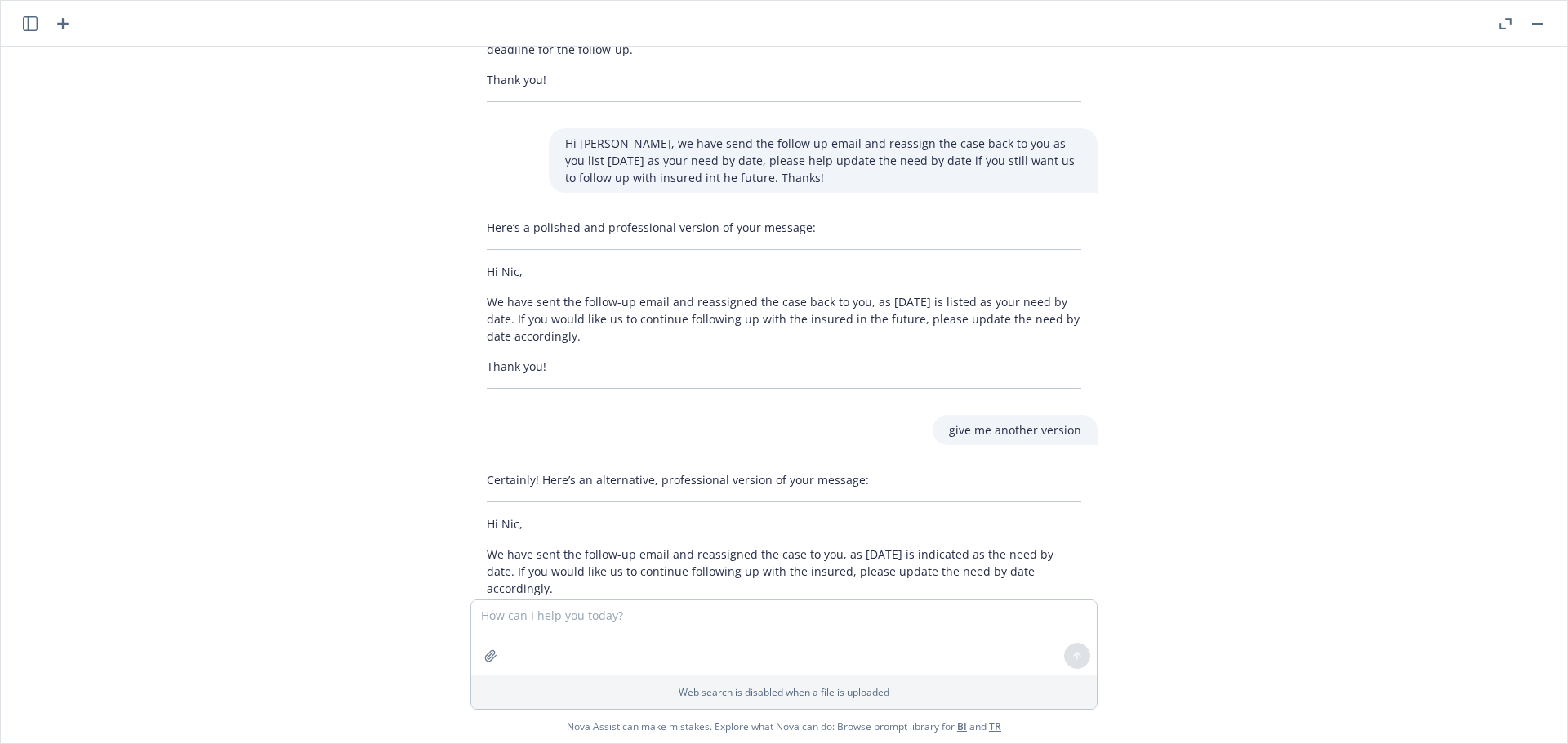
scroll to position [10825, 0]
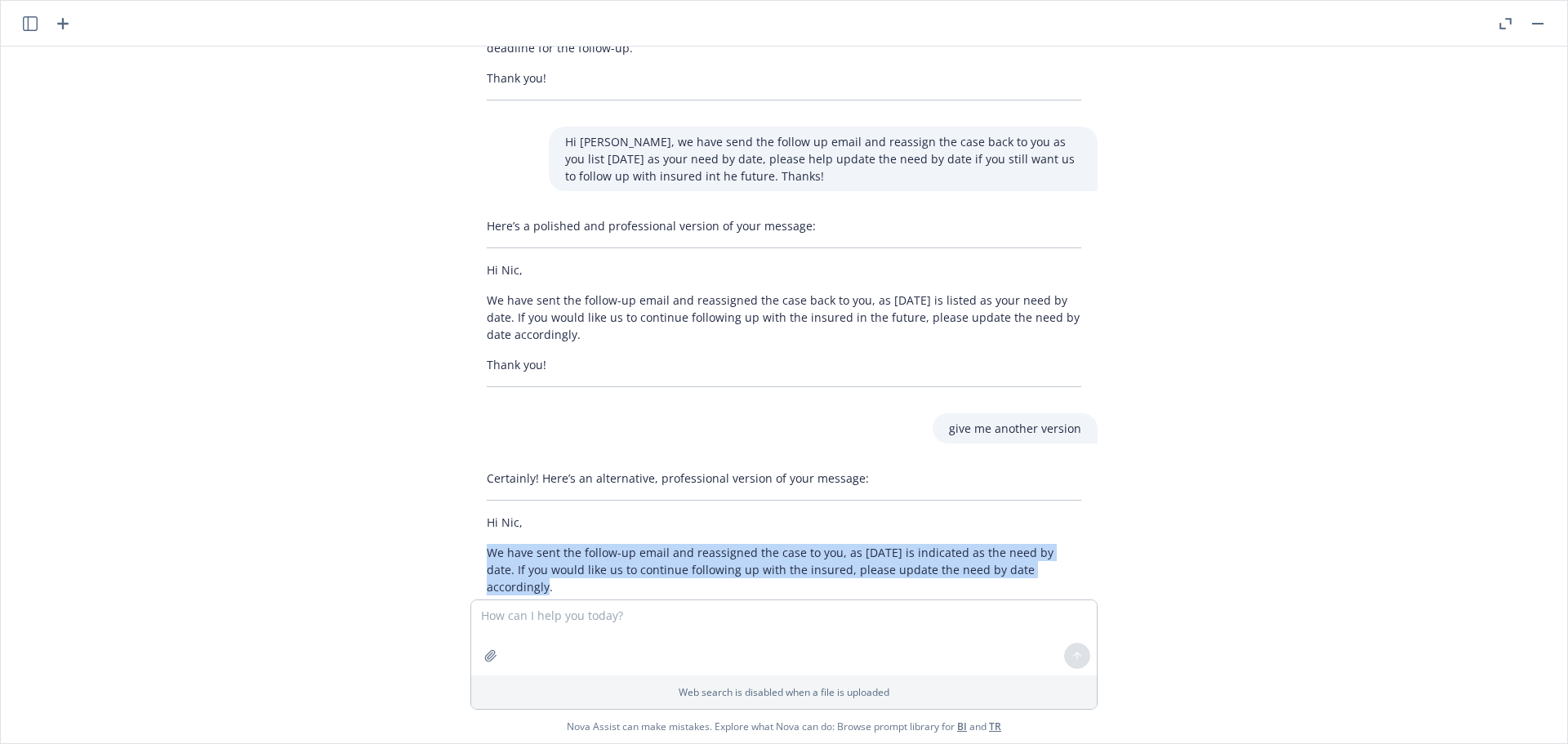
drag, startPoint x: 1041, startPoint y: 506, endPoint x: 466, endPoint y: 487, distance: 575.3
click at [471, 487] on div "Certainly! Here’s an alternative, professional version of your message: Hi Nic,…" at bounding box center [784, 554] width 627 height 183
copy p "We have sent the follow-up email and reassigned the case to you, as today is in…"
